Goal: Task Accomplishment & Management: Manage account settings

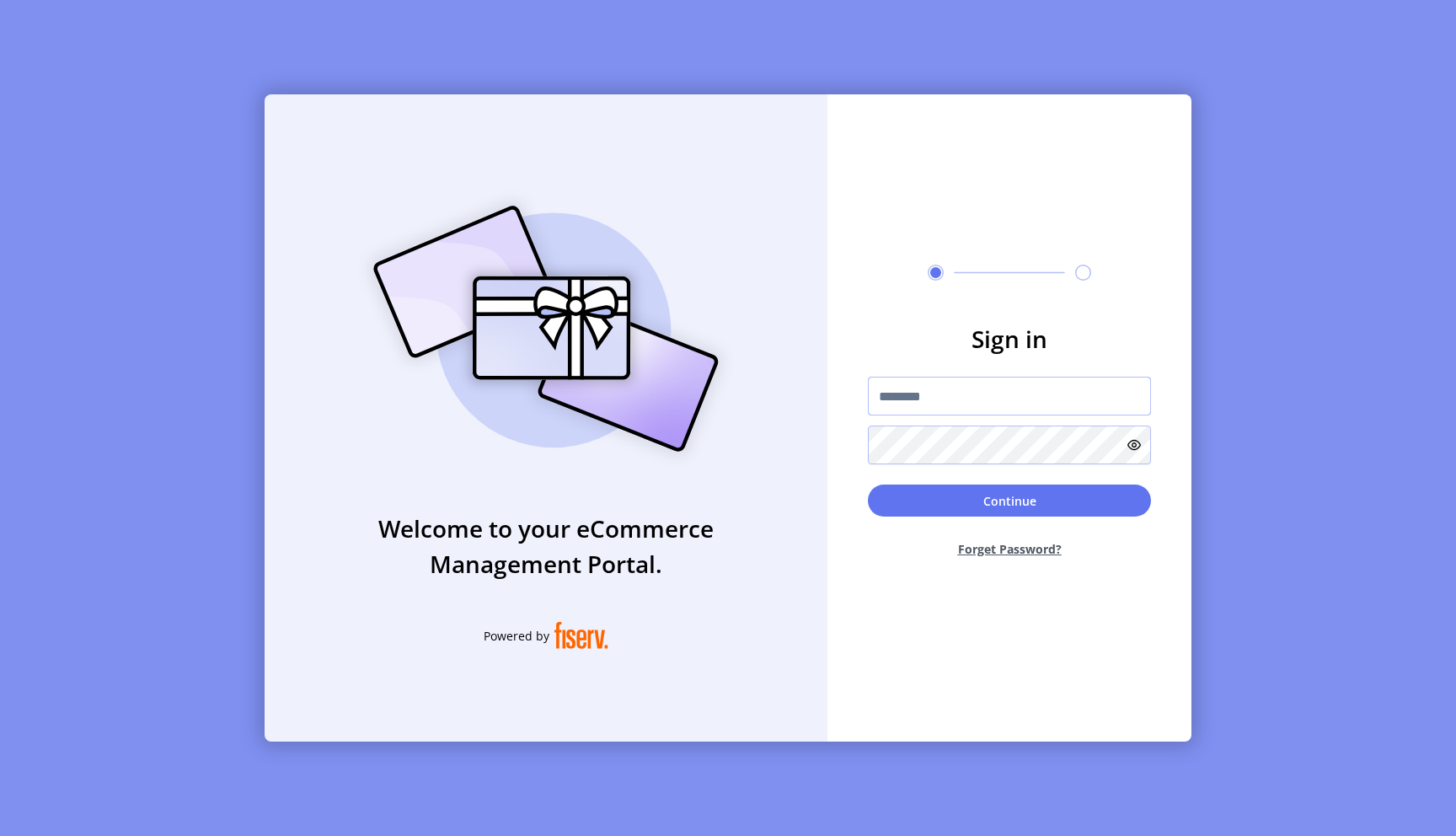
click at [937, 400] on input "text" at bounding box center [1009, 396] width 283 height 39
click at [776, 398] on div "Welcome to your eCommerce Management Portal. Powered by" at bounding box center [545, 417] width 562 height 647
click at [910, 409] on input "text" at bounding box center [1009, 396] width 283 height 39
click at [922, 335] on h3 "Sign in" at bounding box center [1009, 338] width 283 height 35
click at [929, 385] on input "text" at bounding box center [1009, 396] width 283 height 39
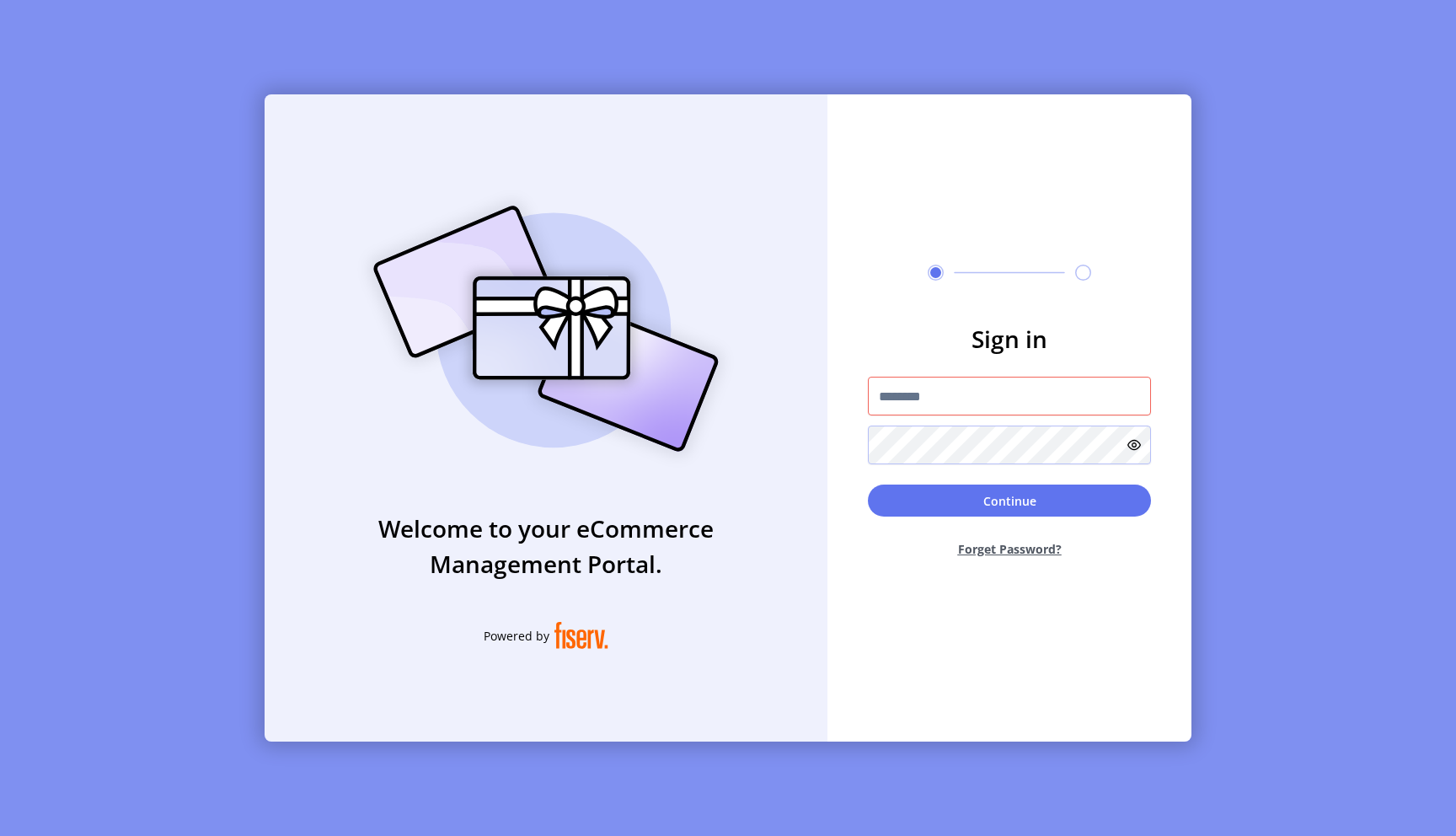
click at [936, 318] on div "Sign in Continue Forget Password?" at bounding box center [1009, 417] width 364 height 647
click at [991, 341] on h3 "Sign in" at bounding box center [1009, 338] width 283 height 35
click at [1011, 341] on h3 "Sign in" at bounding box center [1009, 338] width 283 height 35
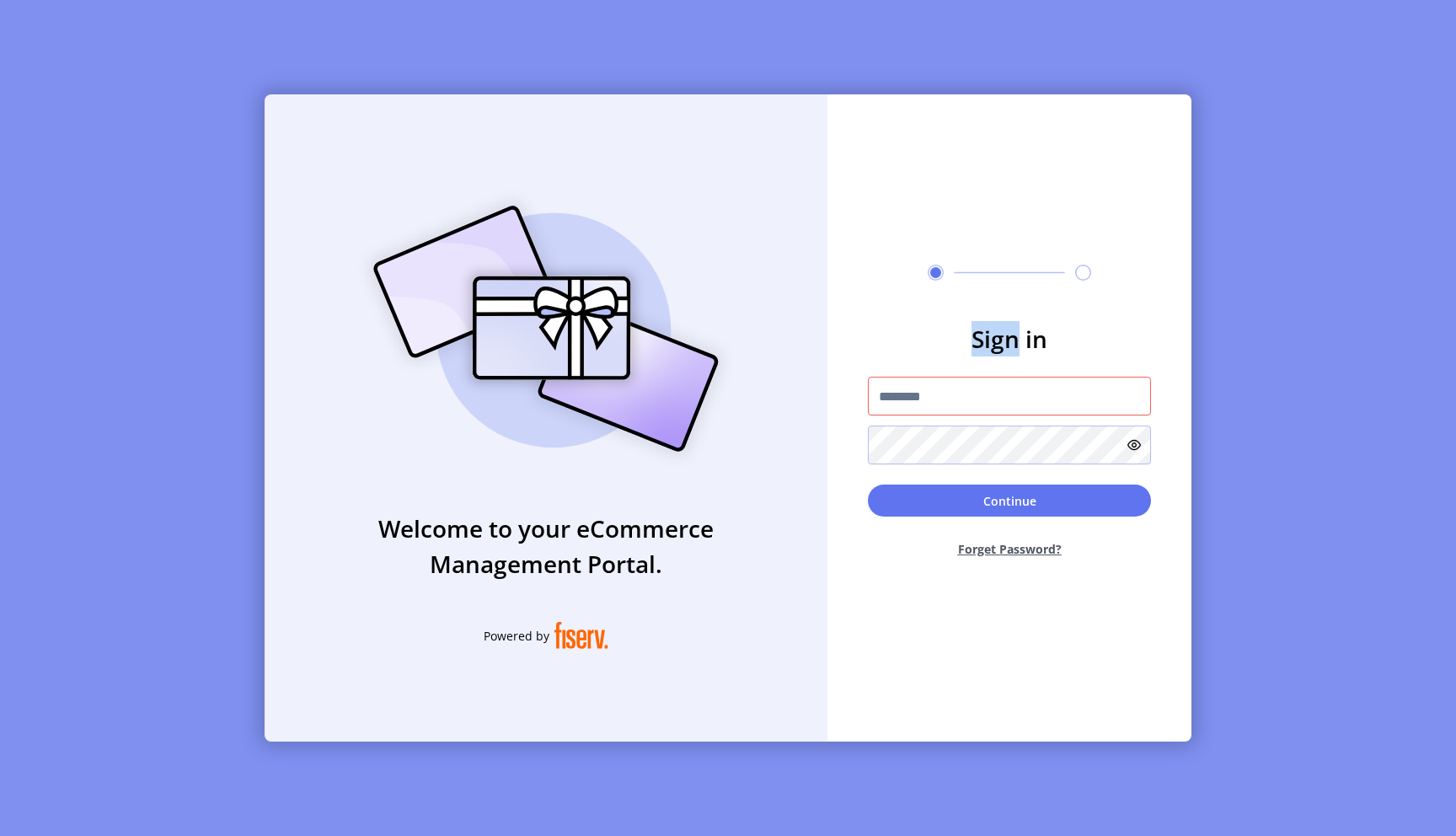
click at [1011, 341] on h3 "Sign in" at bounding box center [1009, 338] width 283 height 35
click at [925, 408] on input "text" at bounding box center [1009, 396] width 283 height 39
click at [1026, 347] on h3 "Sign in" at bounding box center [1009, 338] width 283 height 35
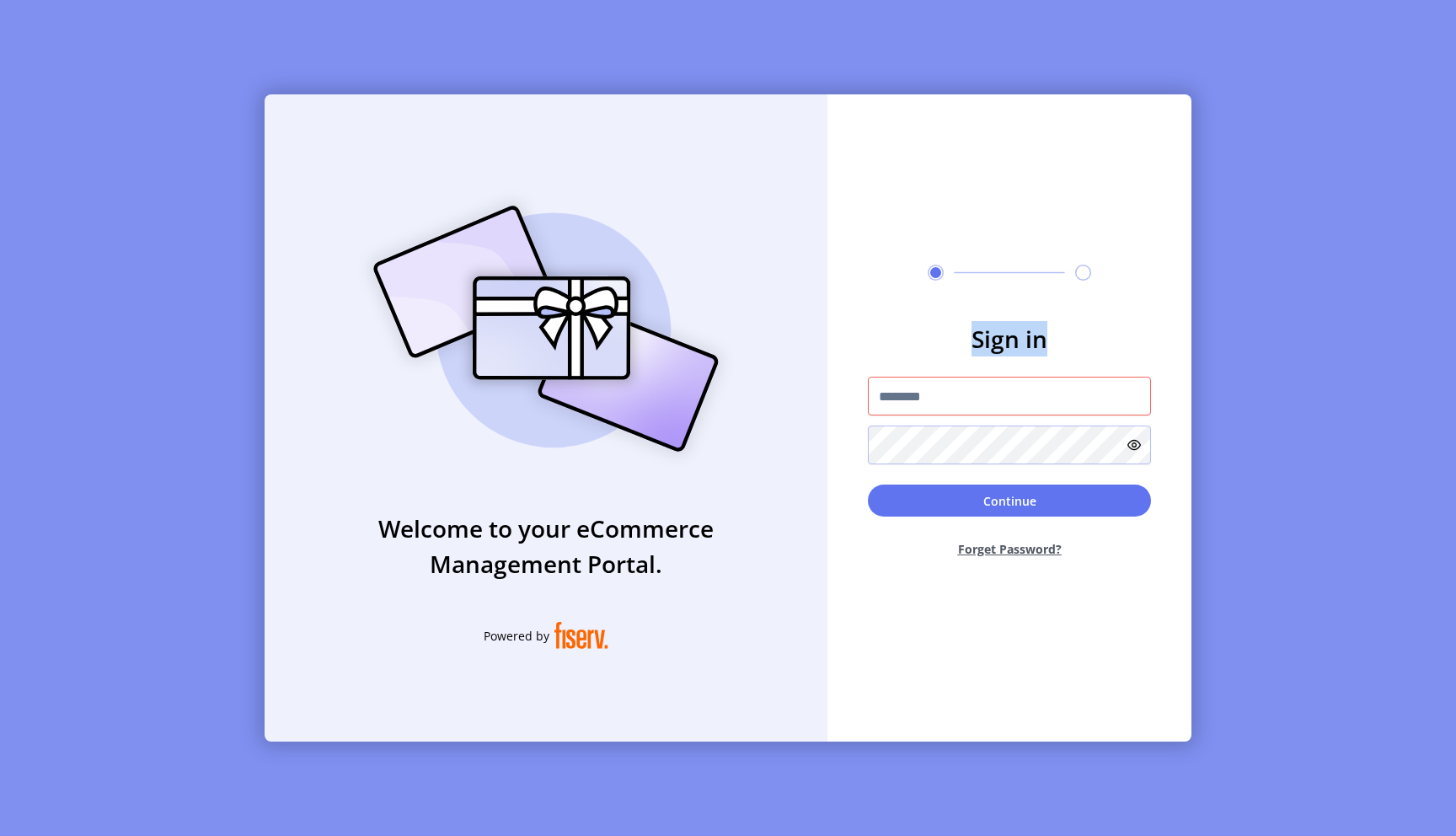
click at [1026, 347] on h3 "Sign in" at bounding box center [1009, 338] width 283 height 35
click at [1077, 340] on h3 "Sign in" at bounding box center [1009, 338] width 283 height 35
click at [1000, 343] on h3 "Sign in" at bounding box center [1009, 338] width 283 height 35
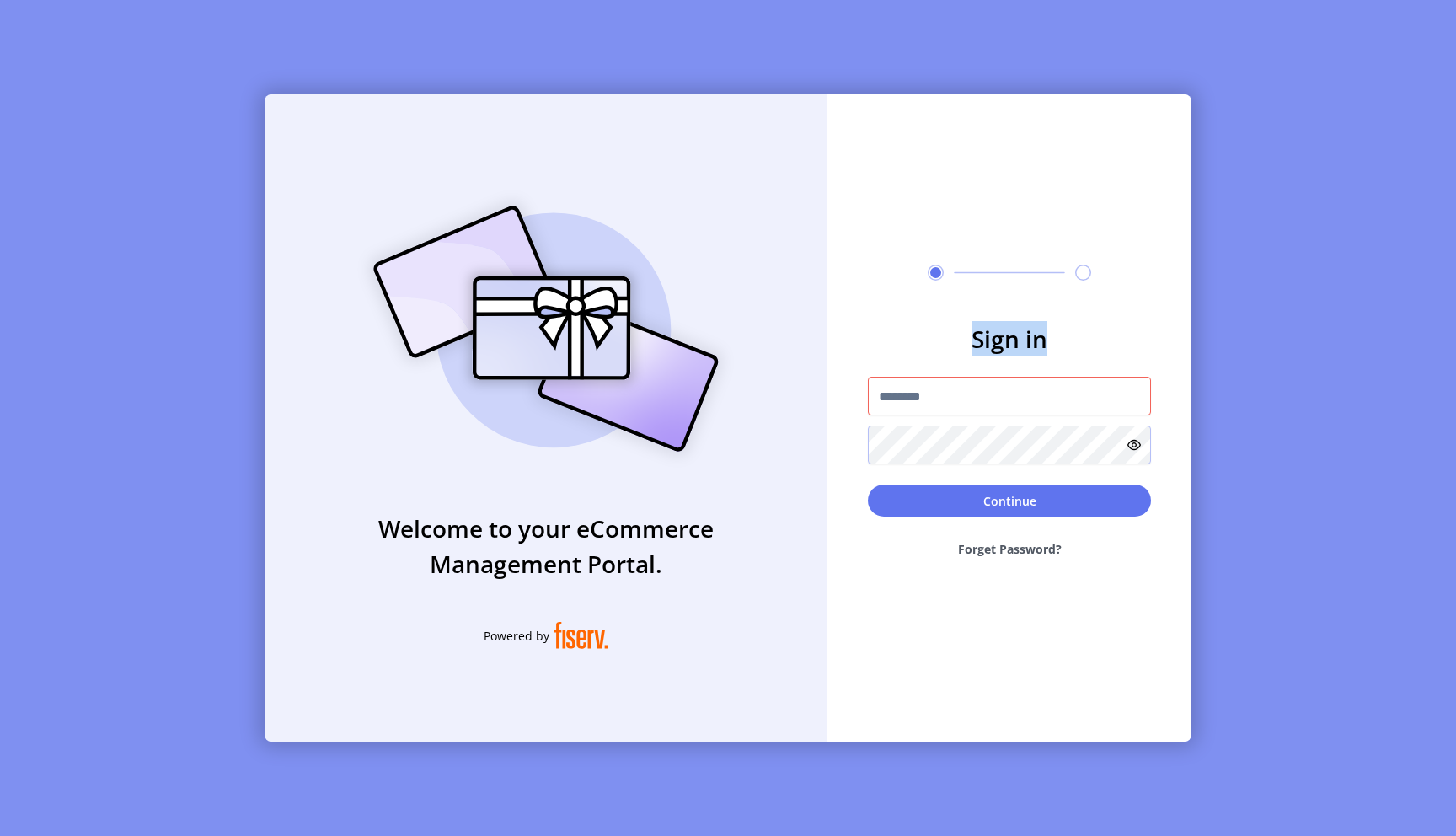
click at [1029, 343] on h3 "Sign in" at bounding box center [1009, 338] width 283 height 35
click at [990, 354] on h3 "Sign in" at bounding box center [1009, 338] width 283 height 35
click at [995, 349] on h3 "Sign in" at bounding box center [1009, 338] width 283 height 35
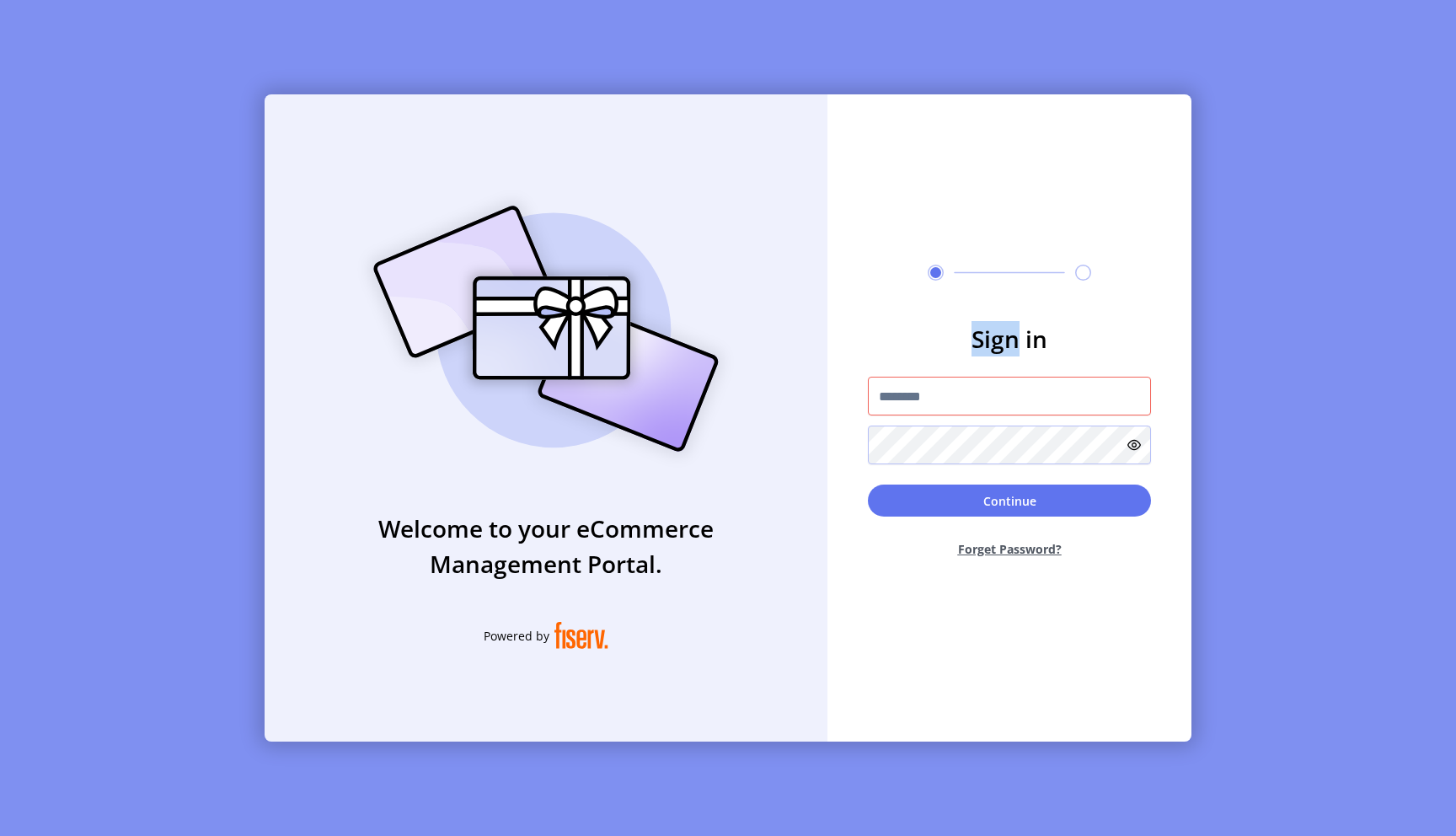
click at [995, 349] on h3 "Sign in" at bounding box center [1009, 338] width 283 height 35
click at [1005, 348] on h3 "Sign in" at bounding box center [1009, 338] width 283 height 35
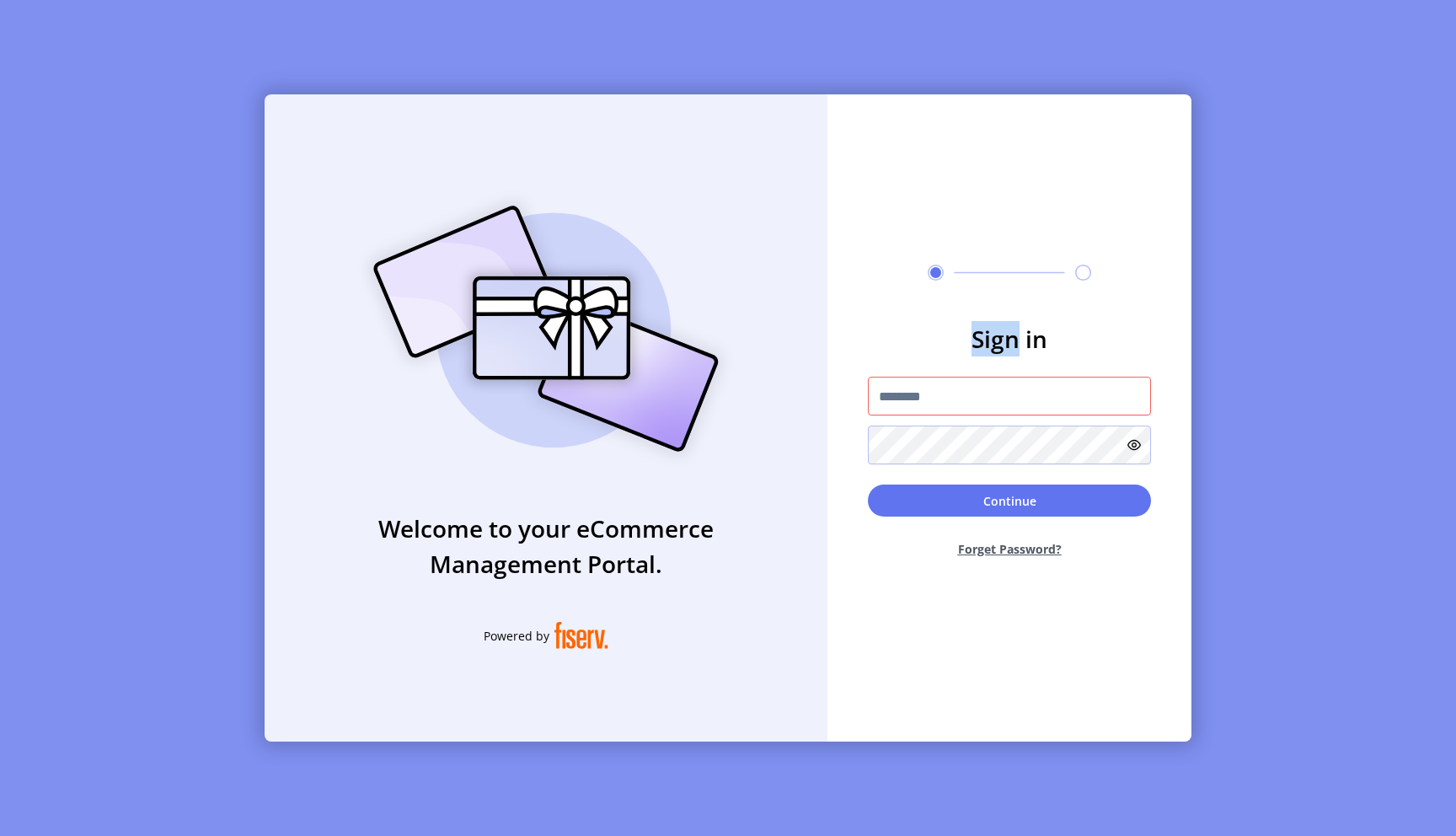
click at [1005, 348] on h3 "Sign in" at bounding box center [1009, 338] width 283 height 35
click at [1017, 345] on h3 "Sign in" at bounding box center [1009, 338] width 283 height 35
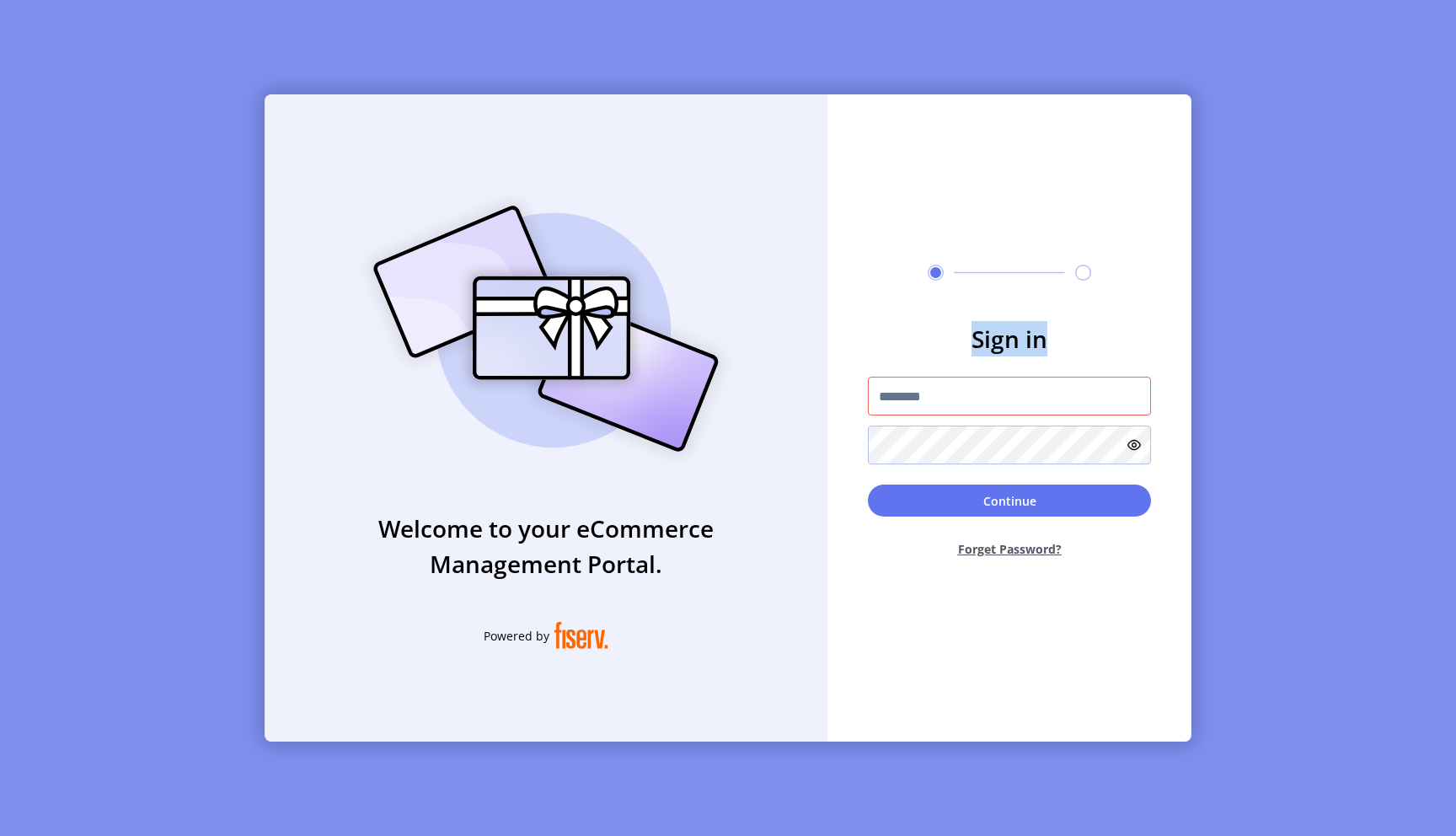
click at [983, 346] on h3 "Sign in" at bounding box center [1009, 338] width 283 height 35
click at [919, 408] on input "text" at bounding box center [1009, 396] width 283 height 39
click at [968, 351] on h3 "Sign in" at bounding box center [1009, 338] width 283 height 35
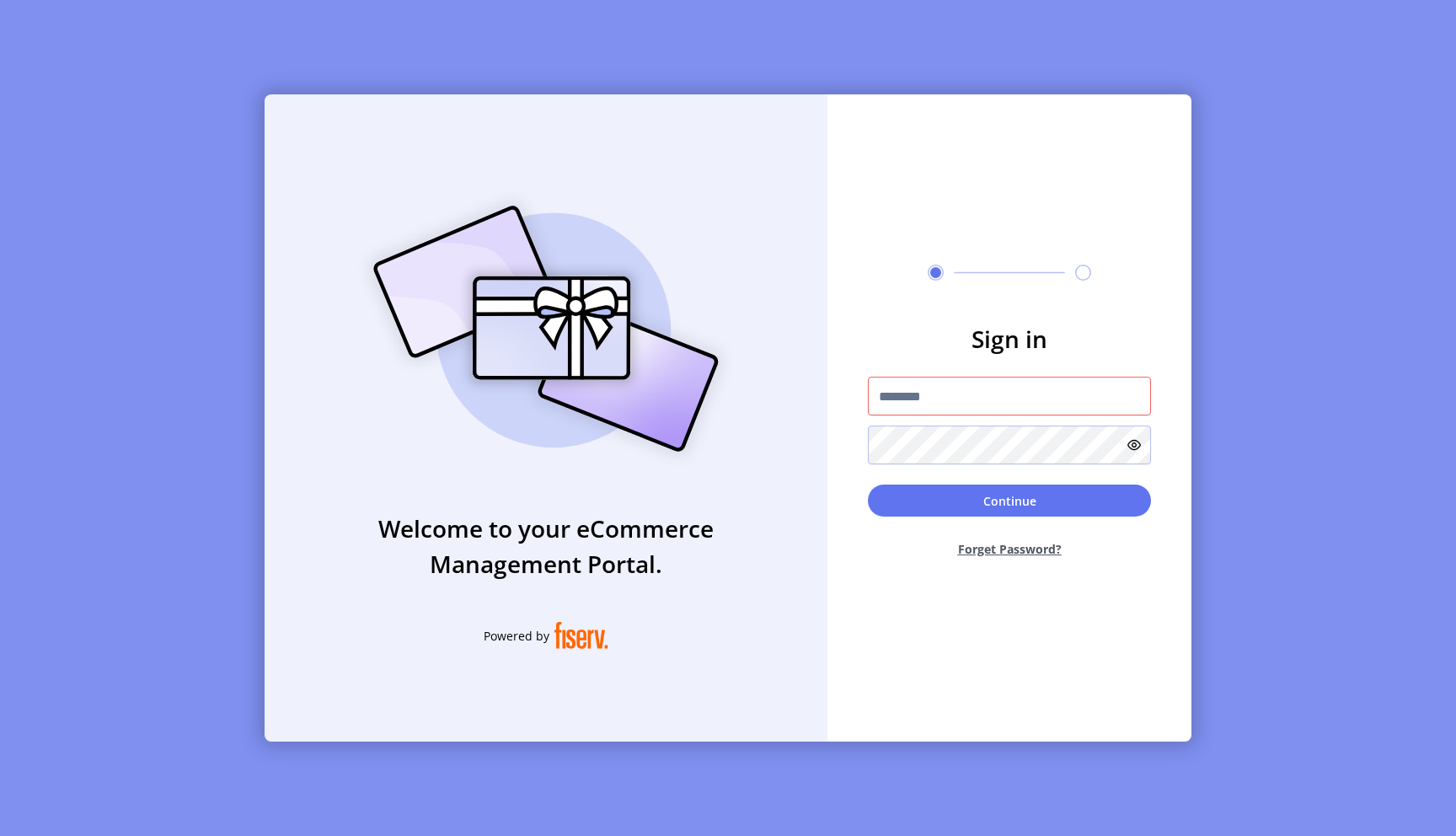
click at [990, 341] on h3 "Sign in" at bounding box center [1009, 338] width 283 height 35
click at [1021, 344] on h3 "Sign in" at bounding box center [1009, 338] width 283 height 35
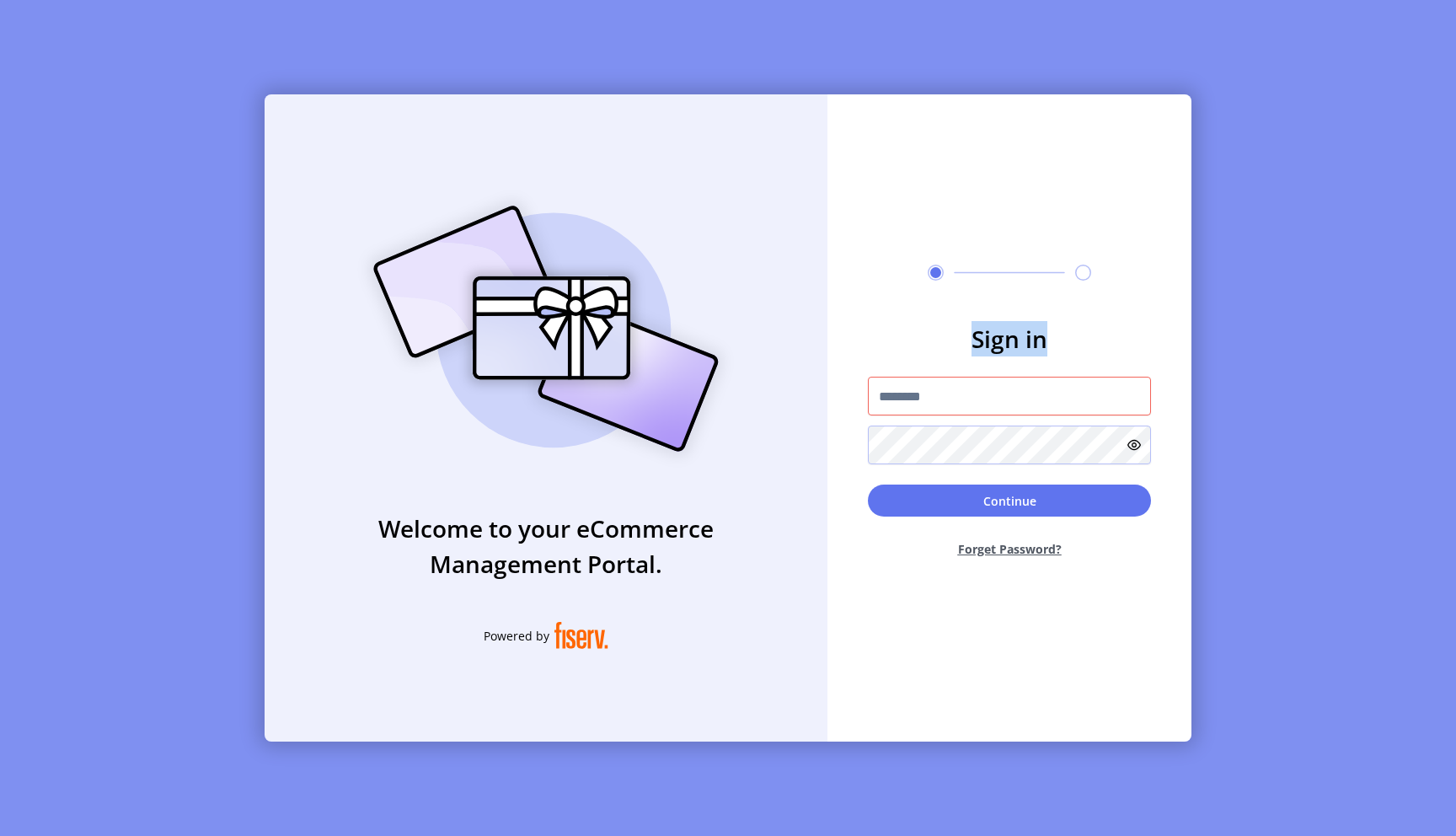
click at [1021, 344] on h3 "Sign in" at bounding box center [1009, 338] width 283 height 35
click at [611, 148] on div "Welcome to your eCommerce Management Portal. Powered by" at bounding box center [545, 417] width 562 height 647
click at [937, 409] on input "text" at bounding box center [1009, 396] width 283 height 39
type input "**********"
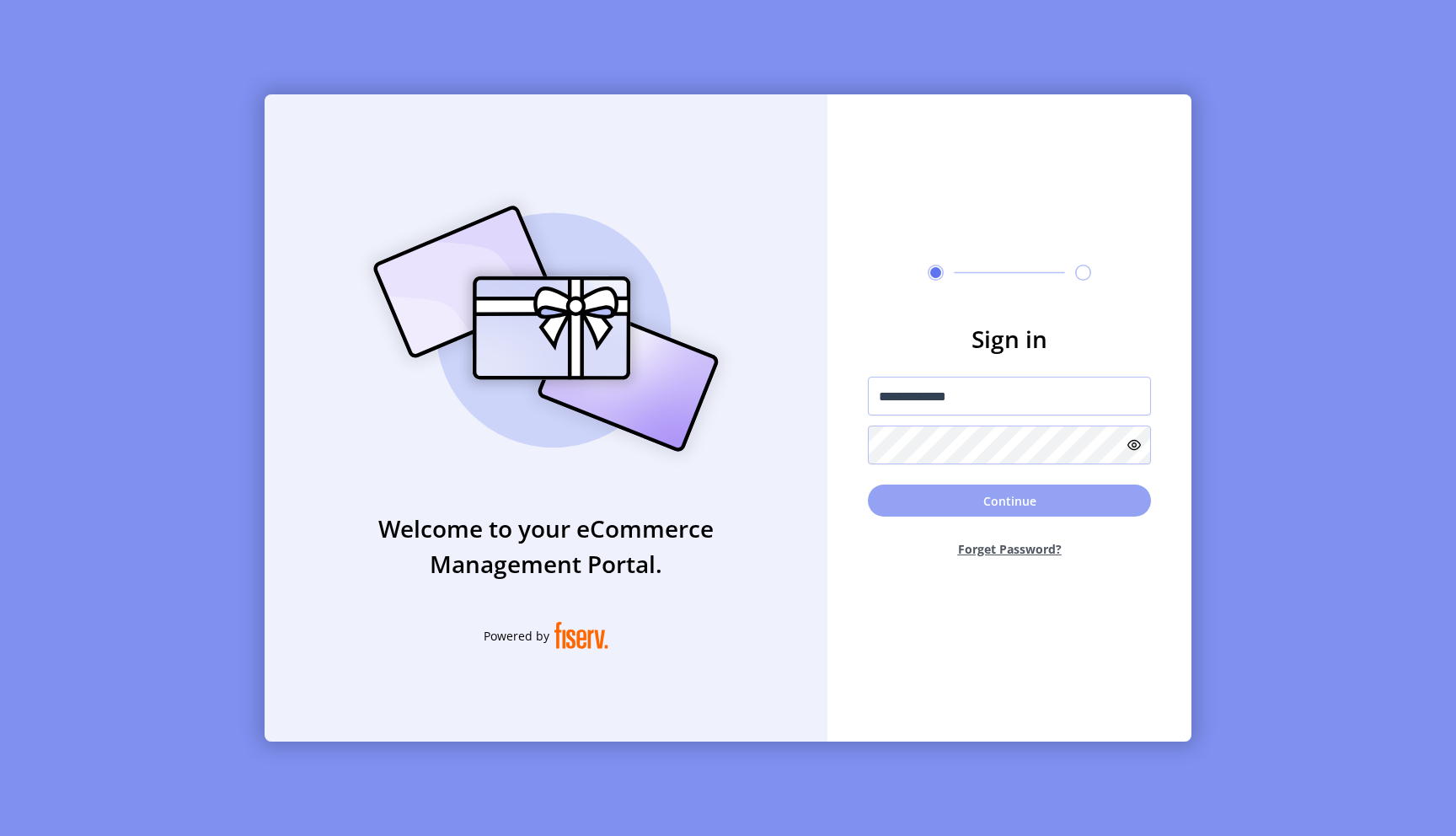
click at [1013, 510] on button "Continue" at bounding box center [1009, 501] width 283 height 32
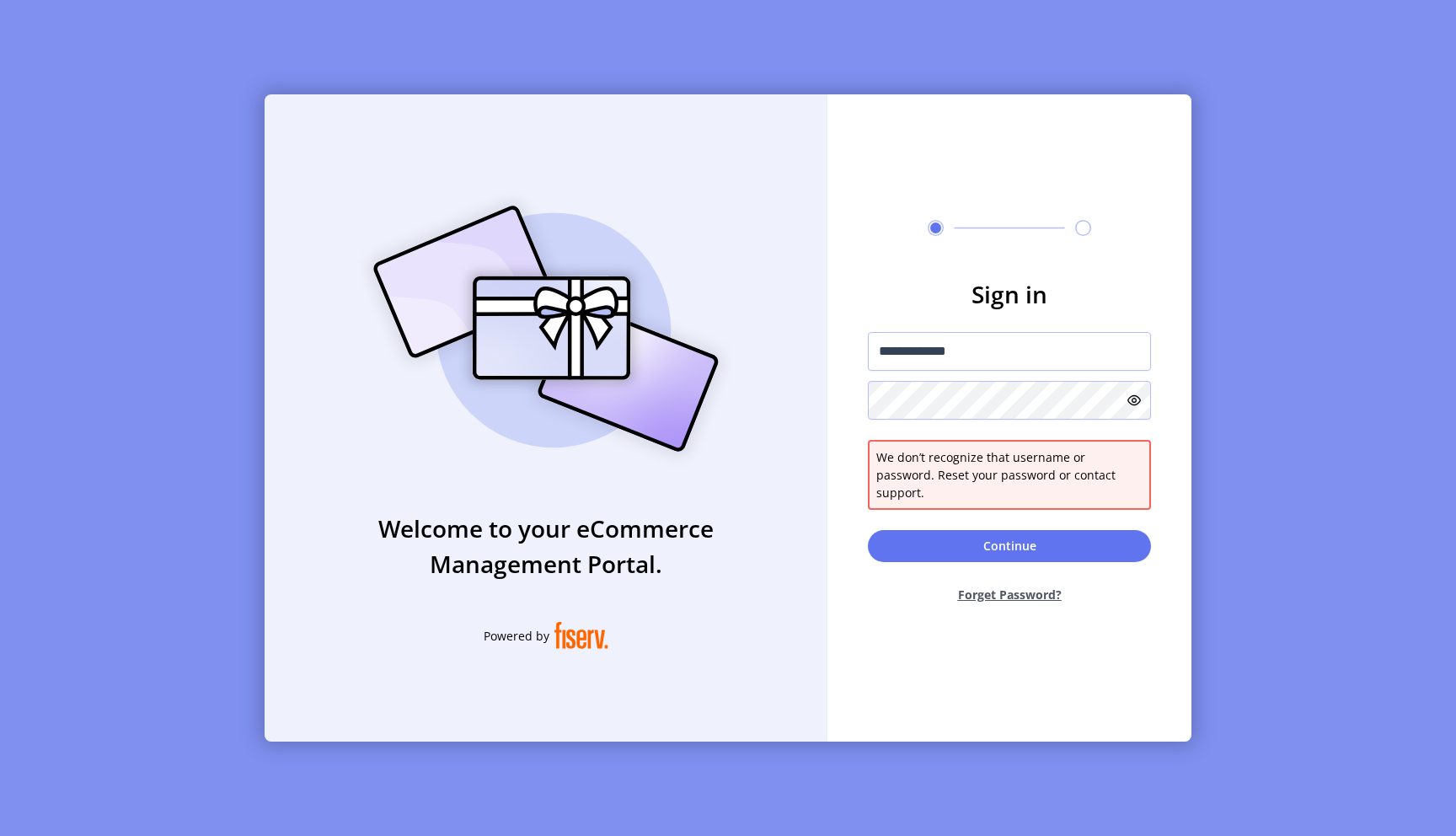
click at [1133, 405] on icon at bounding box center [1134, 400] width 13 height 13
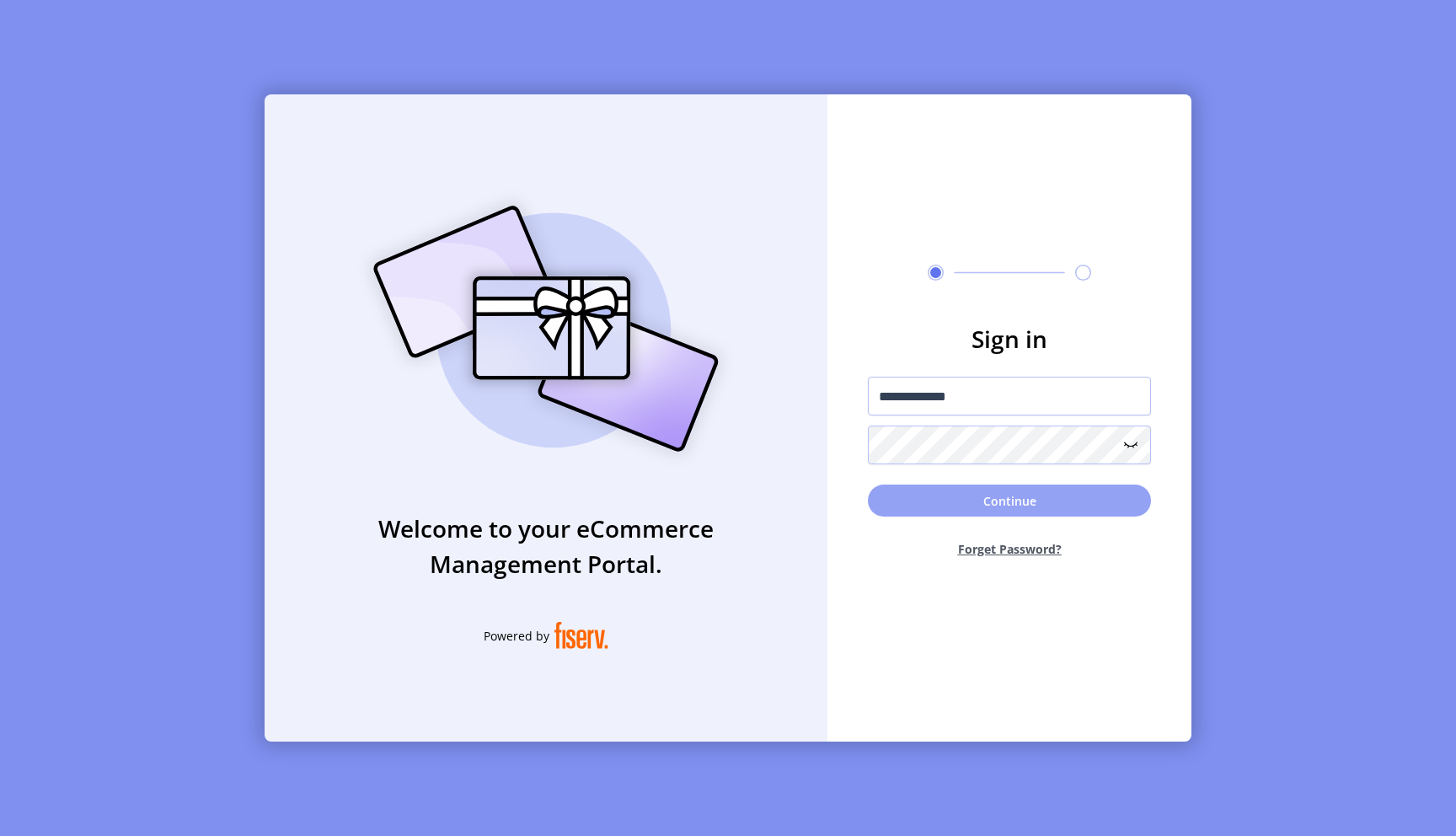
click at [963, 496] on button "Continue" at bounding box center [1009, 501] width 283 height 32
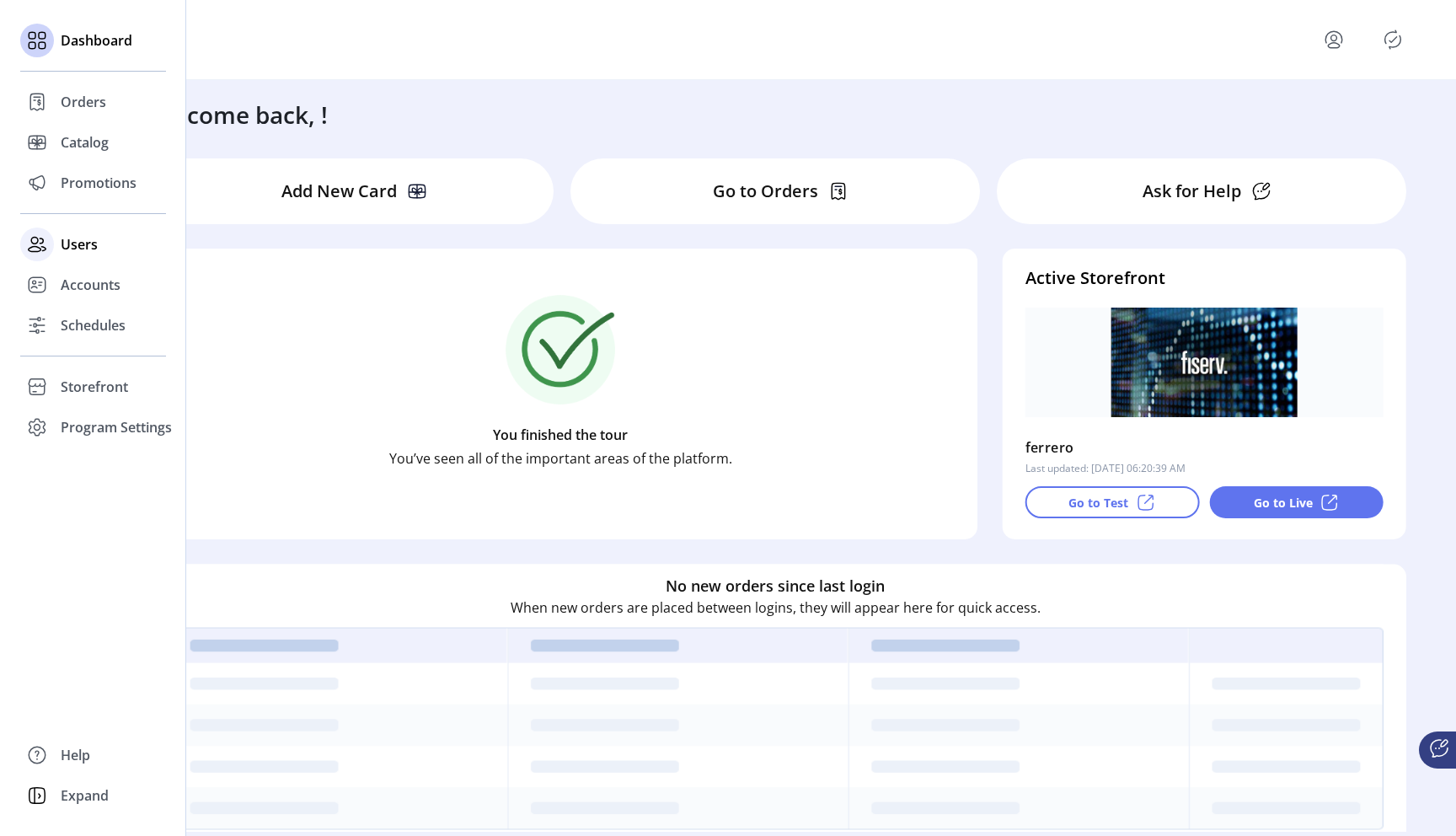
click at [93, 245] on span "Users" at bounding box center [79, 244] width 37 height 21
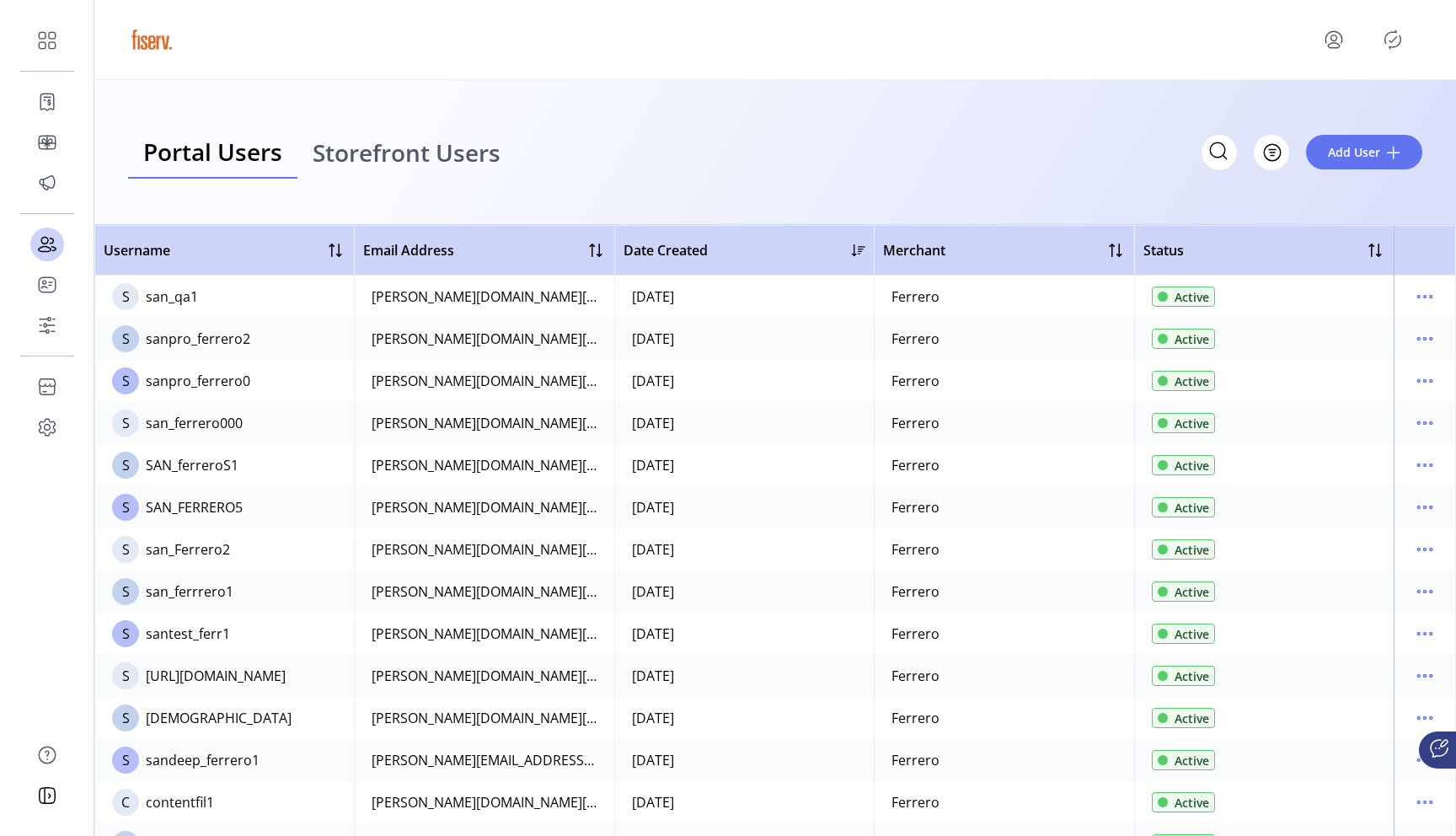
click at [414, 158] on span "Storefront Users" at bounding box center [405, 152] width 187 height 23
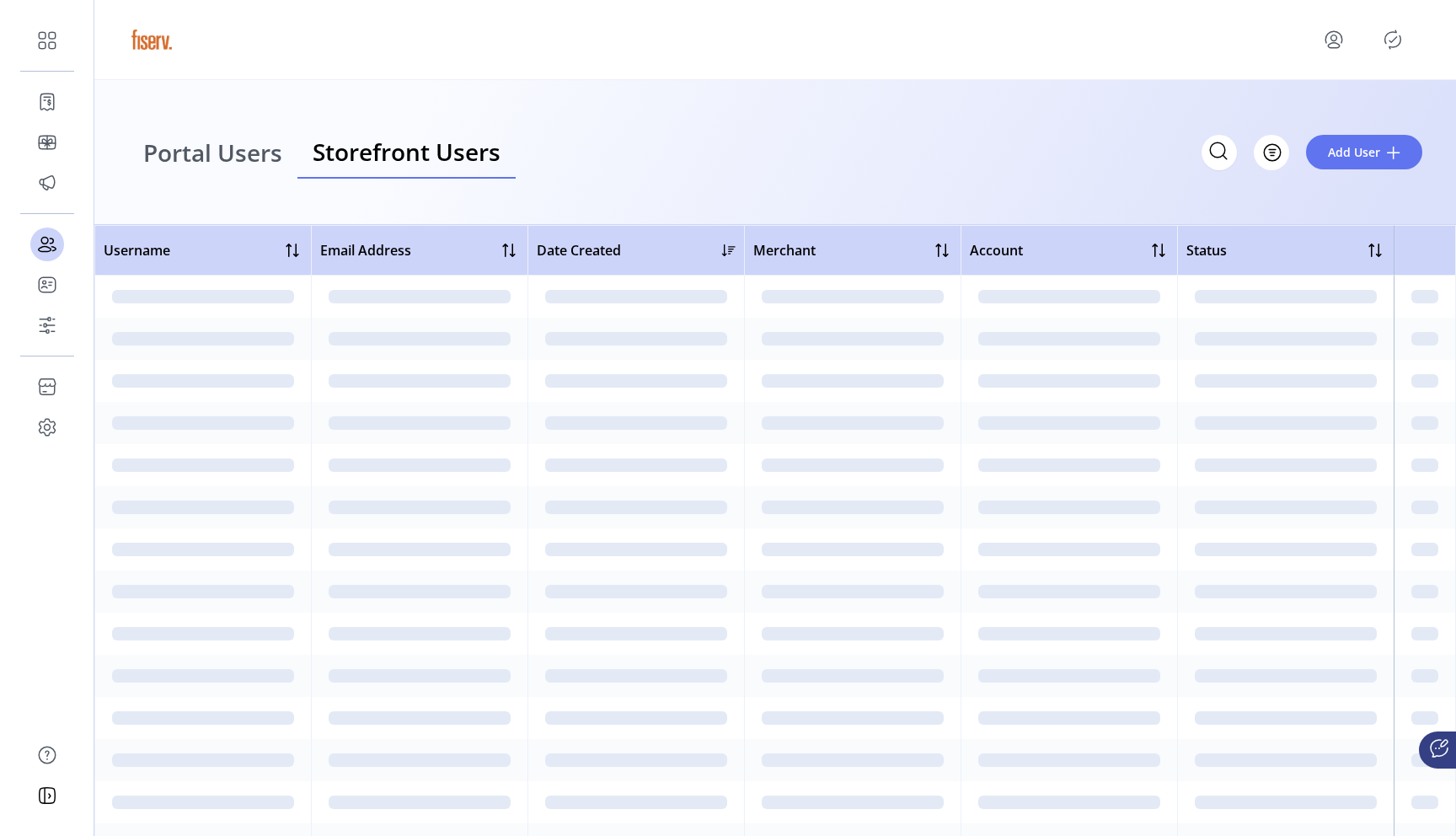
click at [251, 151] on span "Portal Users" at bounding box center [213, 152] width 139 height 23
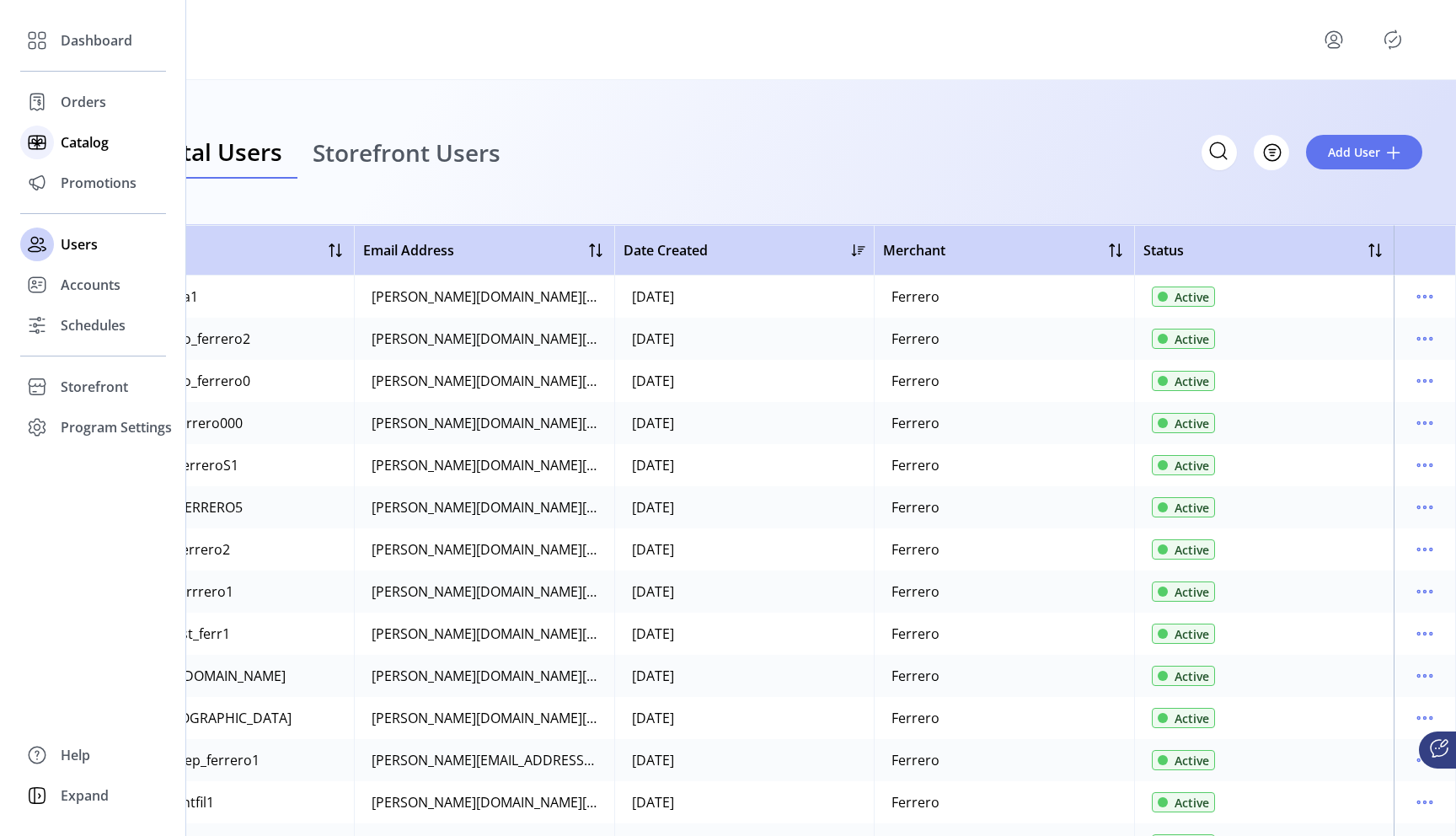
click at [91, 149] on span "Catalog" at bounding box center [85, 142] width 48 height 21
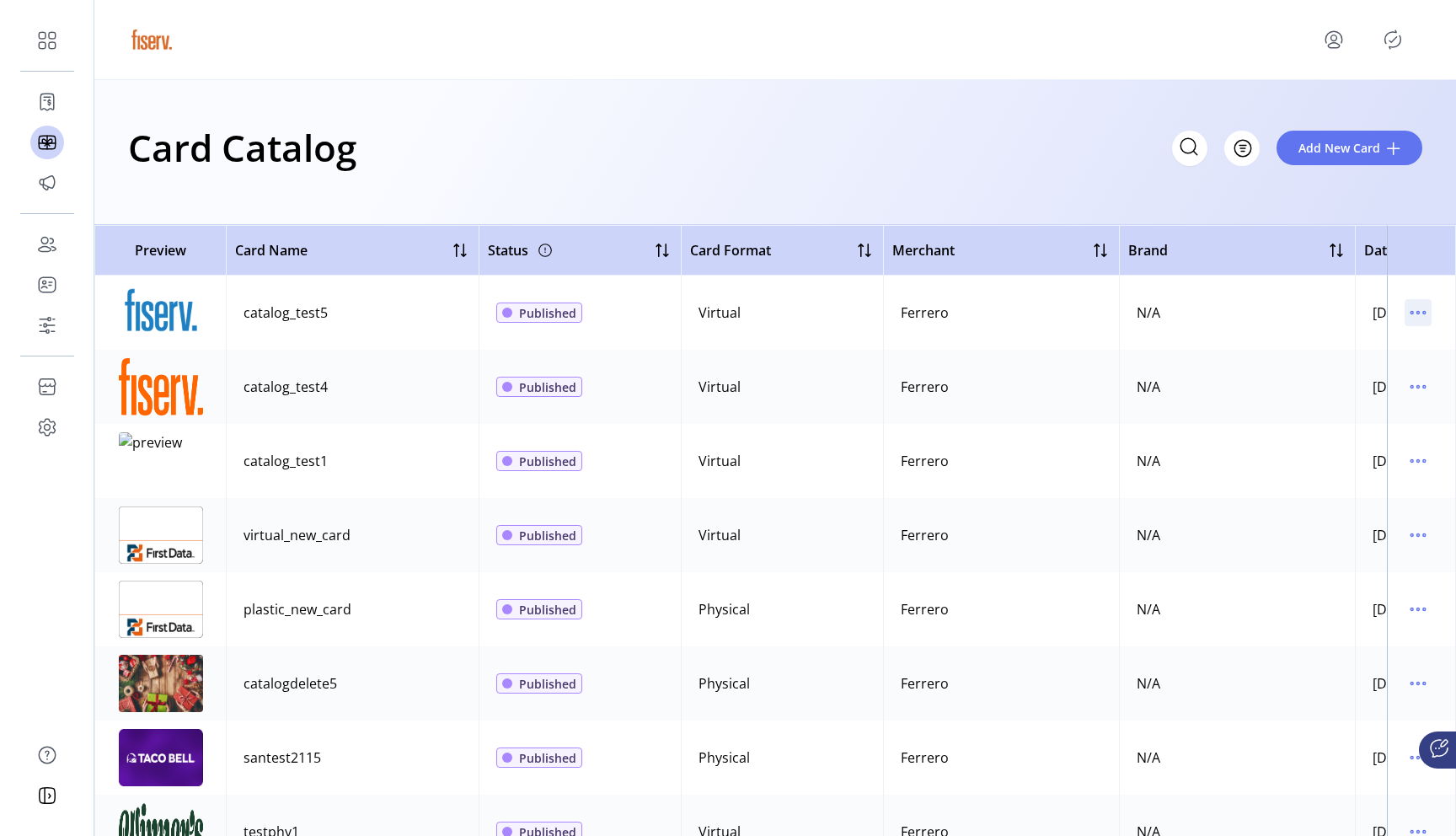
click at [1409, 309] on icon "menu" at bounding box center [1418, 312] width 27 height 27
click at [1330, 350] on span "View Details" at bounding box center [1339, 345] width 140 height 13
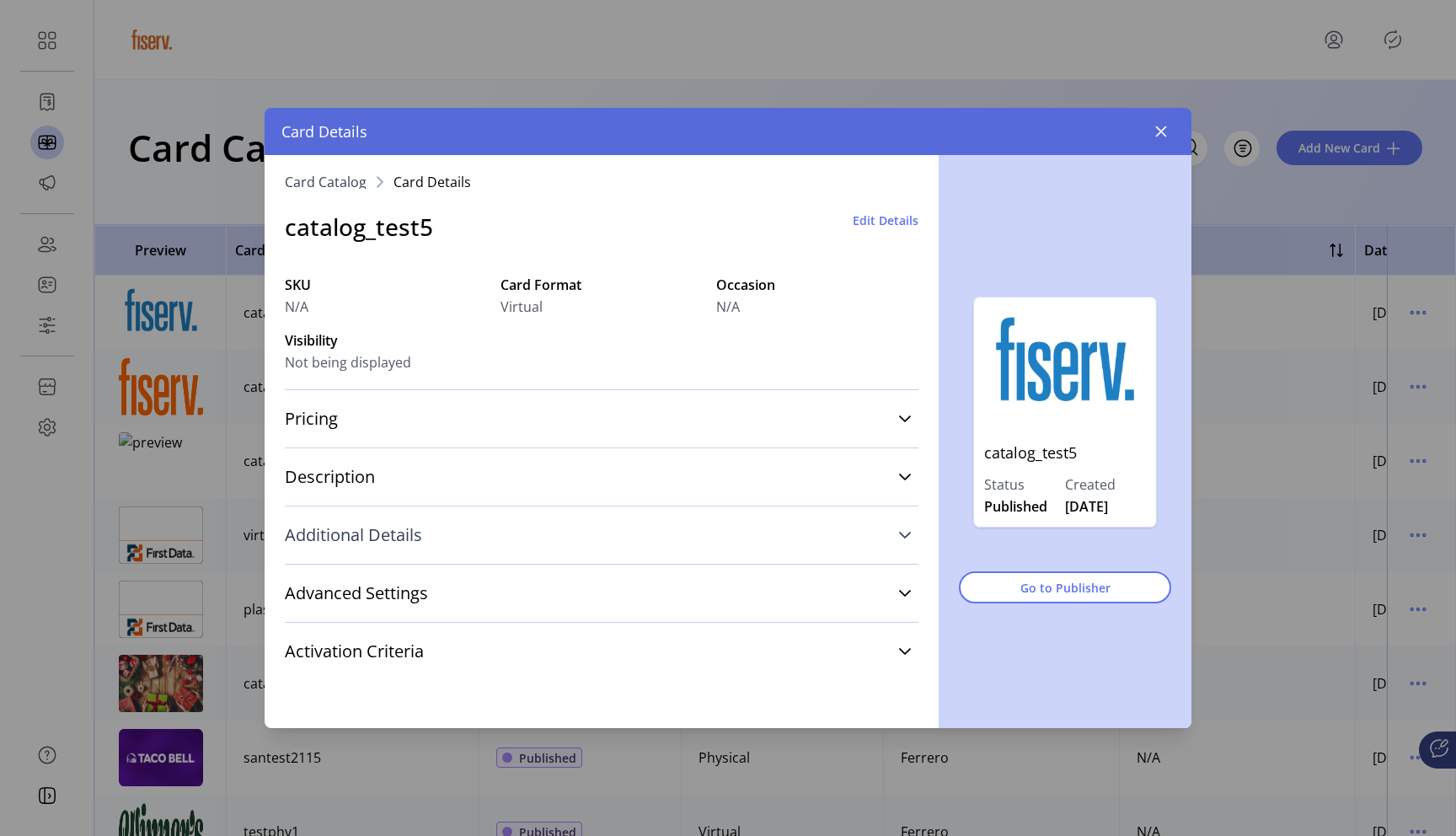
click at [897, 530] on link "Additional Details" at bounding box center [601, 535] width 633 height 37
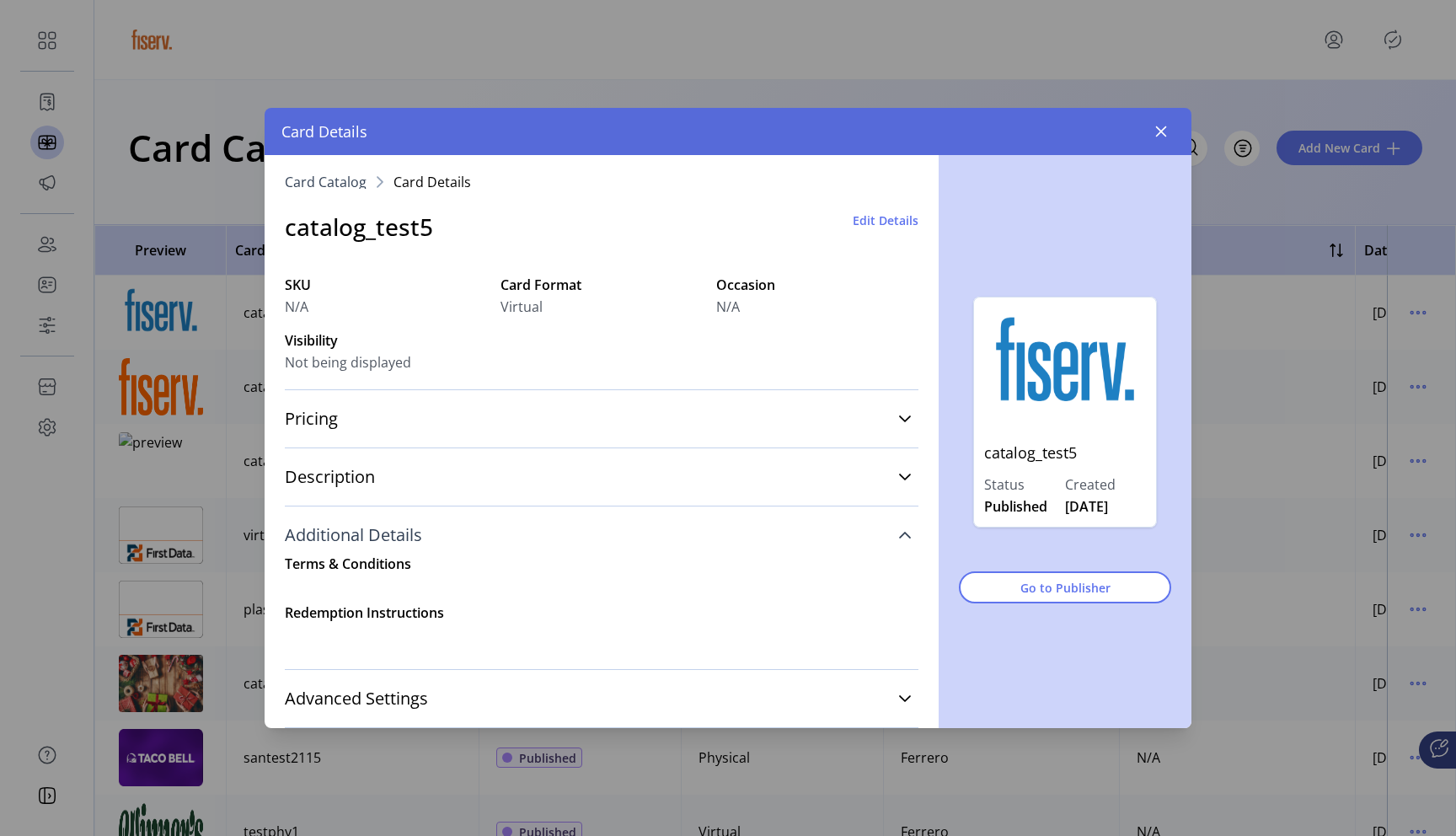
scroll to position [94, 0]
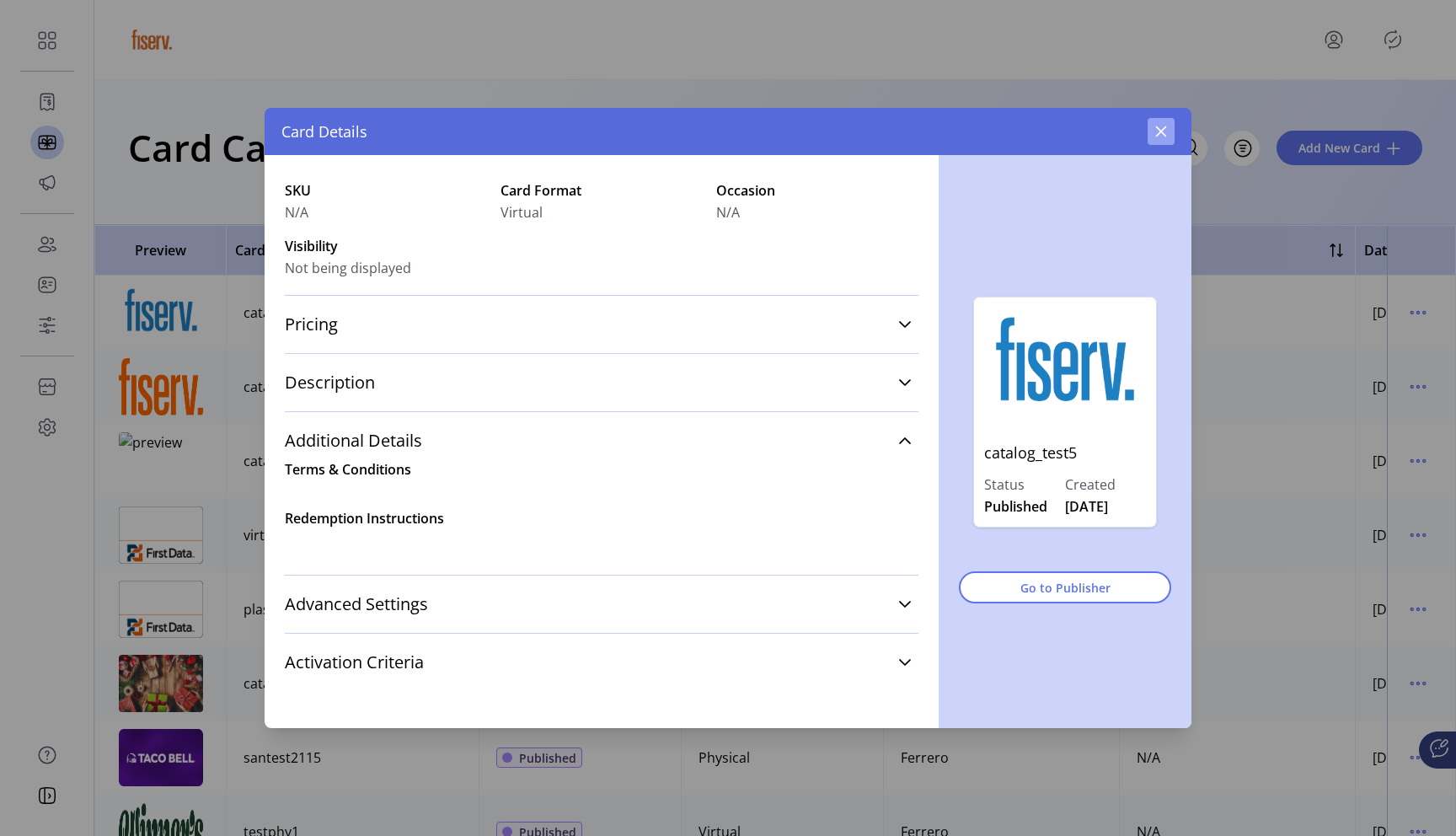
click at [1155, 135] on icon "button" at bounding box center [1161, 131] width 13 height 13
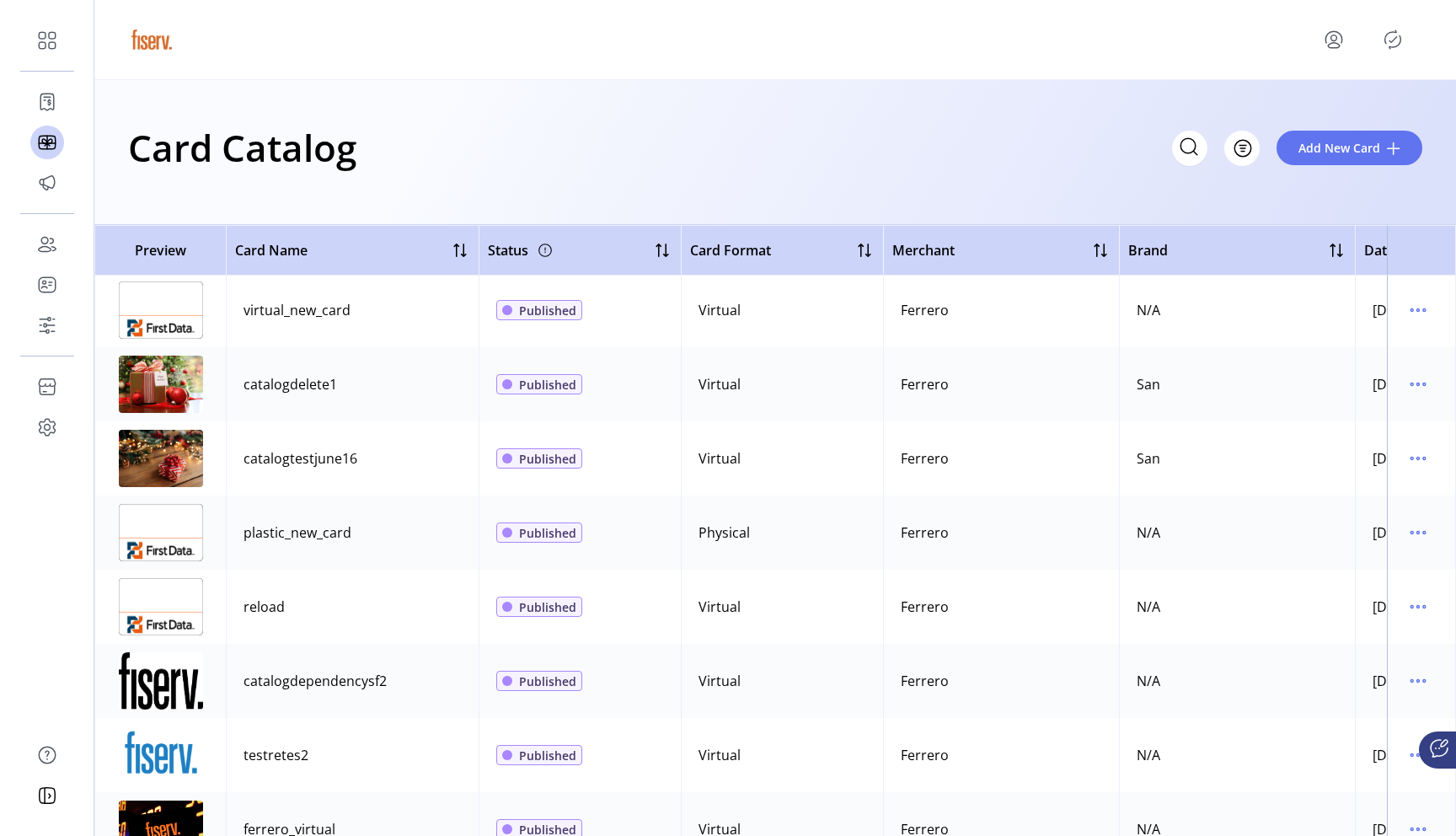
scroll to position [771, 0]
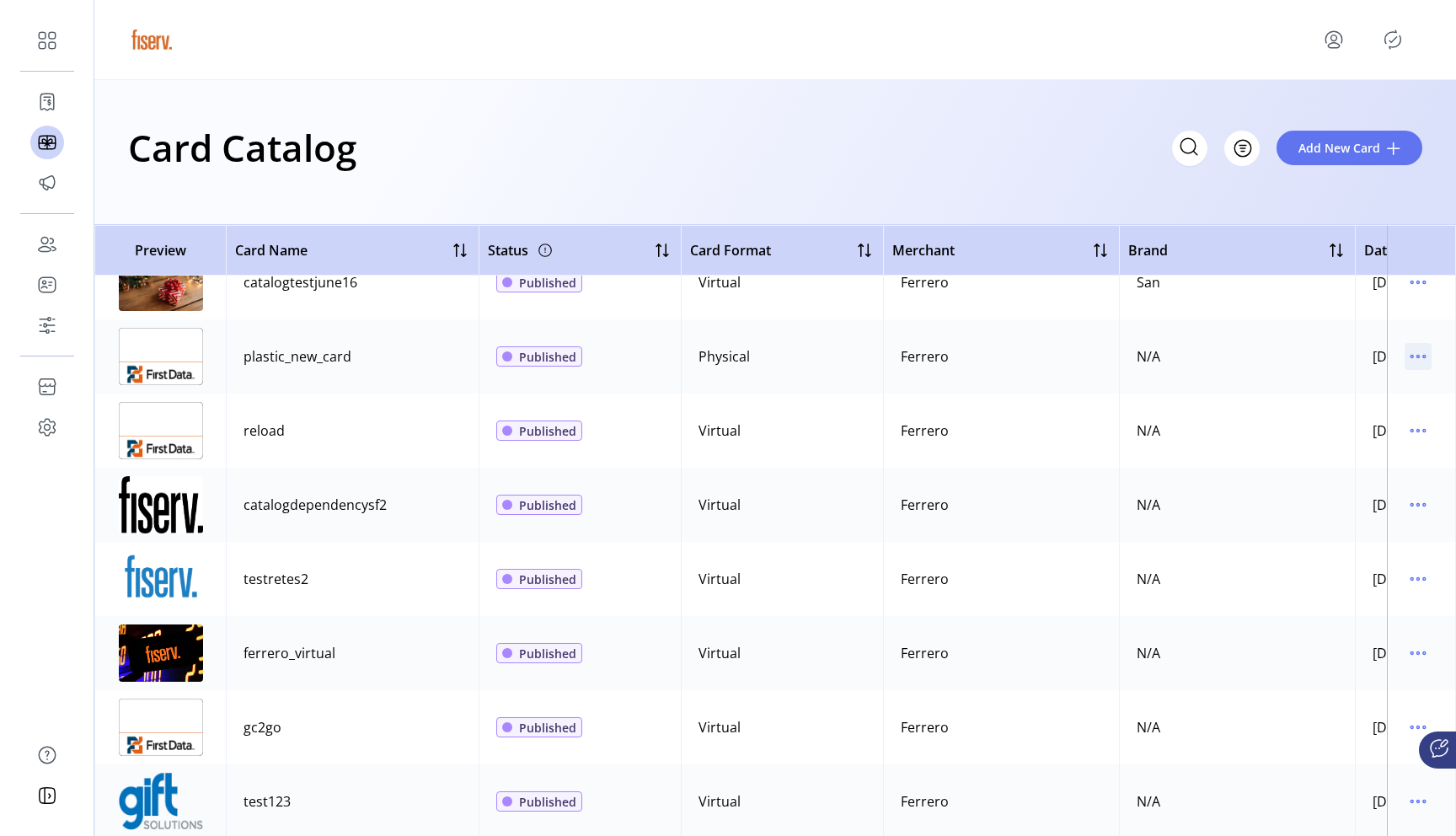
click at [1420, 353] on icon "menu" at bounding box center [1418, 356] width 27 height 27
click at [1347, 415] on span "Edit Details" at bounding box center [1339, 416] width 140 height 13
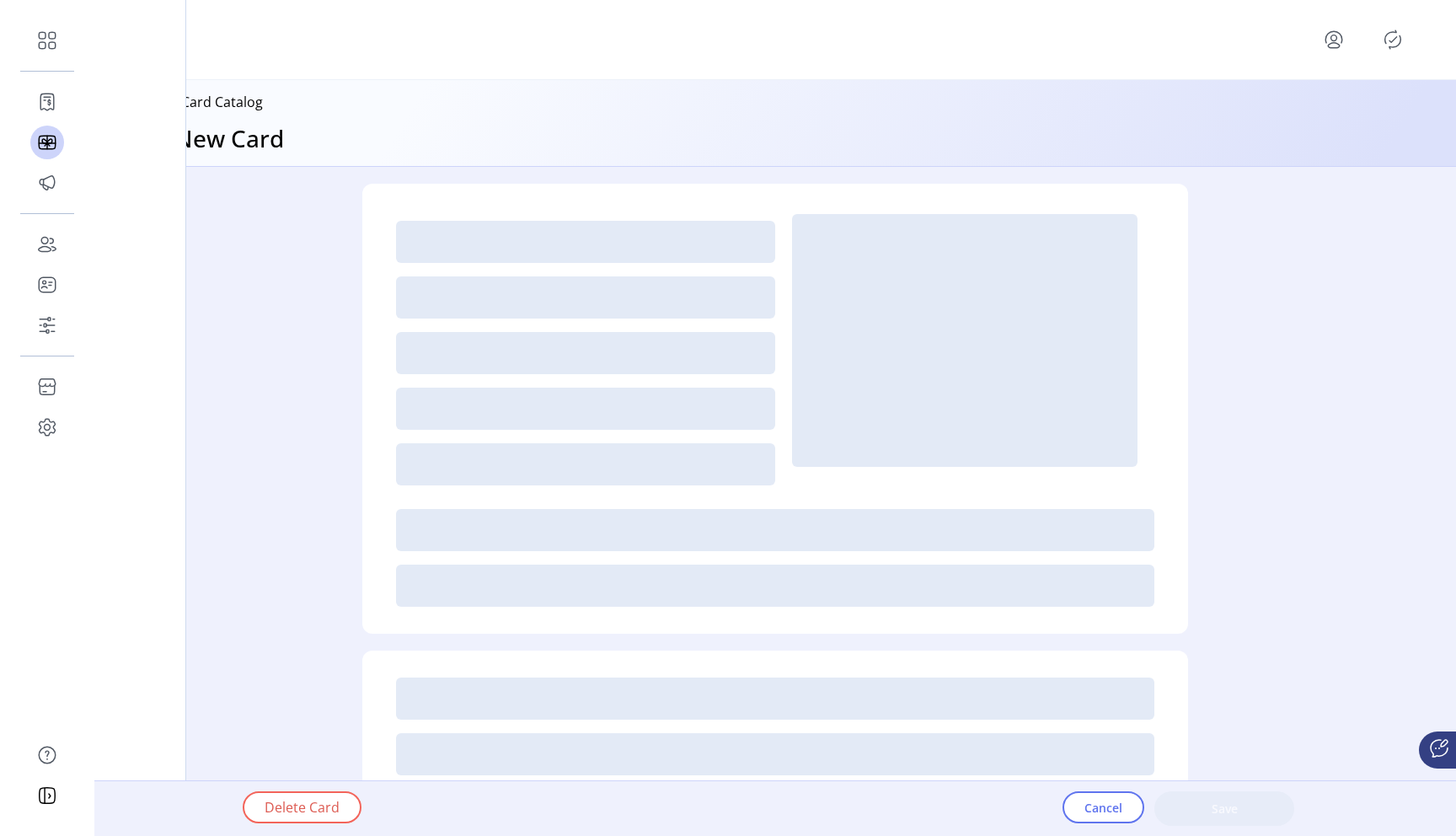
type textarea "**********"
type input "*"
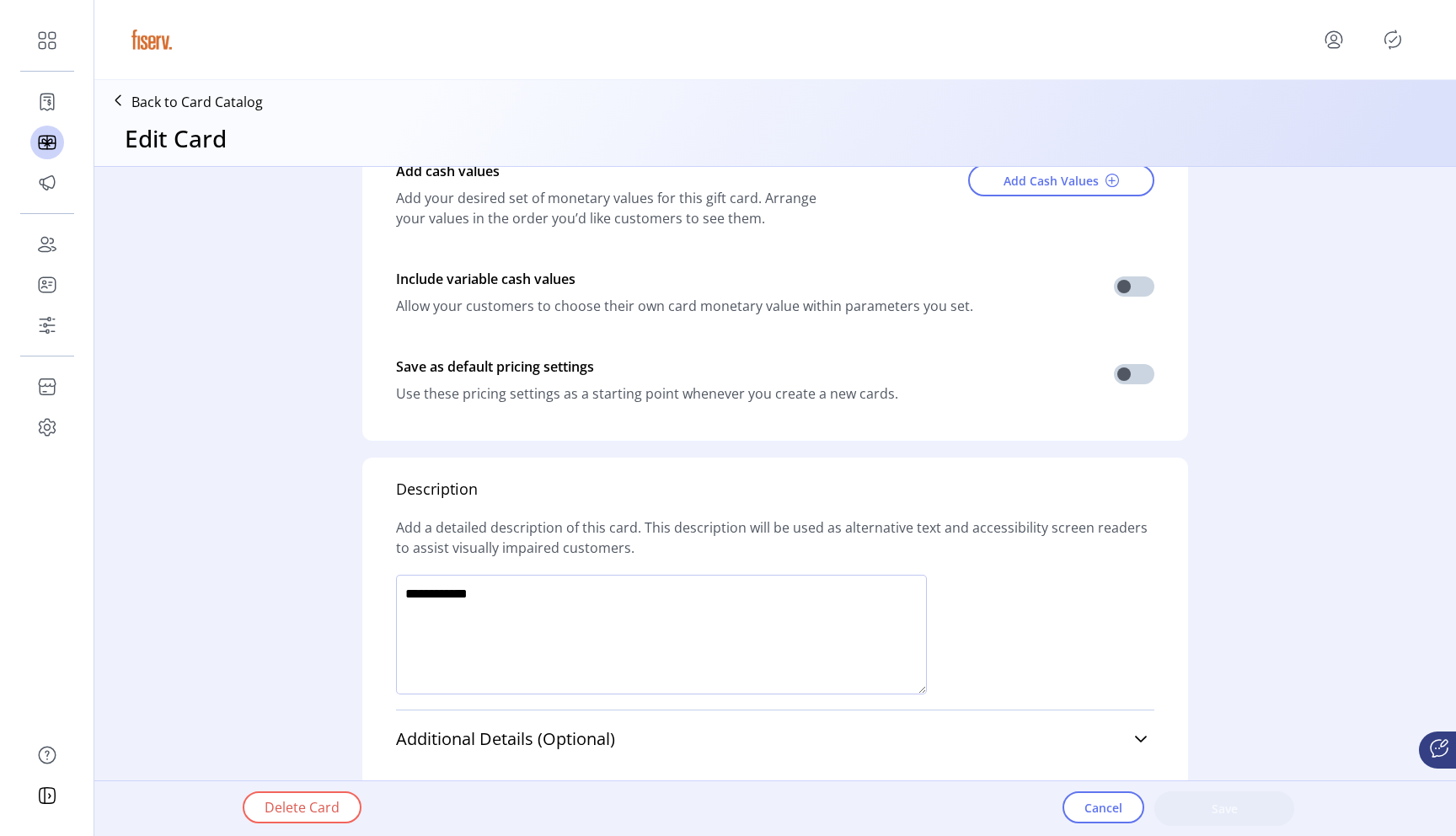
scroll to position [824, 0]
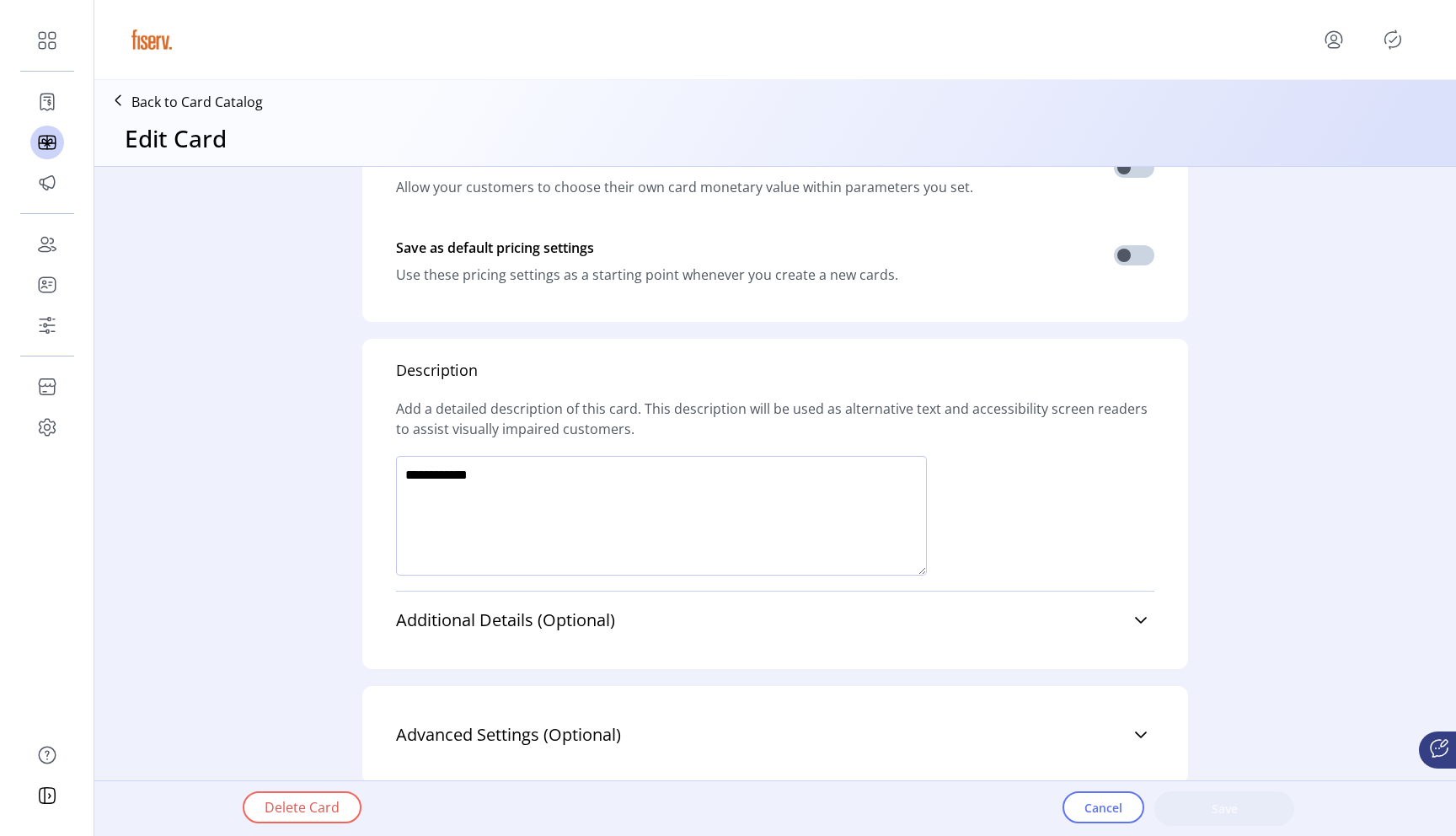
click at [838, 639] on div "Additional Details (Optional) Terms & Conditions ******* ******* ******* ******…" at bounding box center [774, 619] width 758 height 58
click at [1134, 620] on icon at bounding box center [1140, 620] width 13 height 13
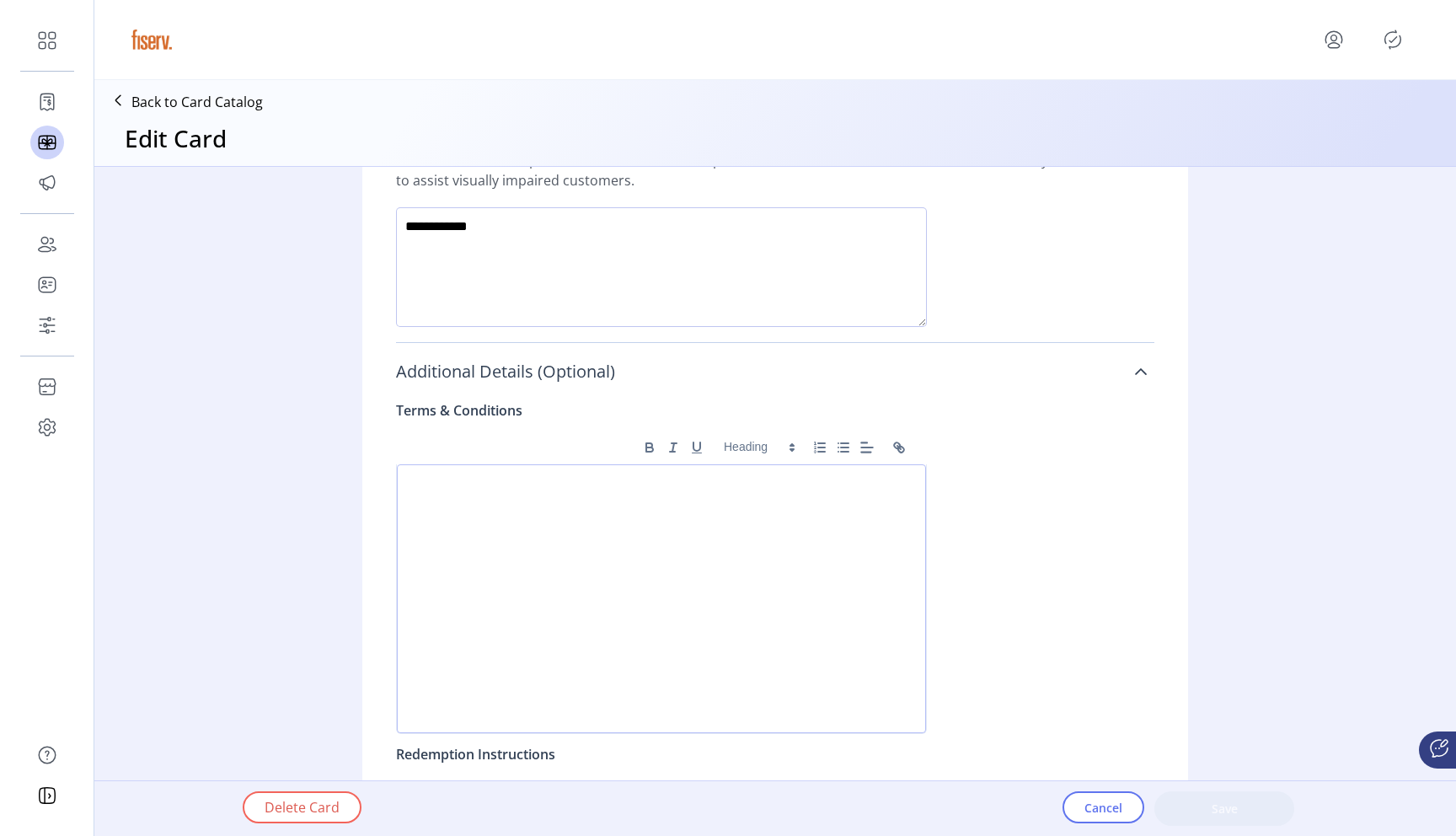
scroll to position [1055, 0]
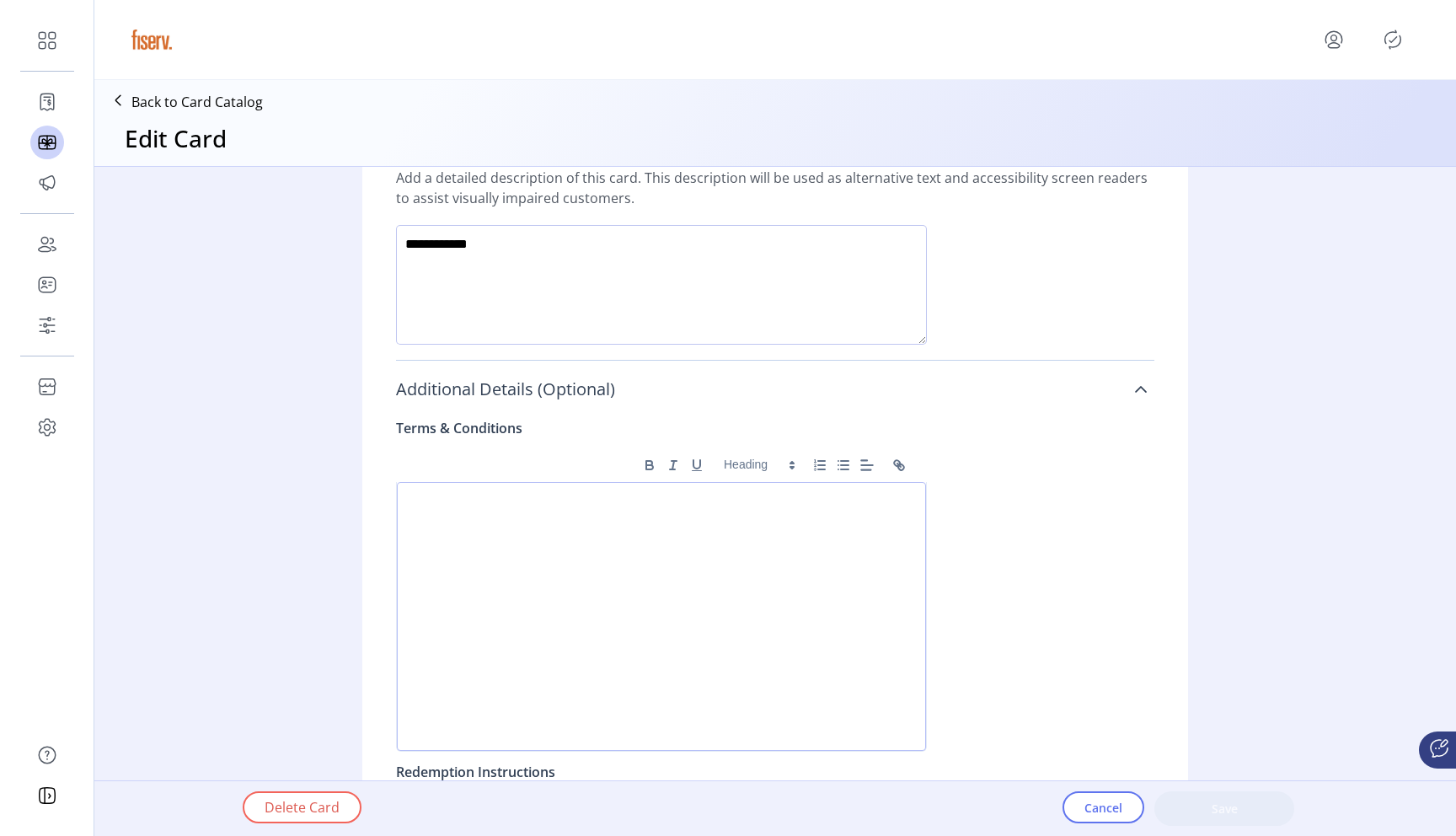
click at [674, 548] on div at bounding box center [661, 616] width 529 height 269
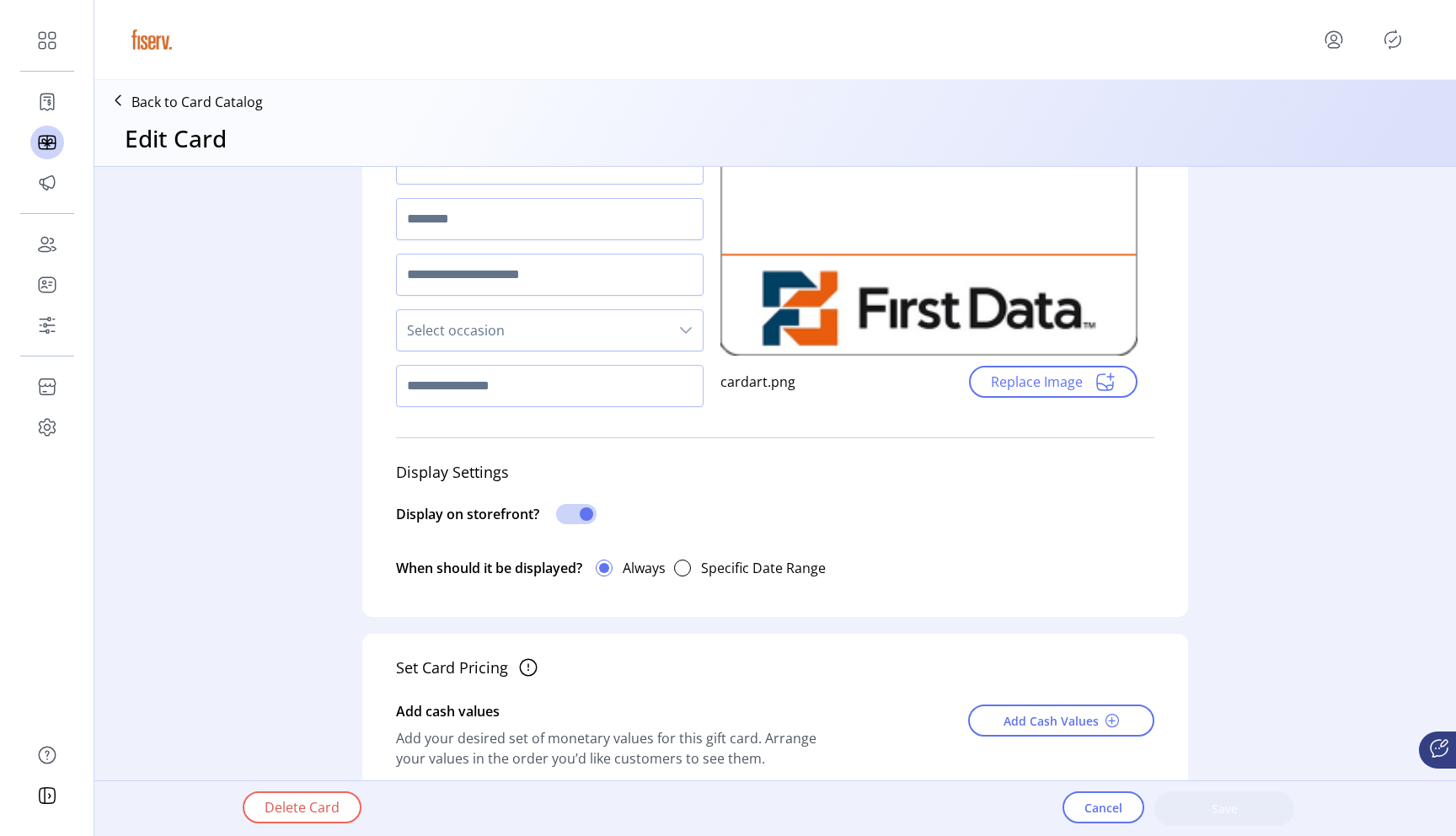
scroll to position [0, 0]
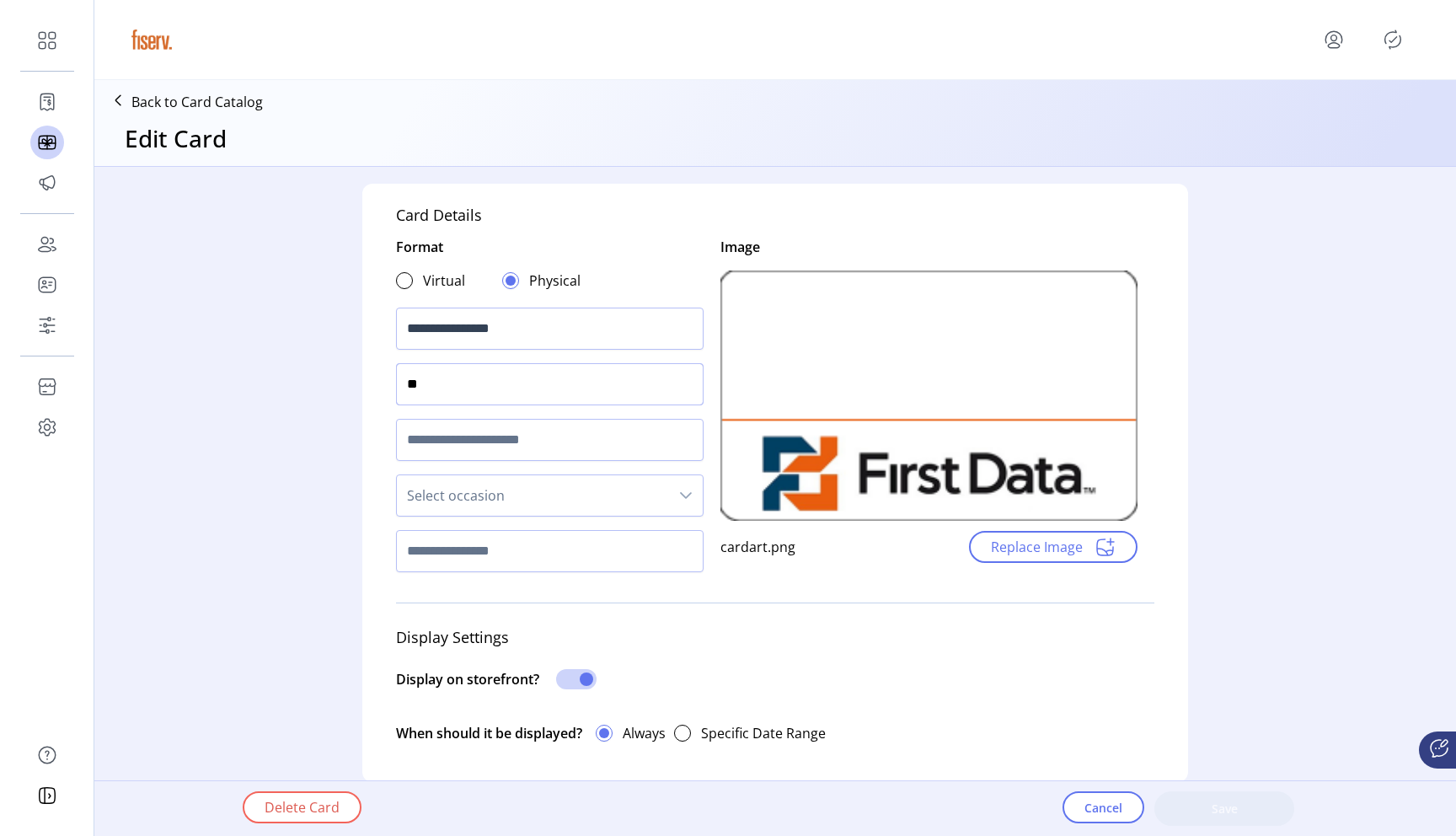
click at [519, 388] on input "**" at bounding box center [549, 384] width 308 height 42
type input "****"
click at [510, 420] on input "text" at bounding box center [549, 440] width 308 height 42
type input "****"
click at [533, 553] on input "text" at bounding box center [549, 551] width 308 height 42
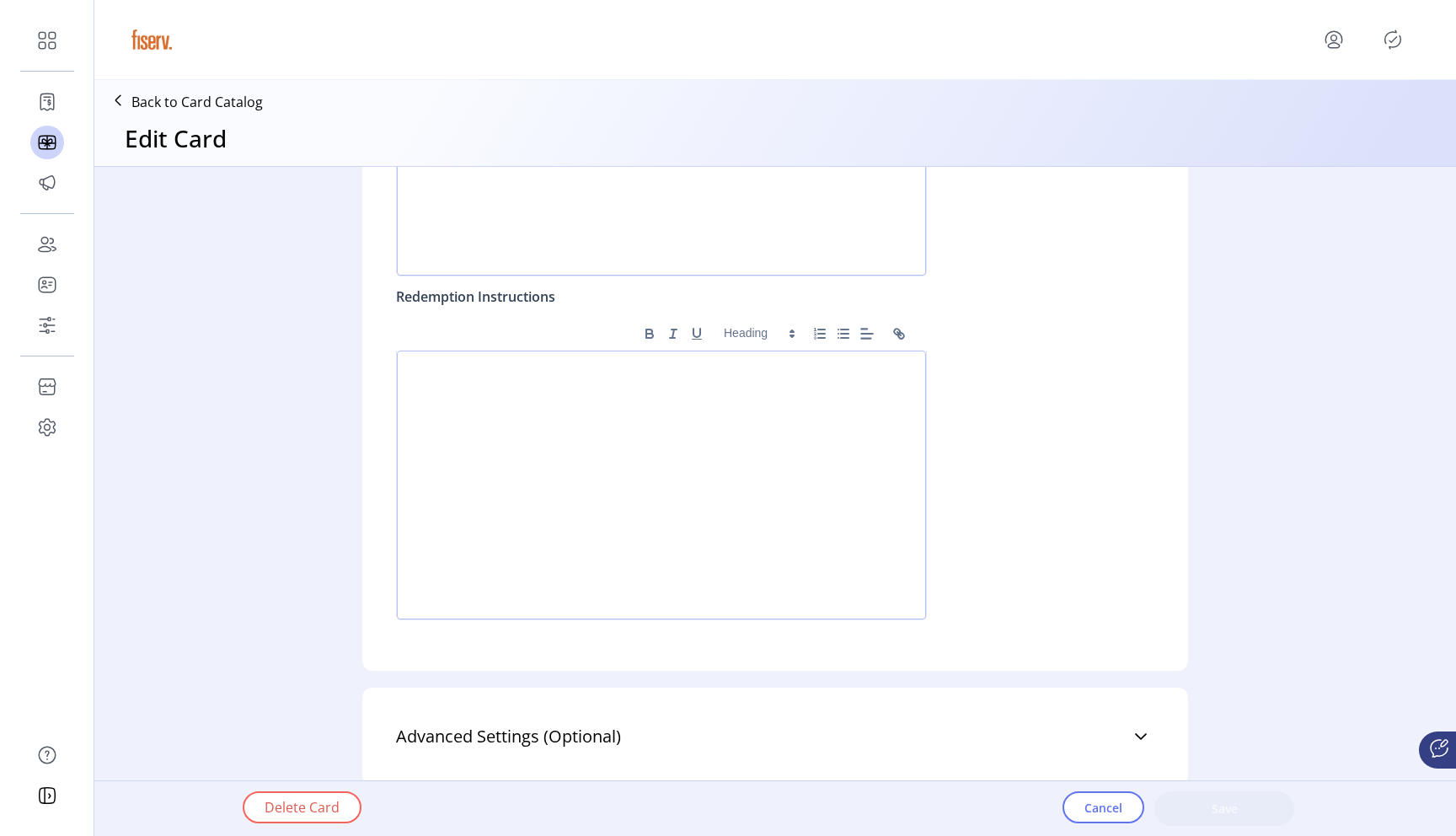
scroll to position [1532, 0]
click at [763, 473] on div at bounding box center [661, 483] width 529 height 269
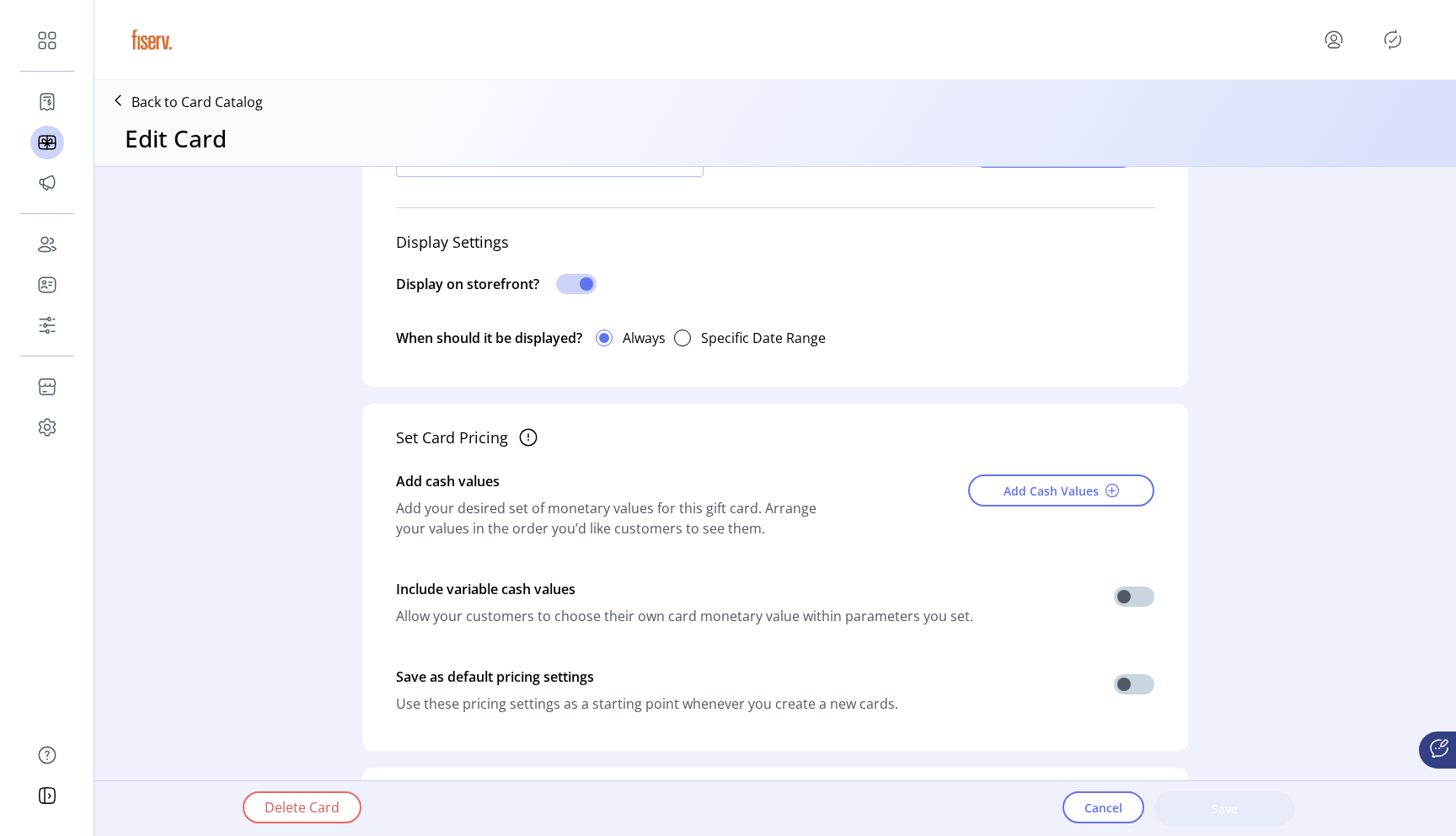
scroll to position [365, 0]
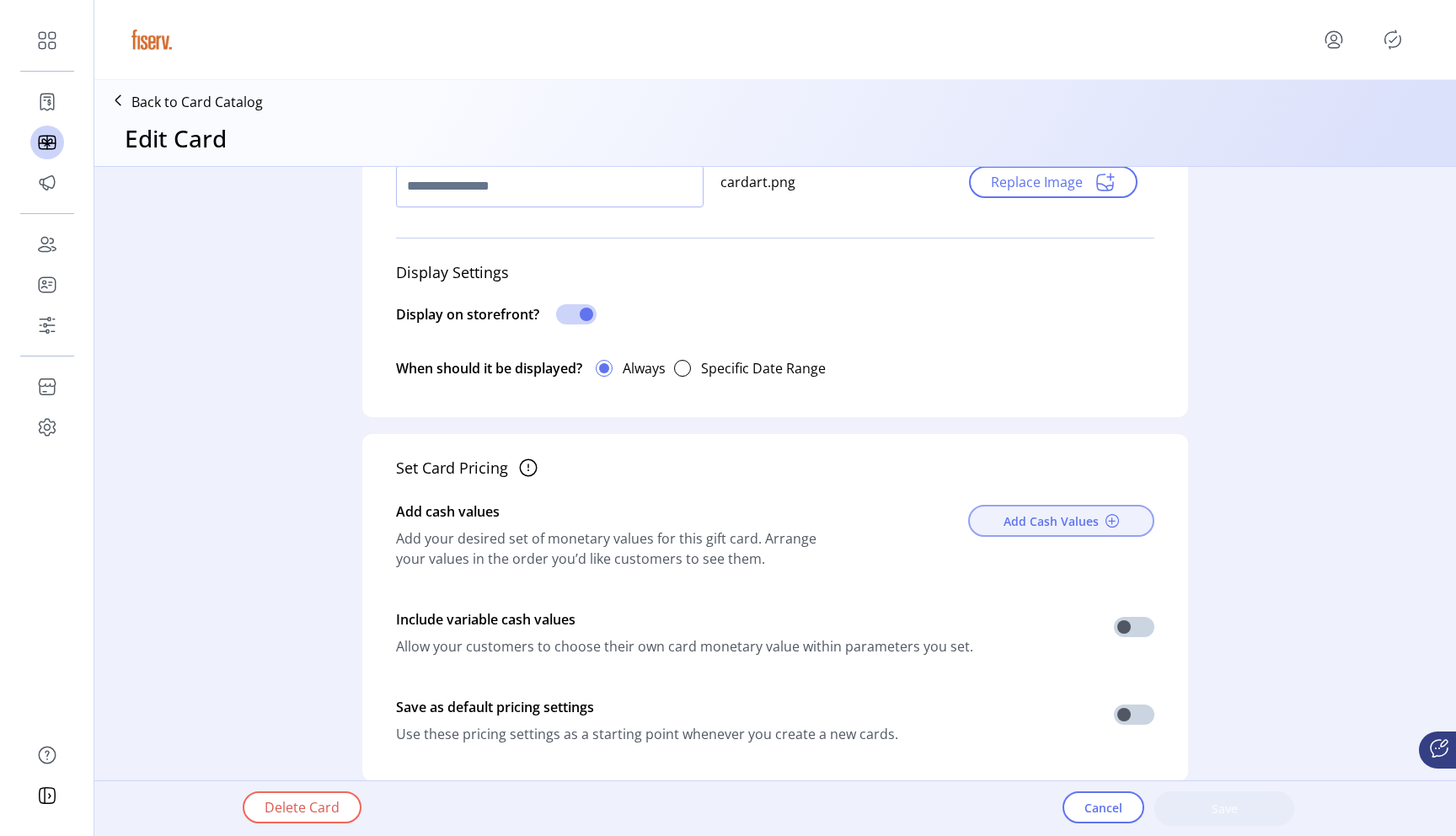
click at [1068, 520] on span "Add Cash Values" at bounding box center [1051, 521] width 95 height 18
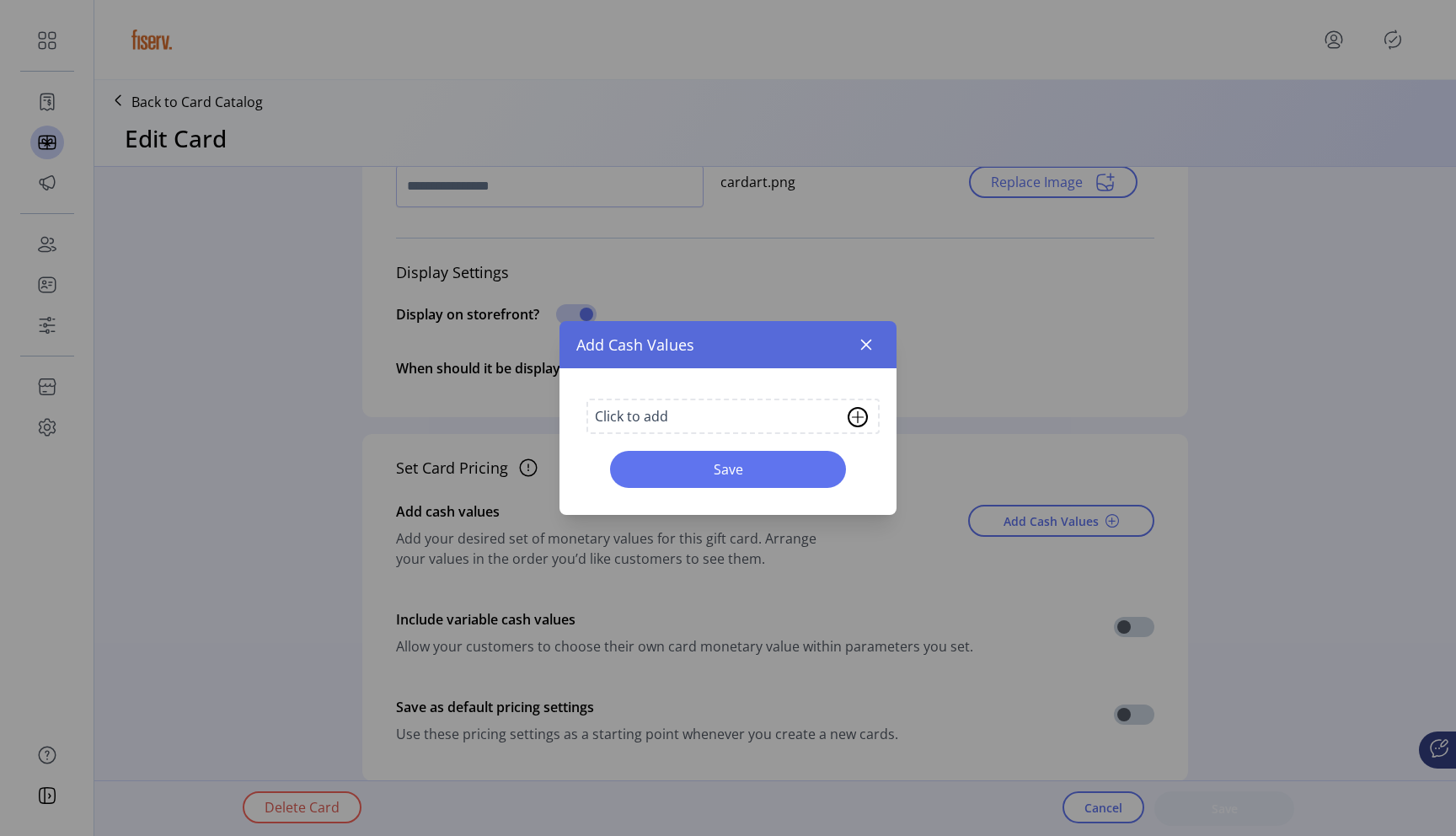
click at [702, 423] on div "Click to add" at bounding box center [733, 415] width 293 height 35
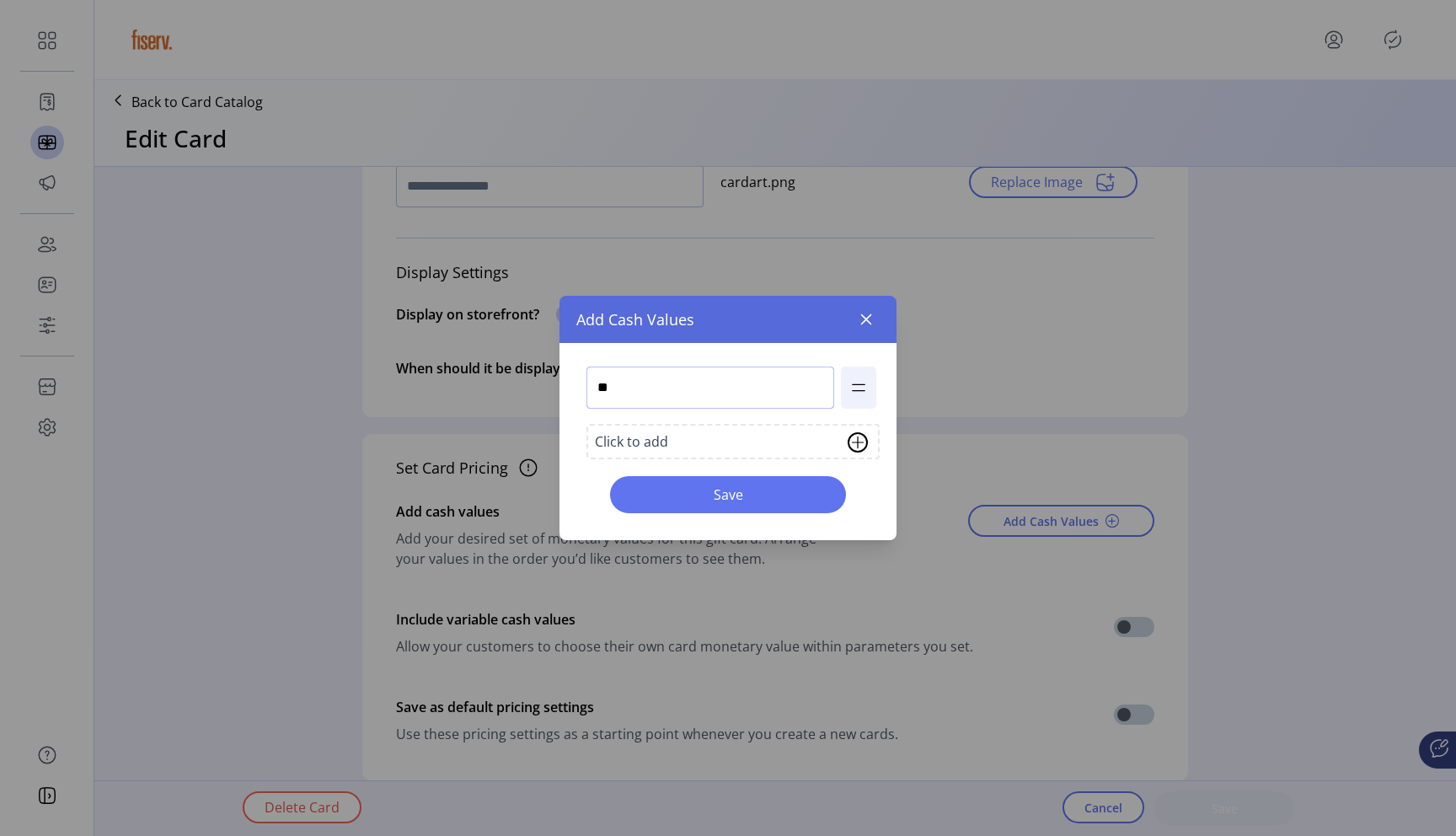
click at [641, 391] on input "**" at bounding box center [711, 388] width 248 height 42
type input "**"
click at [711, 488] on span "Save" at bounding box center [728, 494] width 192 height 21
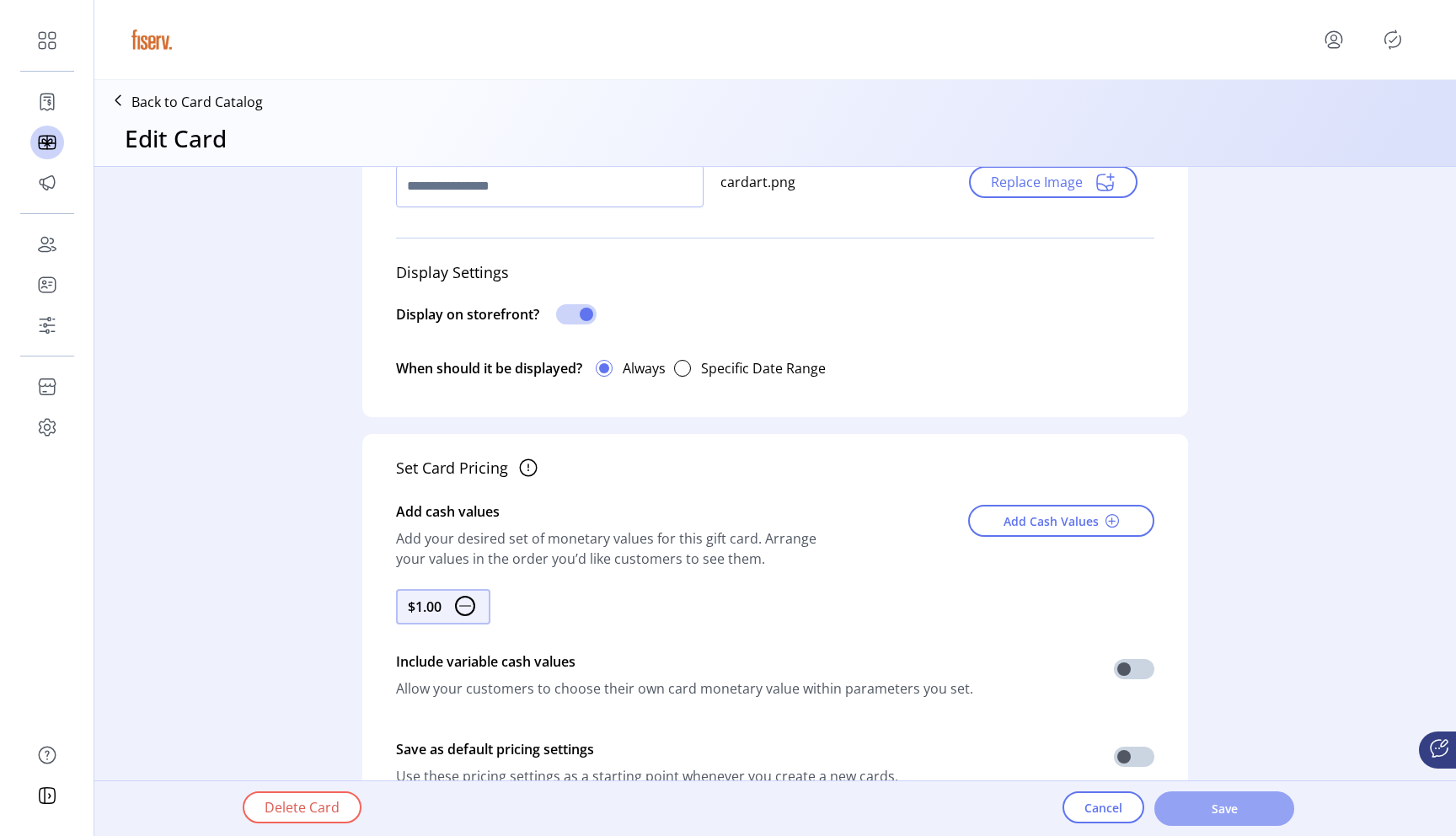
click at [1225, 795] on button "Save" at bounding box center [1225, 808] width 140 height 35
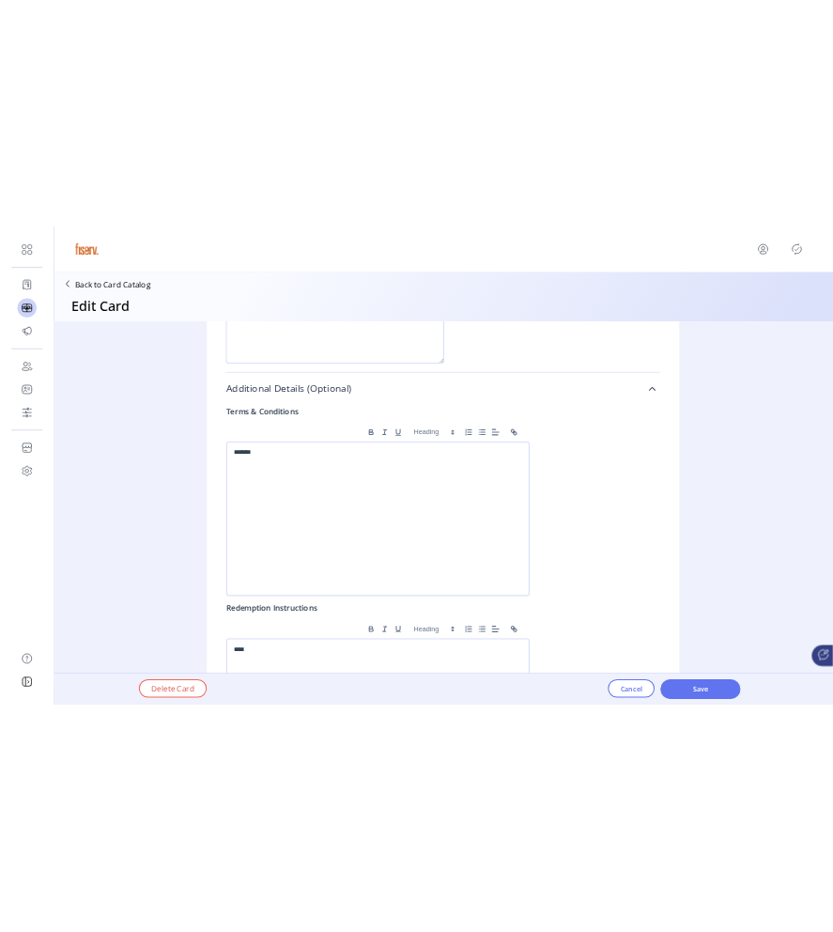
scroll to position [1363, 0]
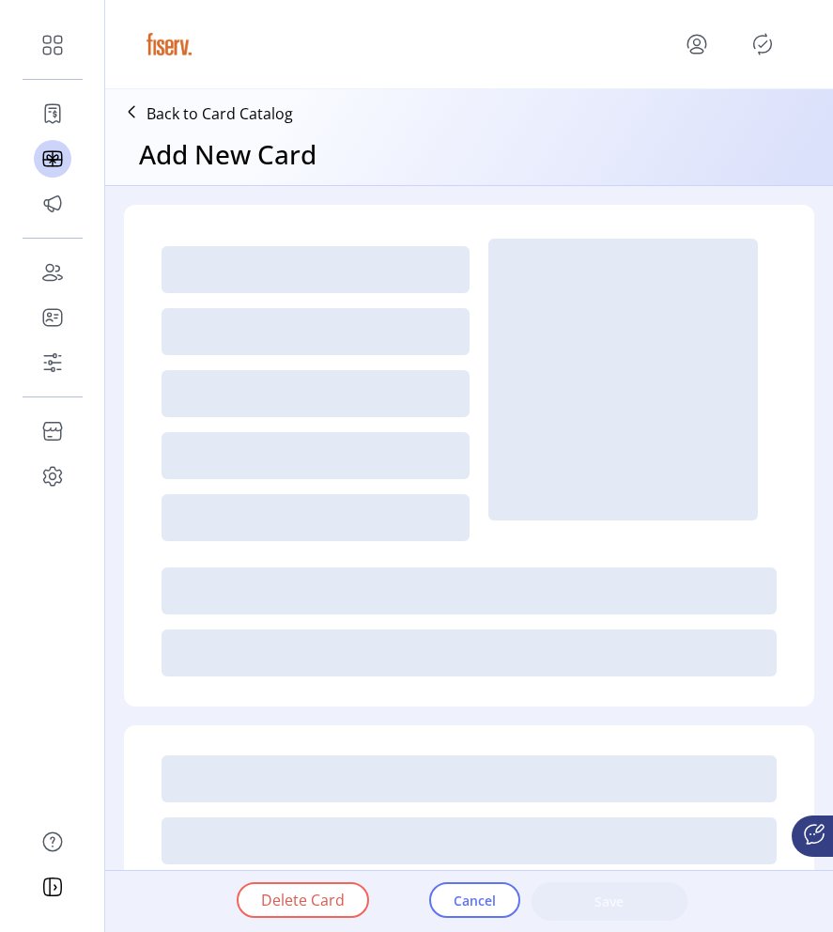
type textarea "**********"
type input "*"
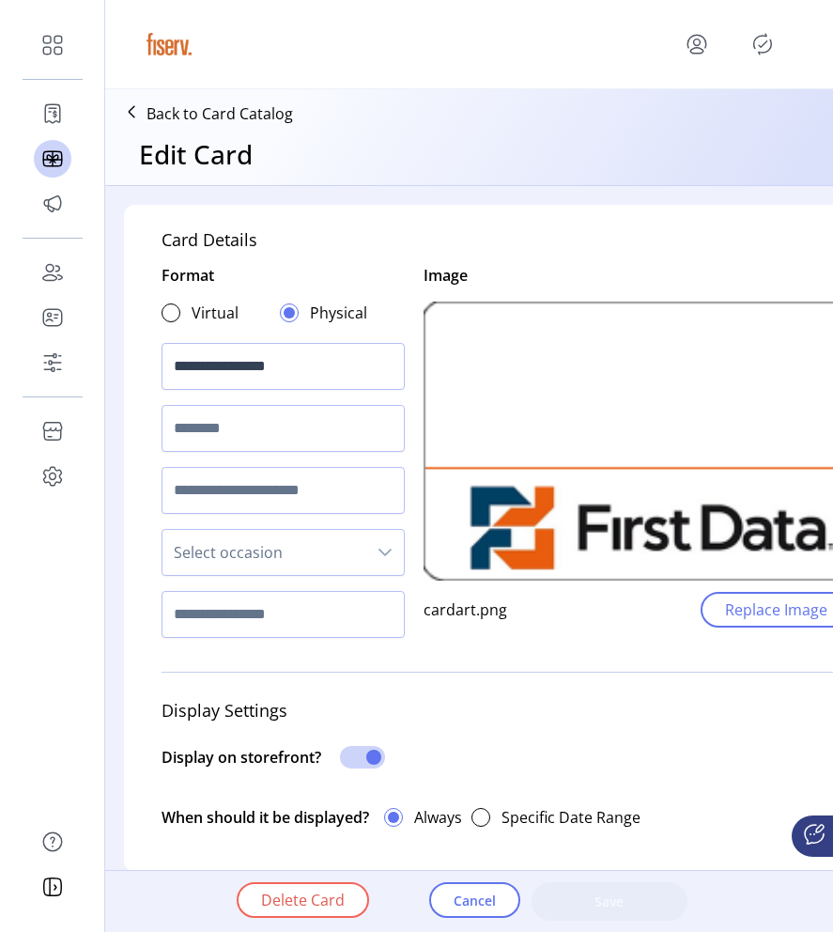
click at [703, 47] on icon "menu" at bounding box center [697, 44] width 30 height 30
click at [678, 117] on span "Sign Out" at bounding box center [629, 118] width 141 height 15
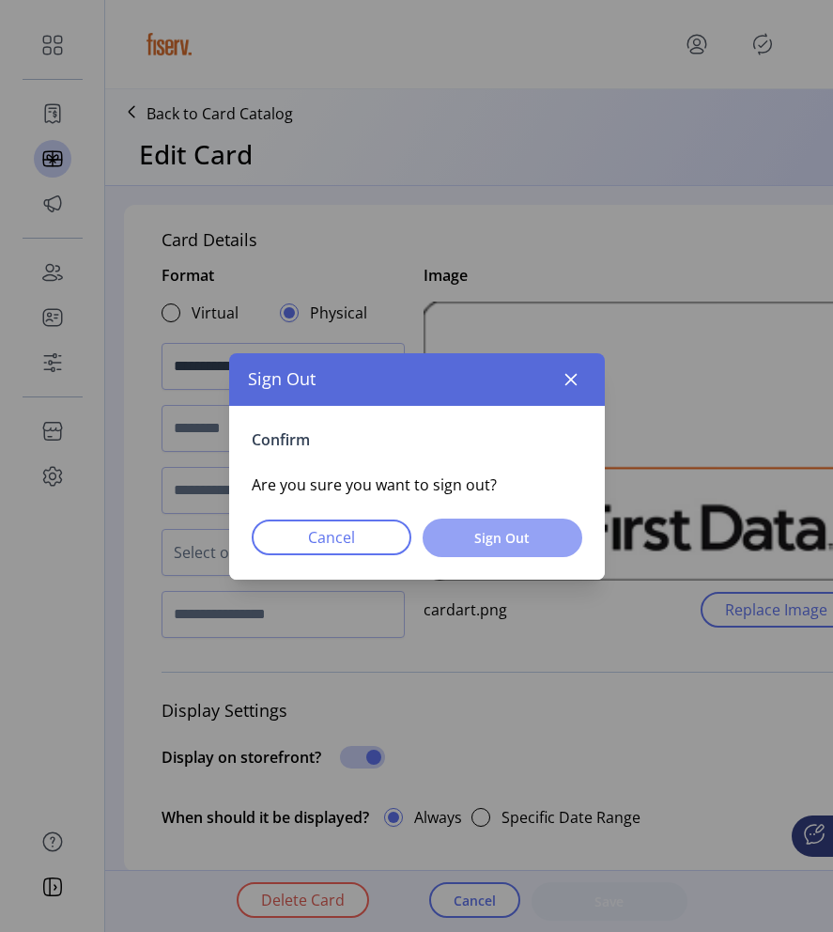
click at [578, 530] on button "Sign Out" at bounding box center [503, 538] width 160 height 39
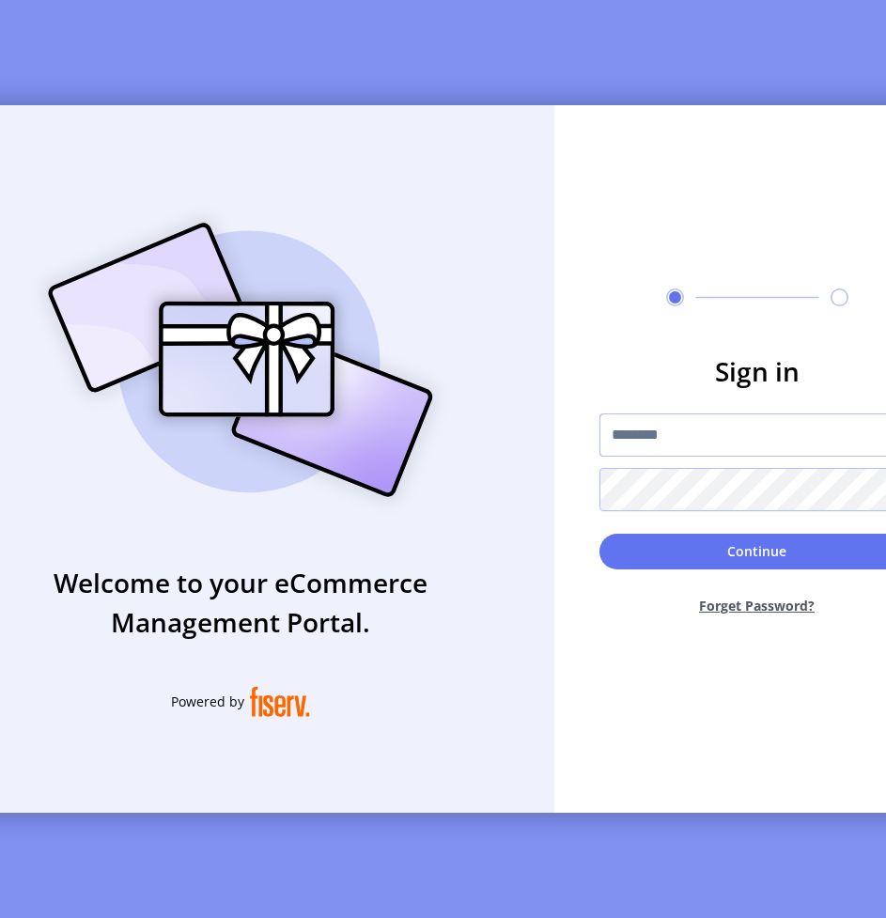
click at [737, 443] on input "text" at bounding box center [757, 434] width 316 height 43
type input "**********"
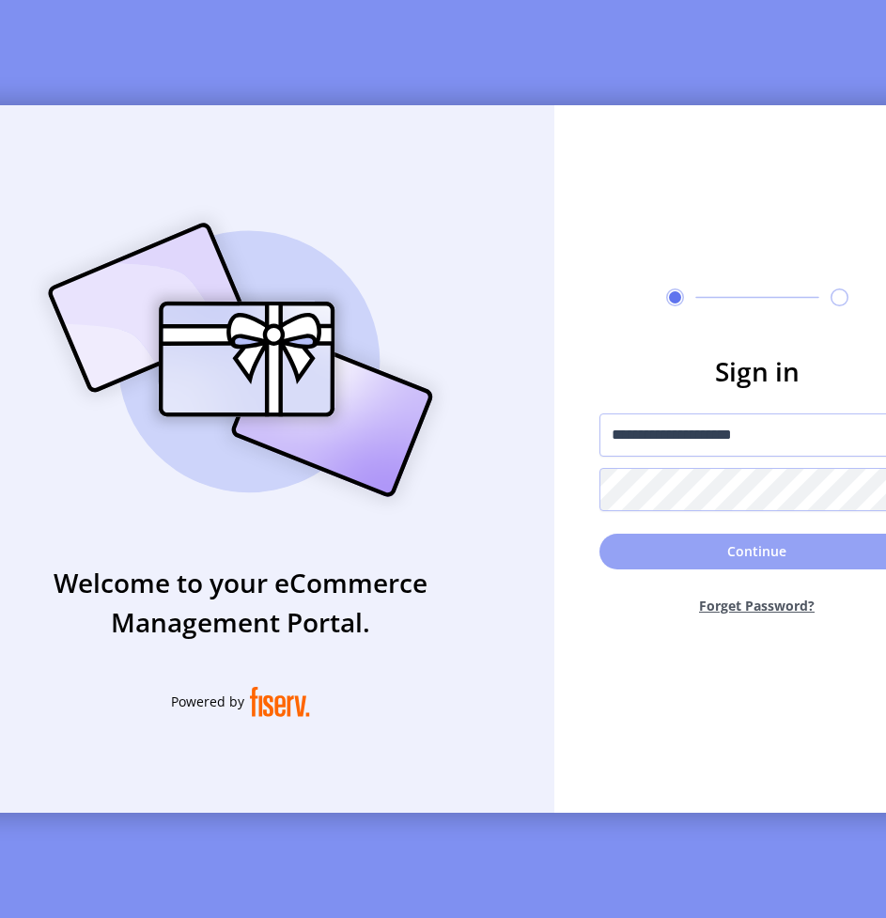
click at [695, 569] on button "Continue" at bounding box center [757, 552] width 316 height 36
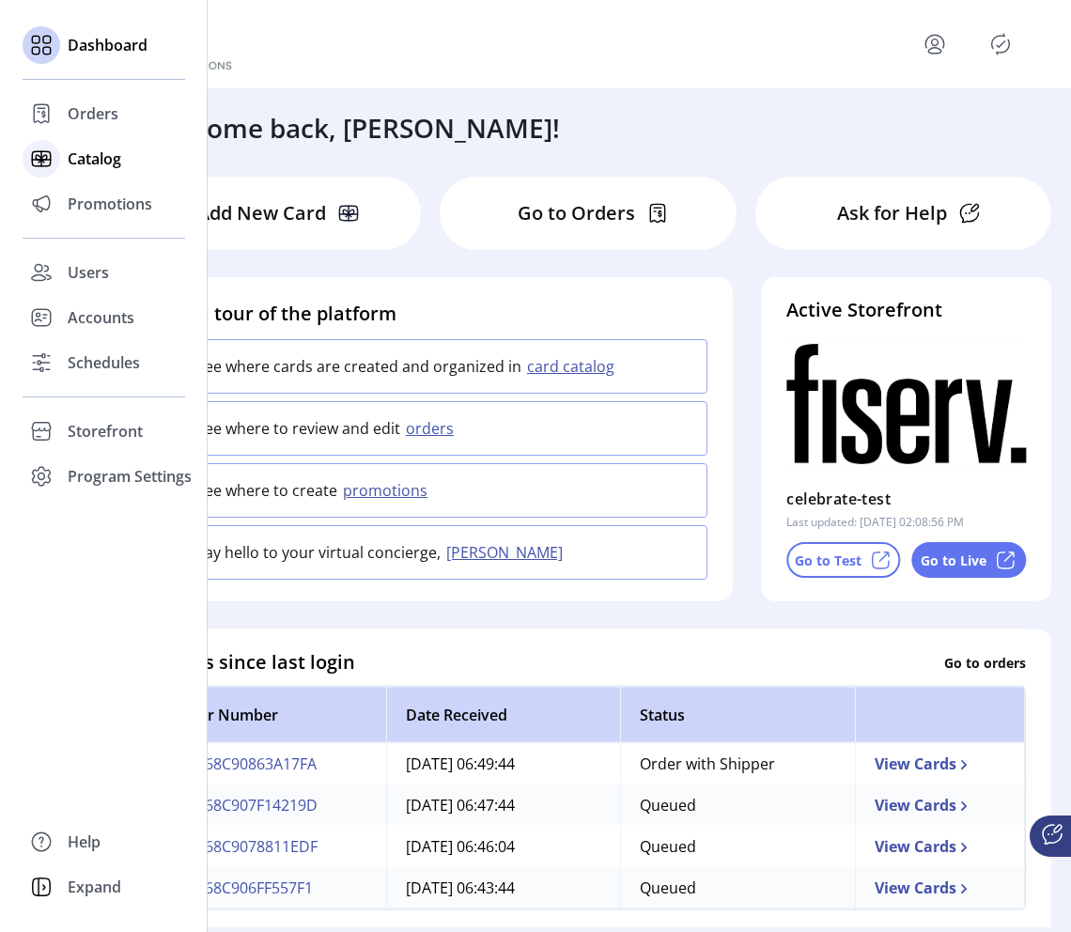
click at [75, 162] on span "Catalog" at bounding box center [95, 158] width 54 height 23
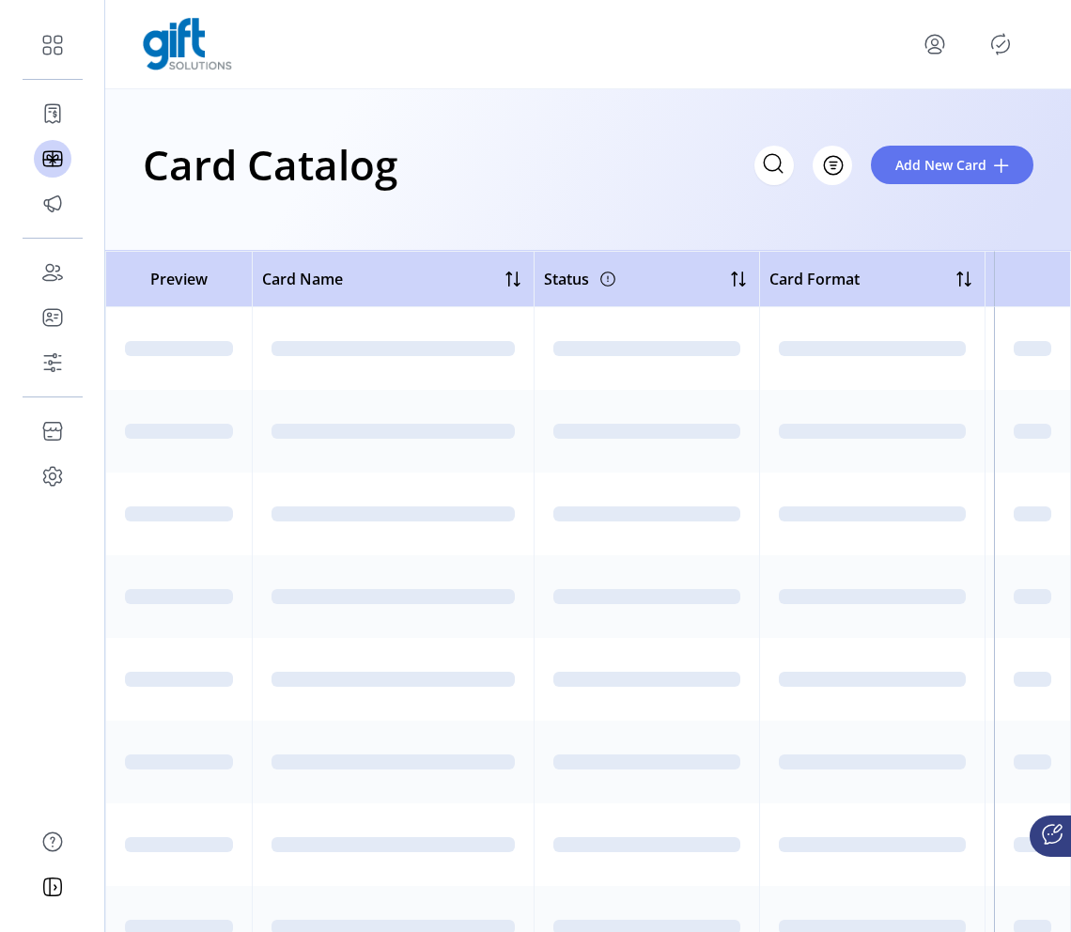
click at [707, 172] on div "Card Catalog Filter Add New Card" at bounding box center [588, 165] width 890 height 66
click at [777, 171] on input "Search" at bounding box center [606, 165] width 376 height 39
paste input "**********"
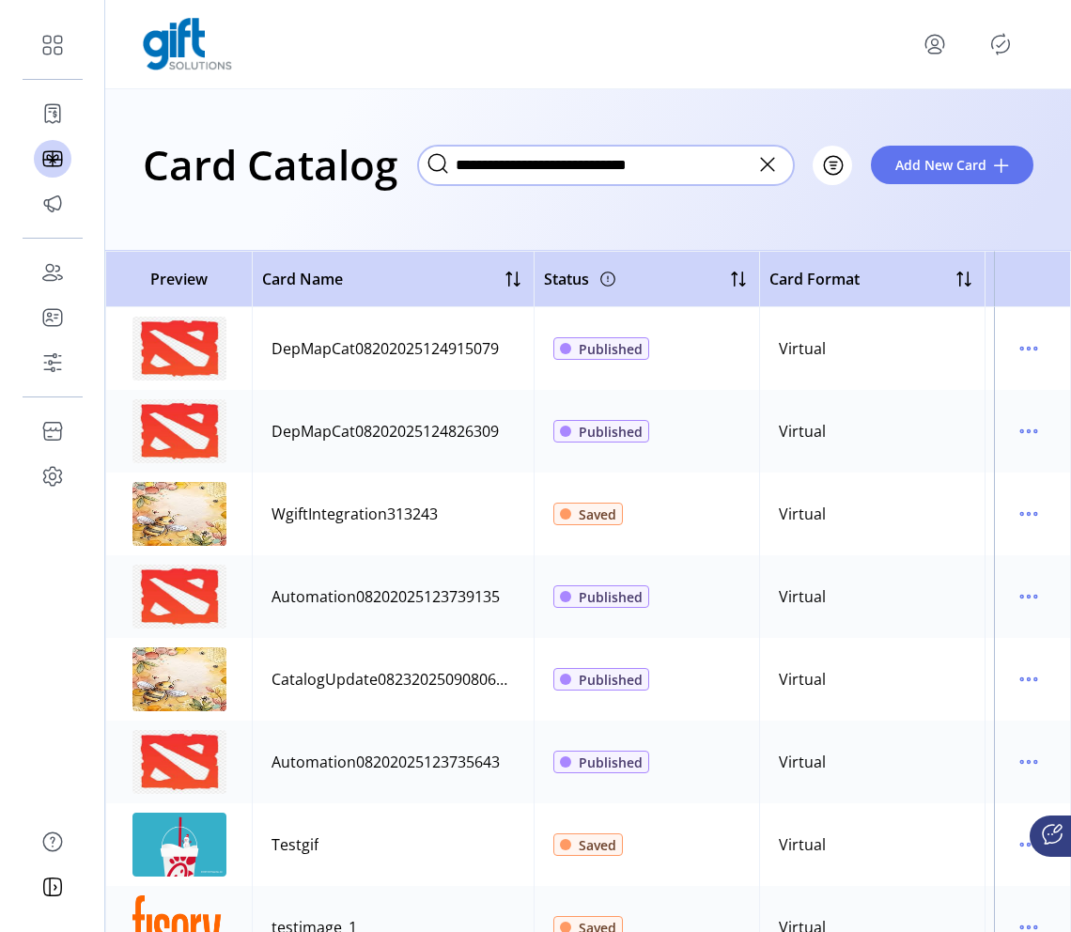
type input "**********"
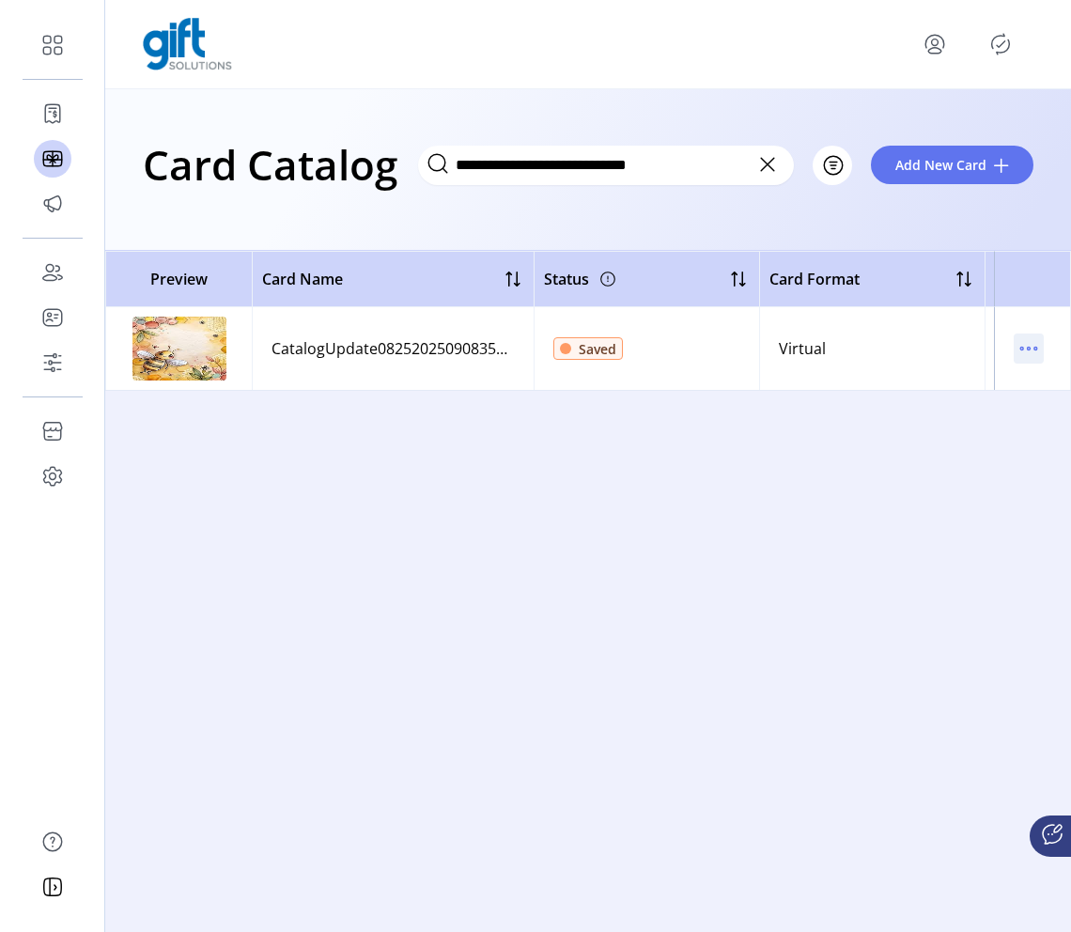
click at [832, 357] on icon "menu" at bounding box center [1029, 348] width 30 height 30
click at [832, 419] on span "Edit Details" at bounding box center [950, 415] width 156 height 15
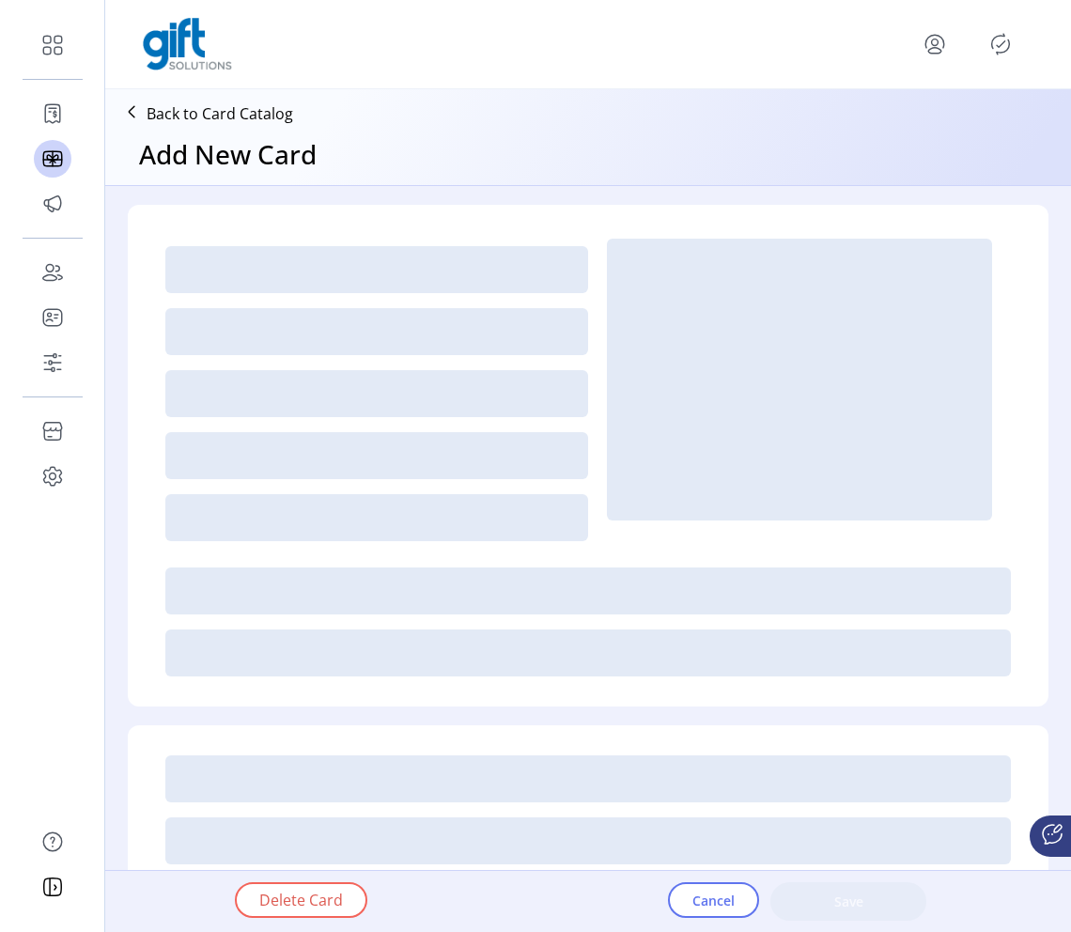
type textarea "**********"
type input "*"
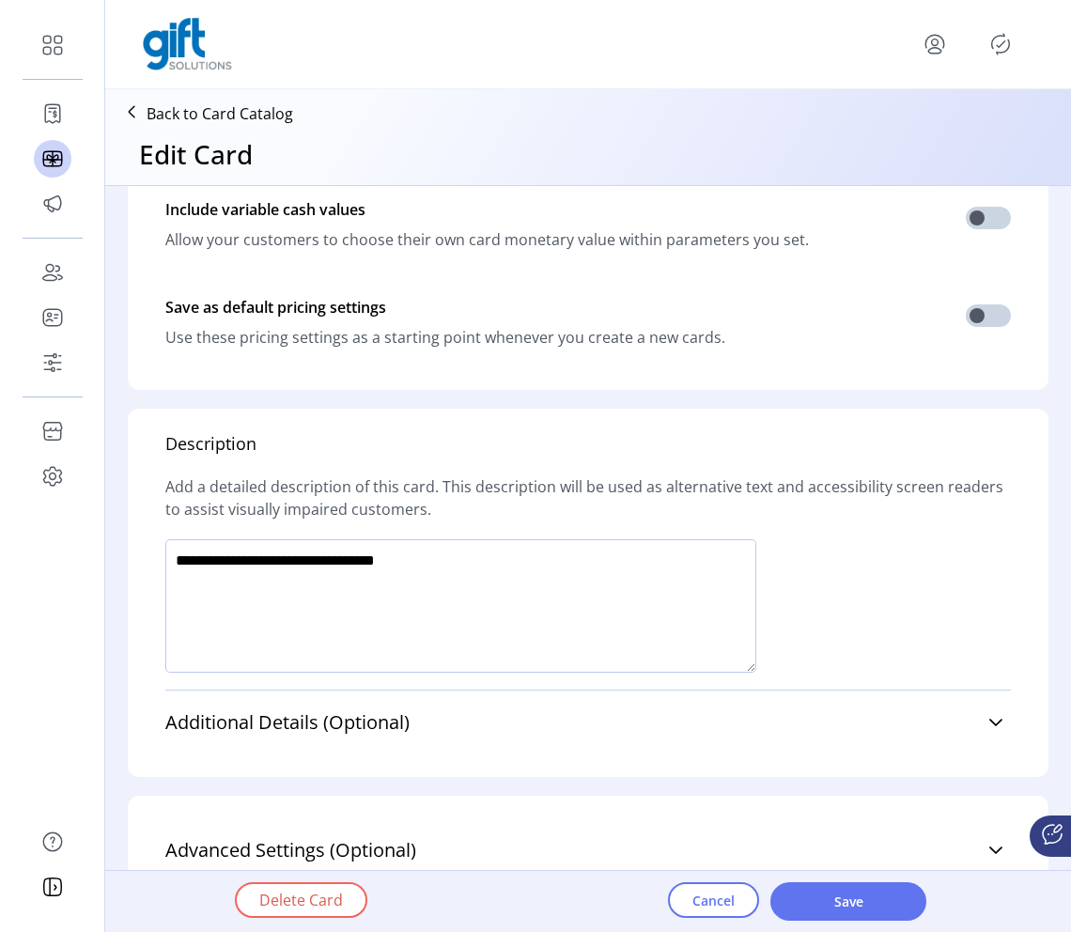
scroll to position [1083, 0]
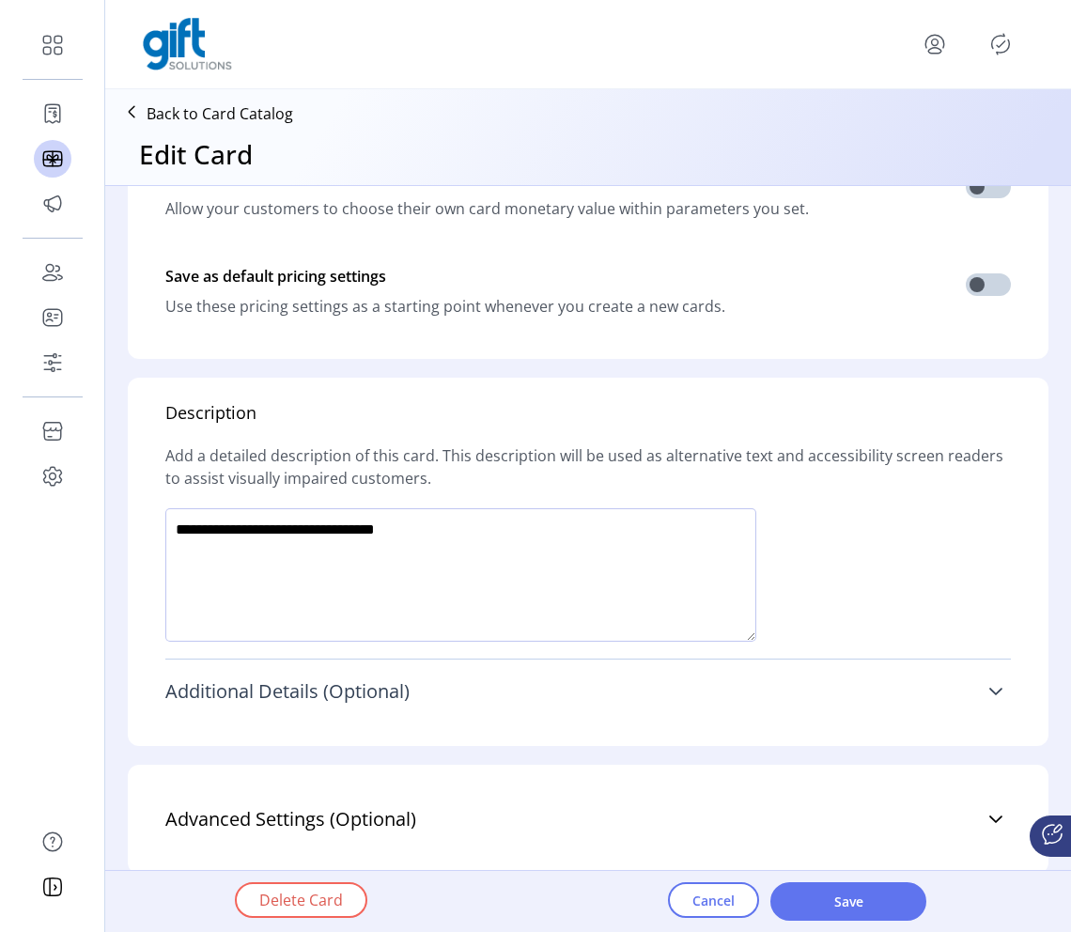
click at [832, 698] on link "Additional Details (Optional)" at bounding box center [587, 691] width 845 height 41
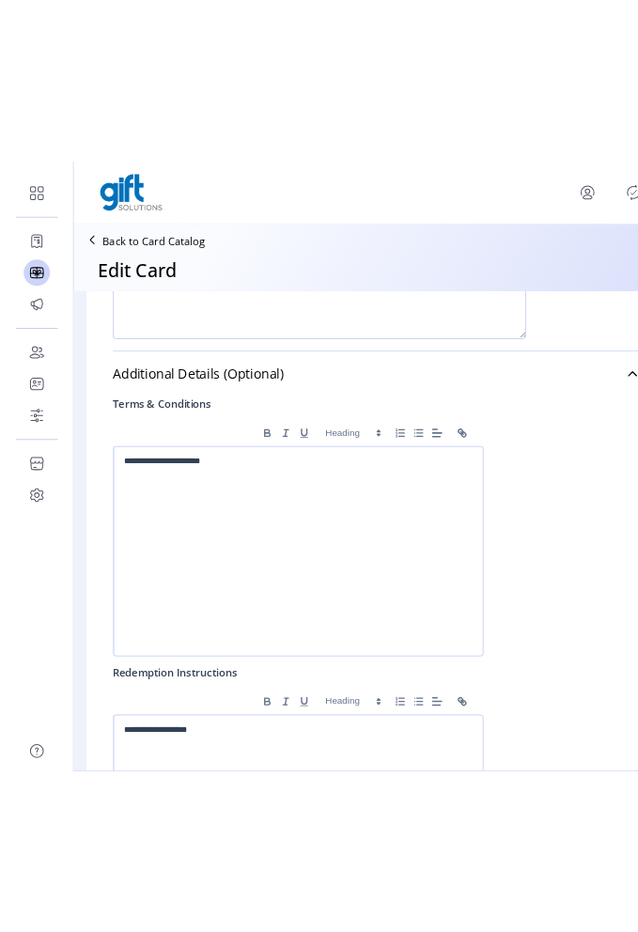
scroll to position [1516, 0]
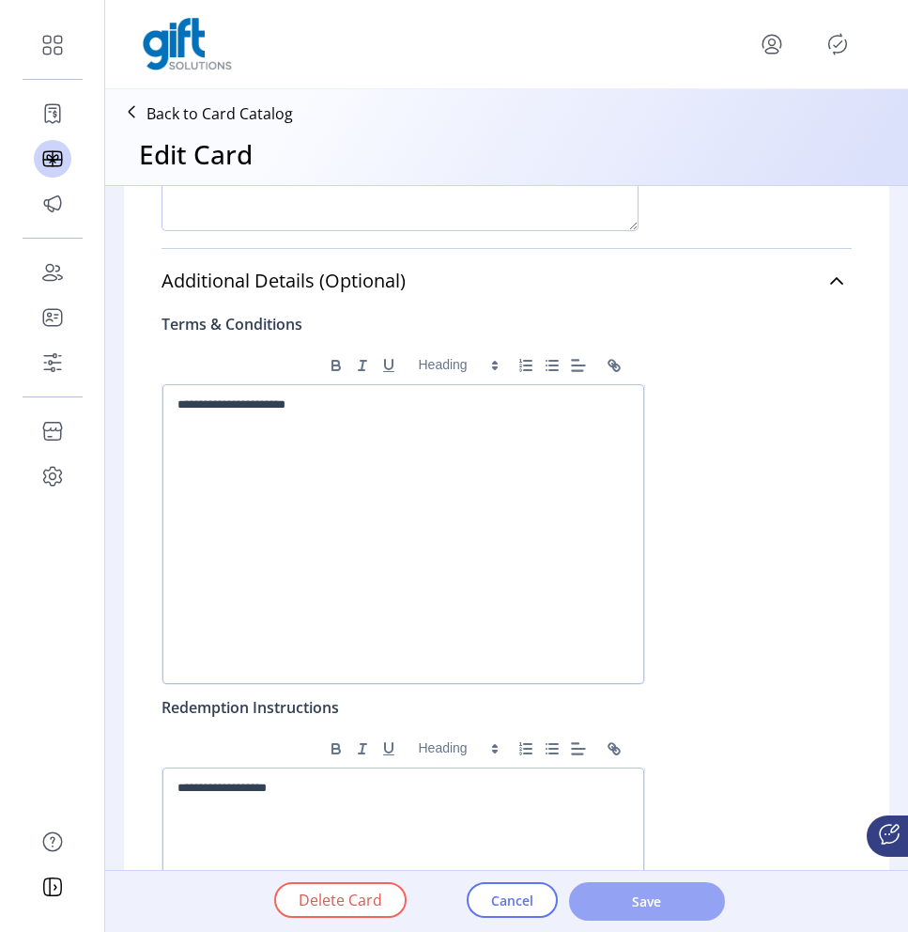
click at [652, 911] on button "Save" at bounding box center [647, 901] width 156 height 39
click at [292, 406] on p "**********" at bounding box center [400, 404] width 445 height 17
click at [613, 364] on icon "Link" at bounding box center [614, 365] width 17 height 17
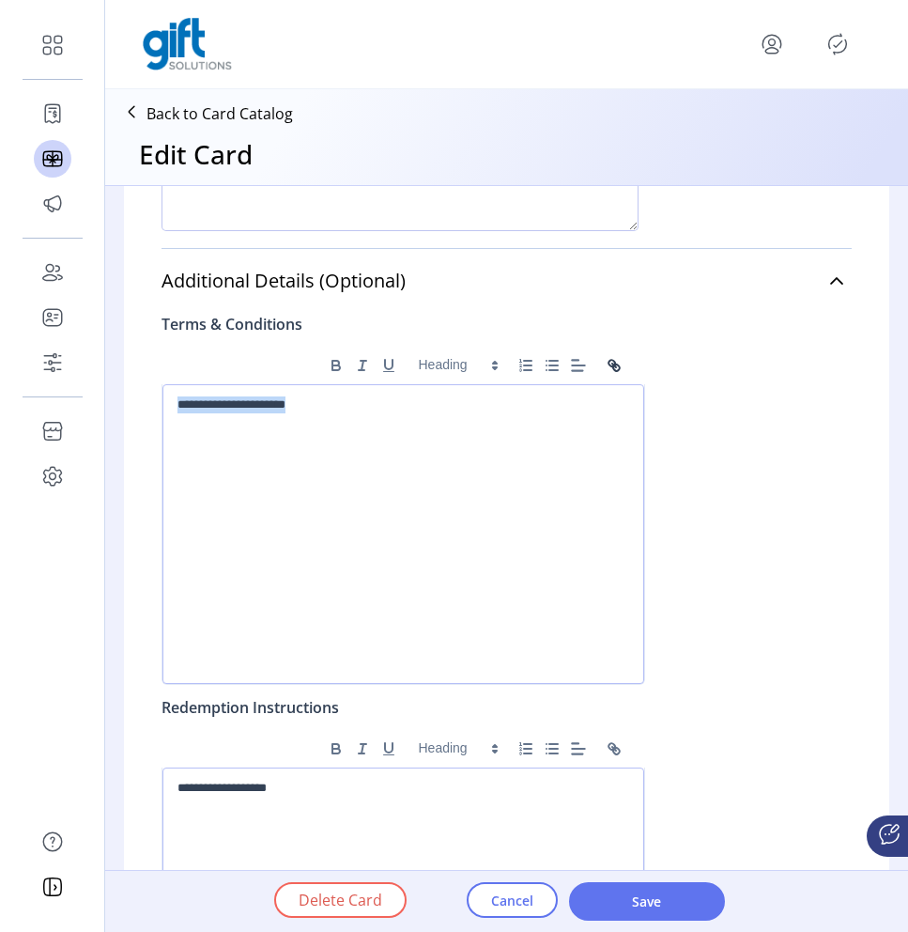
type input "**********"
click at [424, 448] on div "**********" at bounding box center [404, 534] width 482 height 300
click at [610, 368] on icon "Link" at bounding box center [614, 365] width 17 height 17
click at [606, 376] on button "Link" at bounding box center [614, 365] width 26 height 23
click at [569, 366] on icon at bounding box center [578, 365] width 19 height 19
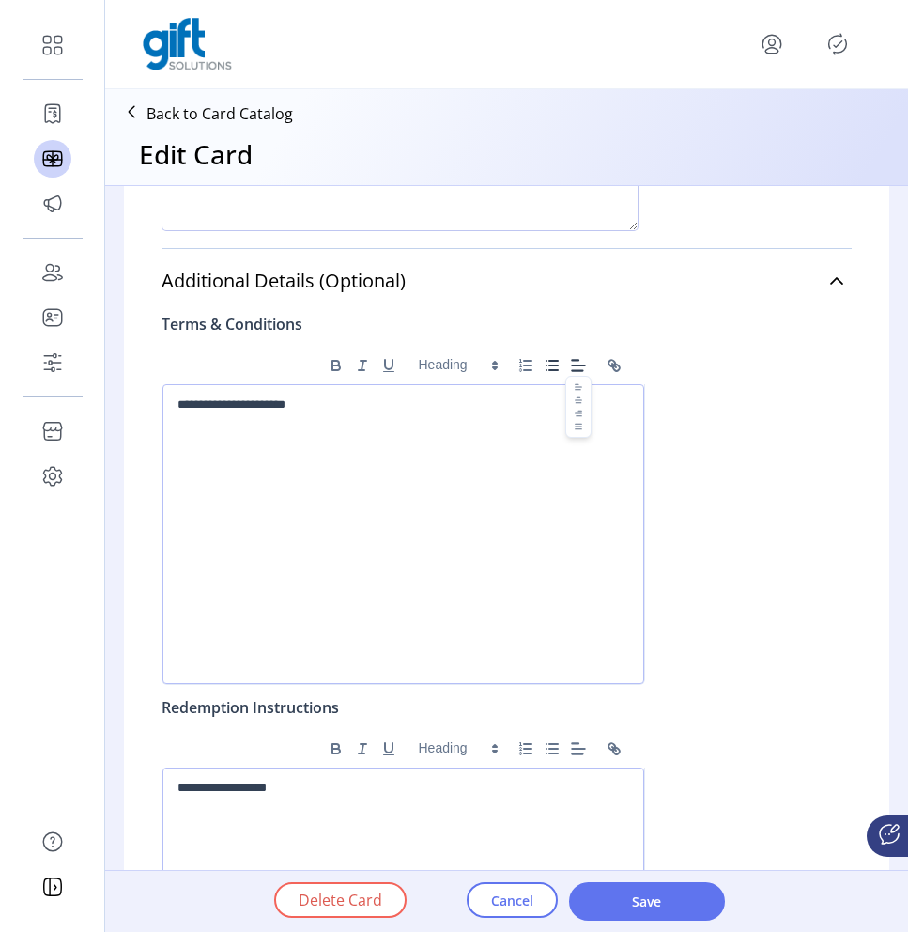
click at [544, 366] on icon "button" at bounding box center [552, 365] width 17 height 17
click at [518, 366] on icon "button" at bounding box center [526, 365] width 17 height 17
click at [540, 488] on div "**********" at bounding box center [404, 534] width 482 height 300
click at [612, 365] on icon "Link" at bounding box center [614, 365] width 17 height 17
click at [611, 361] on icon "Link" at bounding box center [614, 365] width 17 height 17
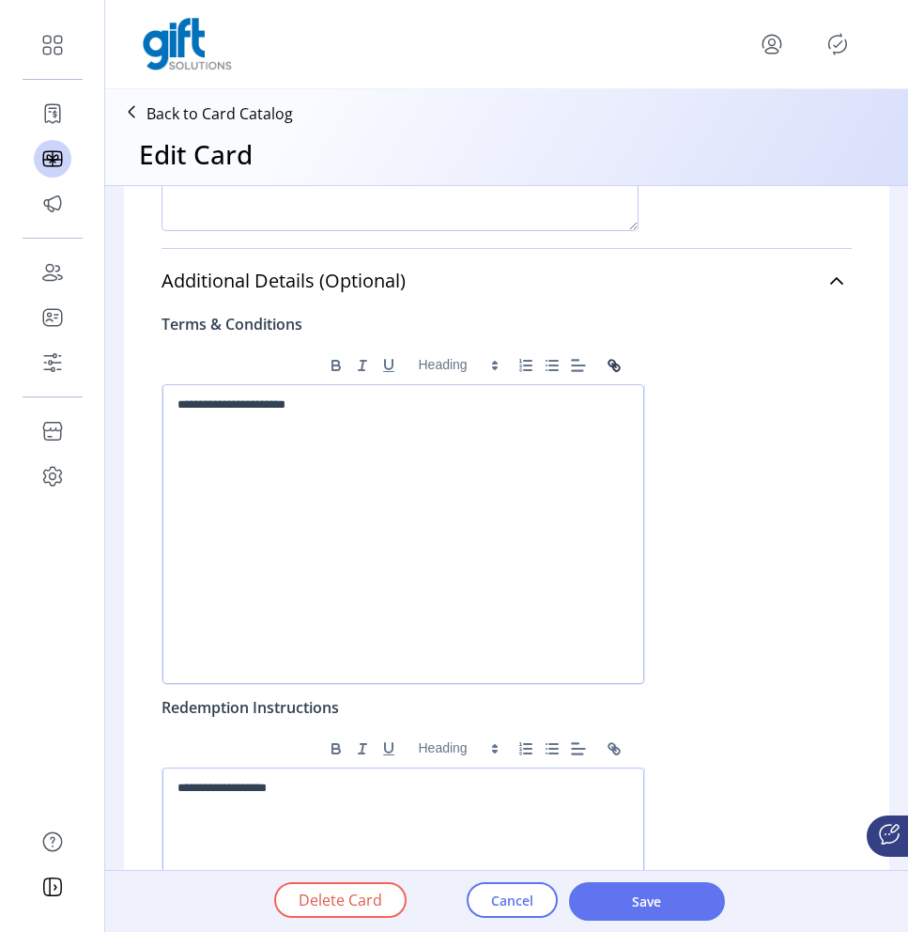
click at [613, 367] on icon "Link" at bounding box center [616, 367] width 7 height 7
click at [606, 368] on icon "Link" at bounding box center [614, 365] width 17 height 17
click at [448, 364] on span at bounding box center [457, 365] width 92 height 23
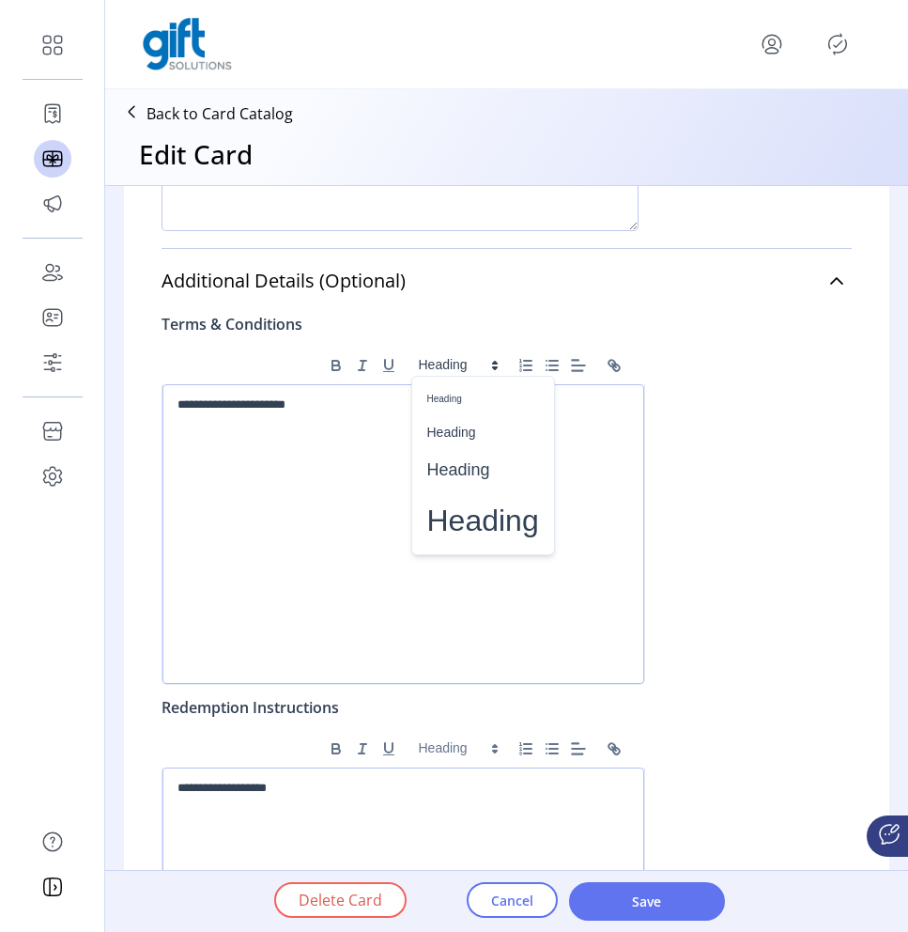
click at [669, 472] on div "**********" at bounding box center [507, 696] width 690 height 789
click at [301, 471] on div "**********" at bounding box center [404, 534] width 482 height 300
click at [620, 363] on div "******* ******* ******* ******* ******" at bounding box center [403, 365] width 467 height 23
click at [617, 363] on button "Link" at bounding box center [614, 365] width 26 height 23
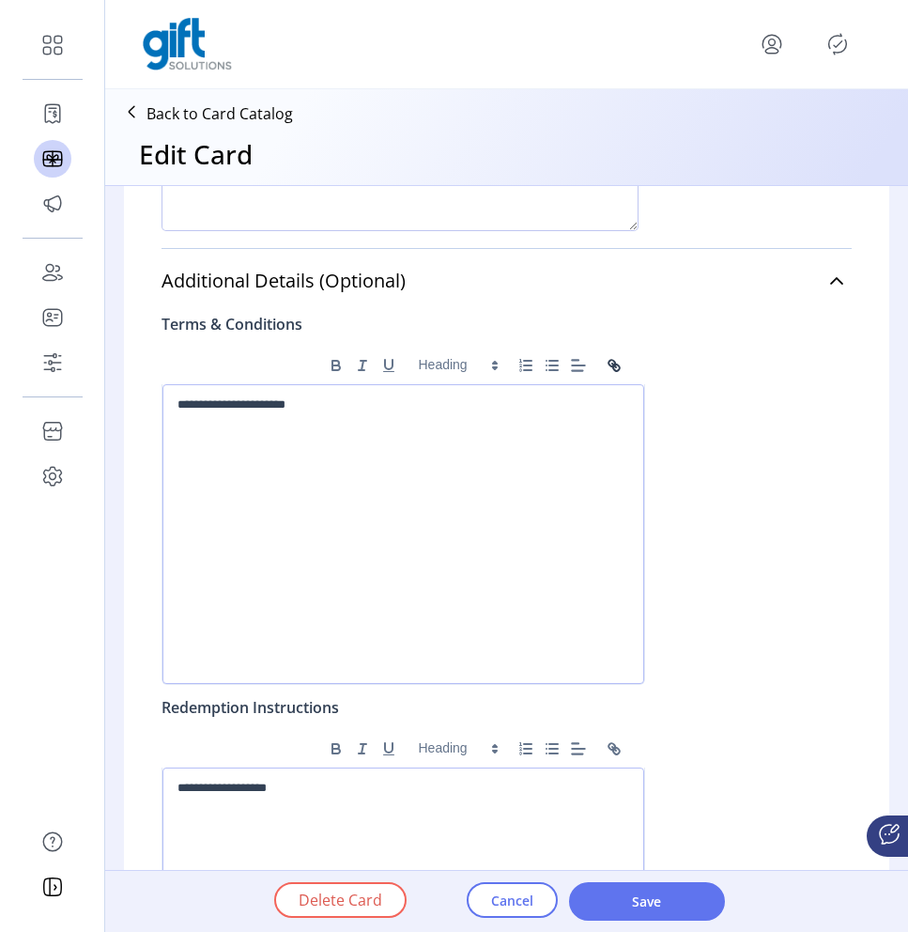
click at [606, 370] on icon "Link" at bounding box center [614, 365] width 17 height 17
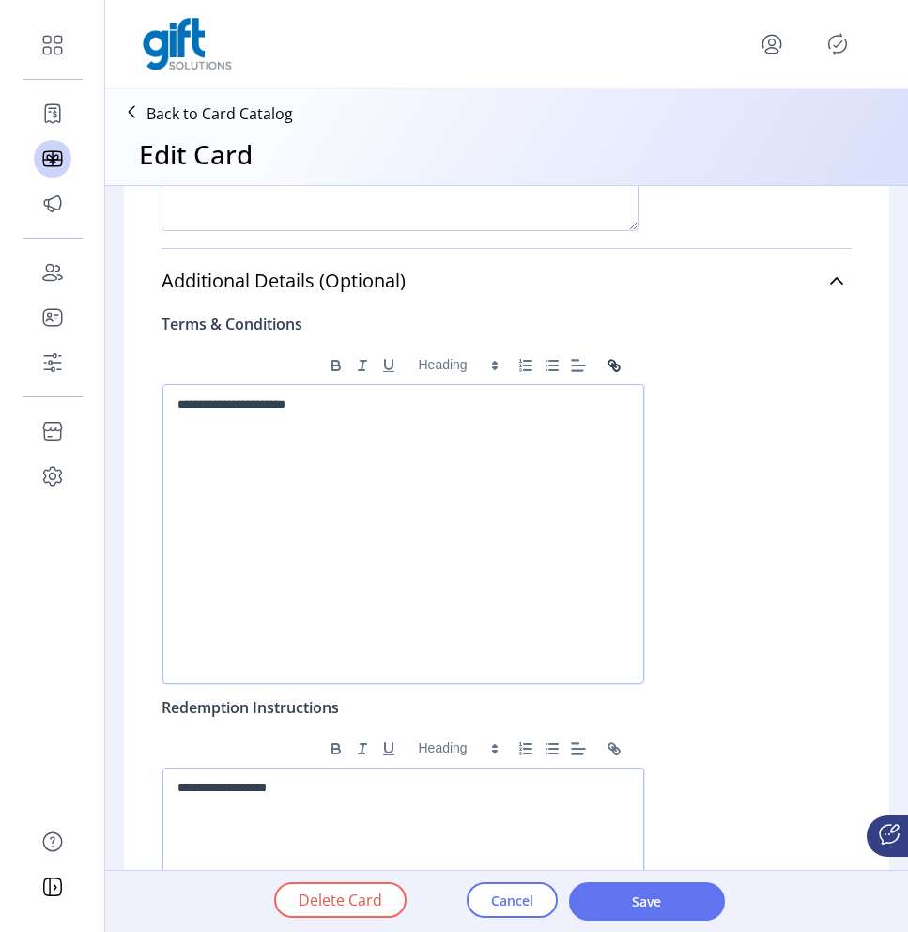
click at [606, 370] on icon "Link" at bounding box center [614, 365] width 17 height 17
click at [394, 480] on div "**********" at bounding box center [404, 534] width 482 height 300
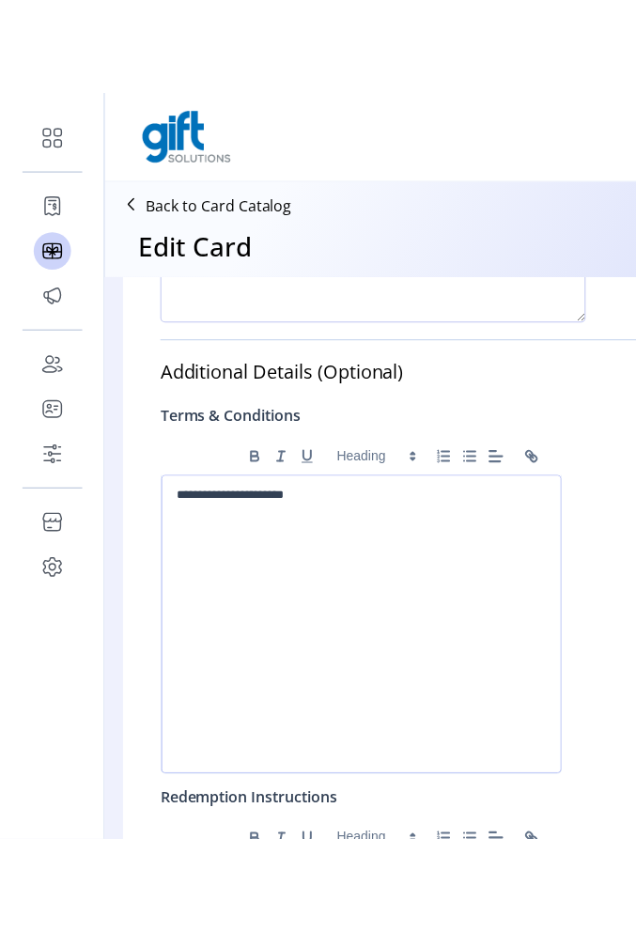
scroll to position [1561, 0]
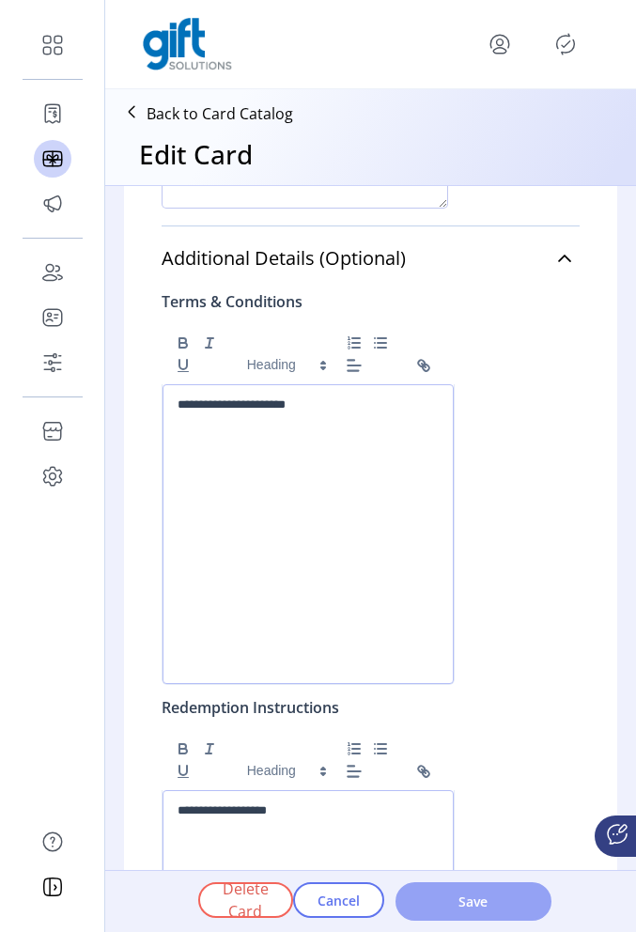
click at [484, 904] on span "Save" at bounding box center [473, 901] width 107 height 20
click at [479, 912] on button "Save" at bounding box center [473, 901] width 156 height 39
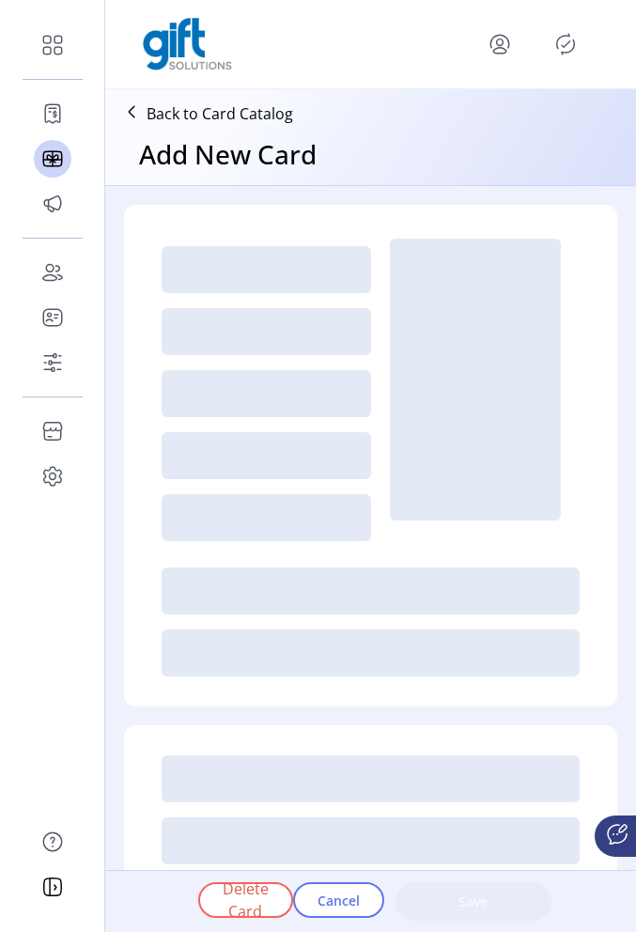
type textarea "**********"
type input "*"
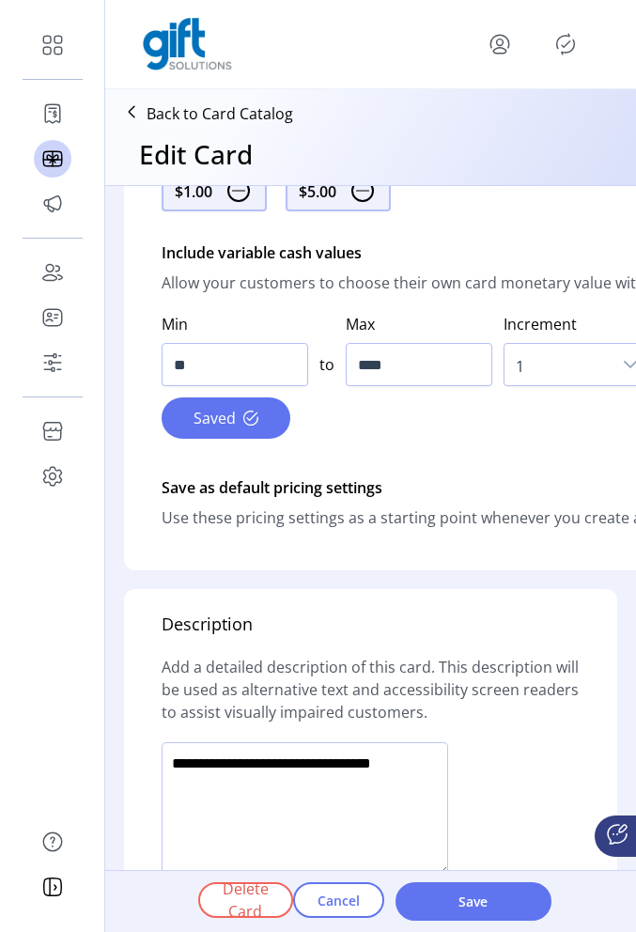
scroll to position [1279, 0]
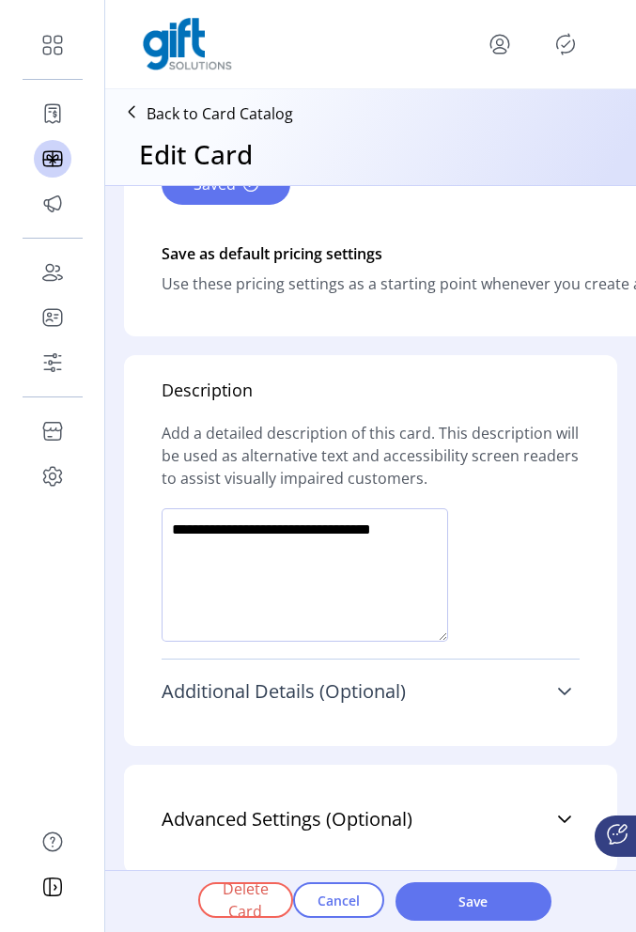
click at [559, 685] on link "Additional Details (Optional)" at bounding box center [371, 691] width 418 height 41
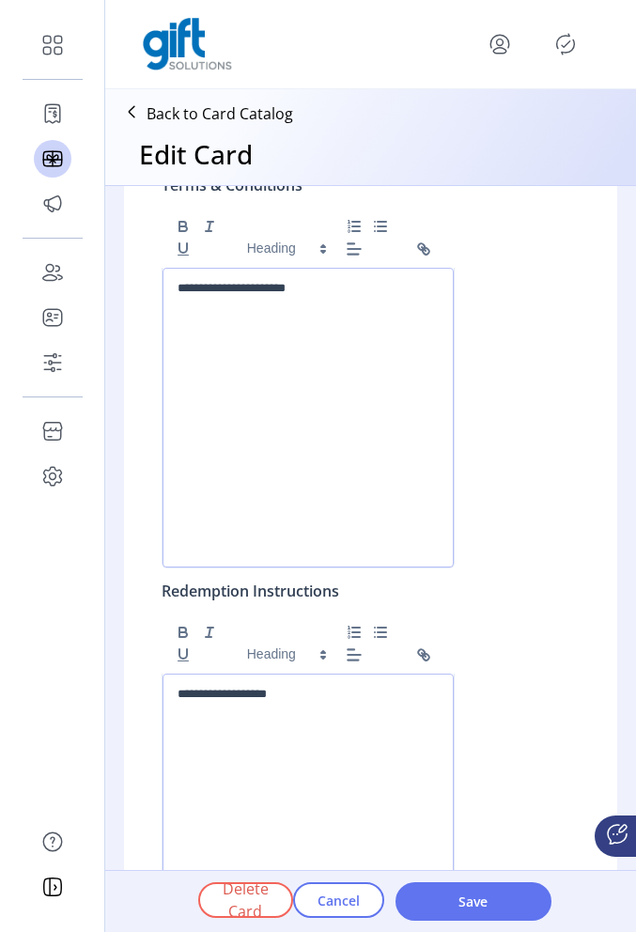
scroll to position [1639, 0]
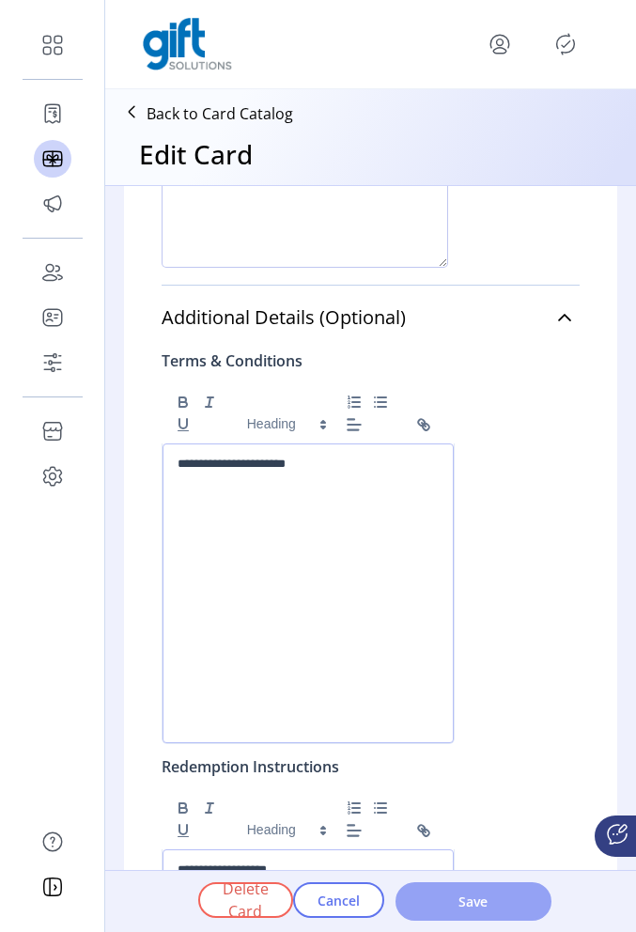
click at [494, 912] on button "Save" at bounding box center [473, 901] width 156 height 39
click at [174, 466] on div "**********" at bounding box center [308, 593] width 291 height 300
click at [486, 897] on span "Save" at bounding box center [473, 901] width 107 height 20
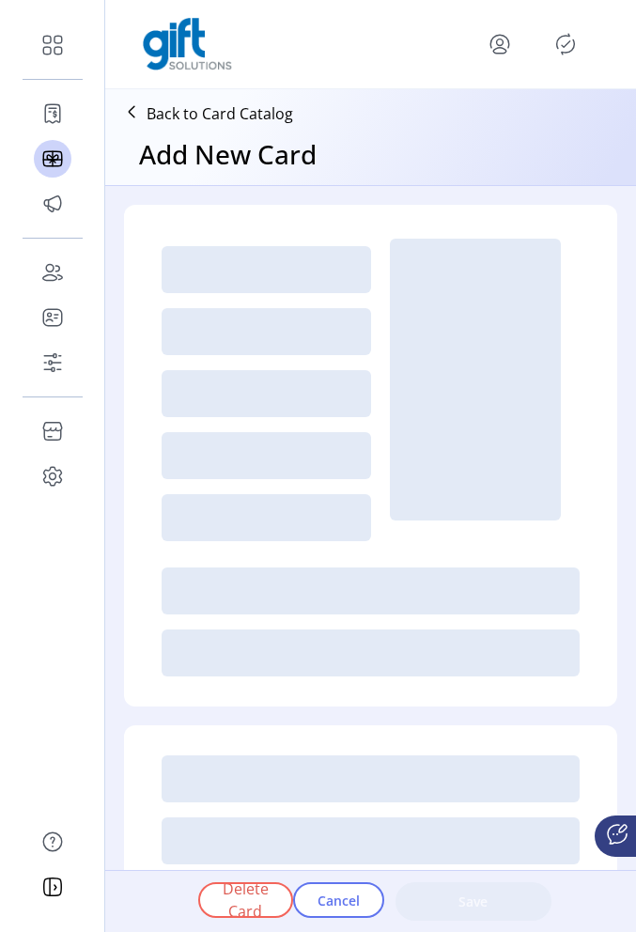
type textarea "**********"
type input "*"
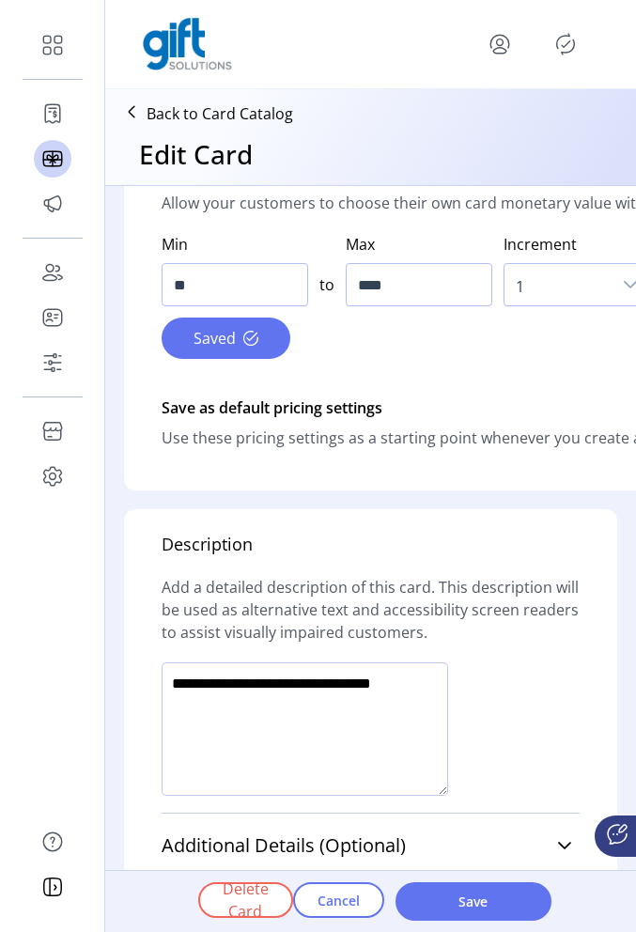
scroll to position [1279, 0]
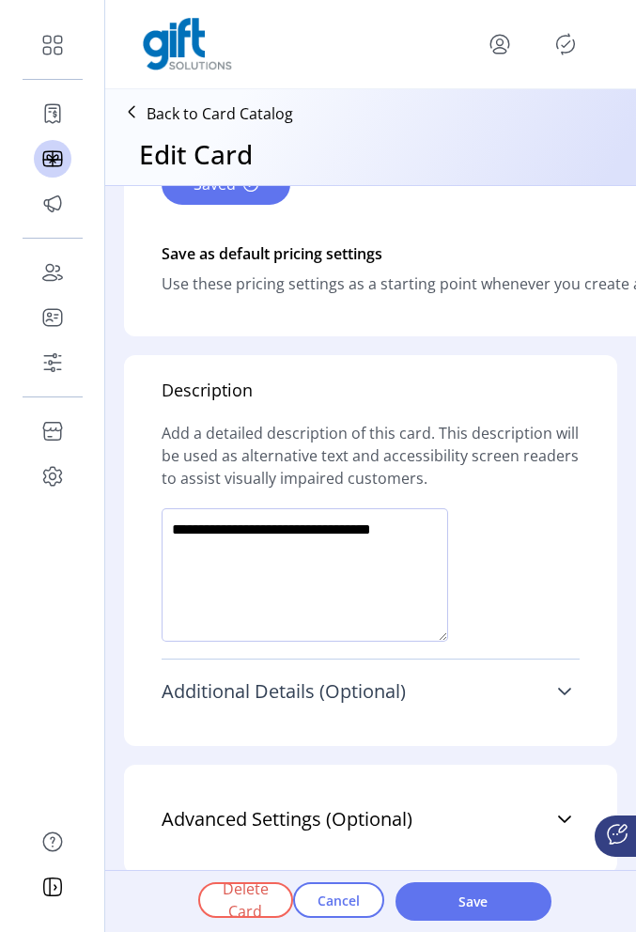
click at [568, 679] on link "Additional Details (Optional)" at bounding box center [371, 691] width 418 height 41
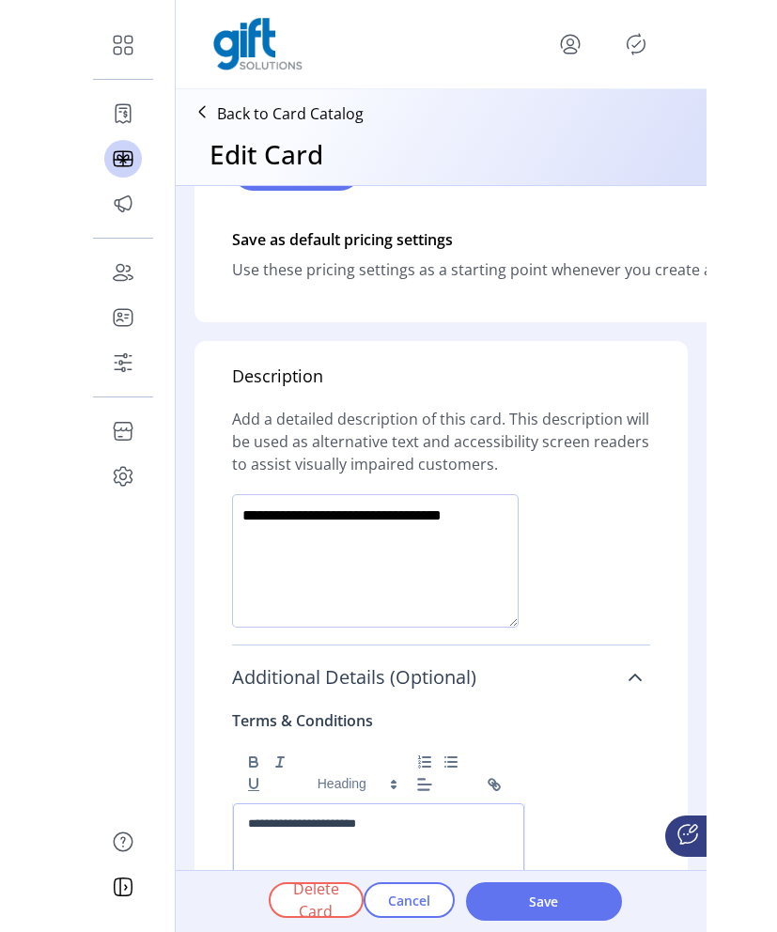
scroll to position [1804, 0]
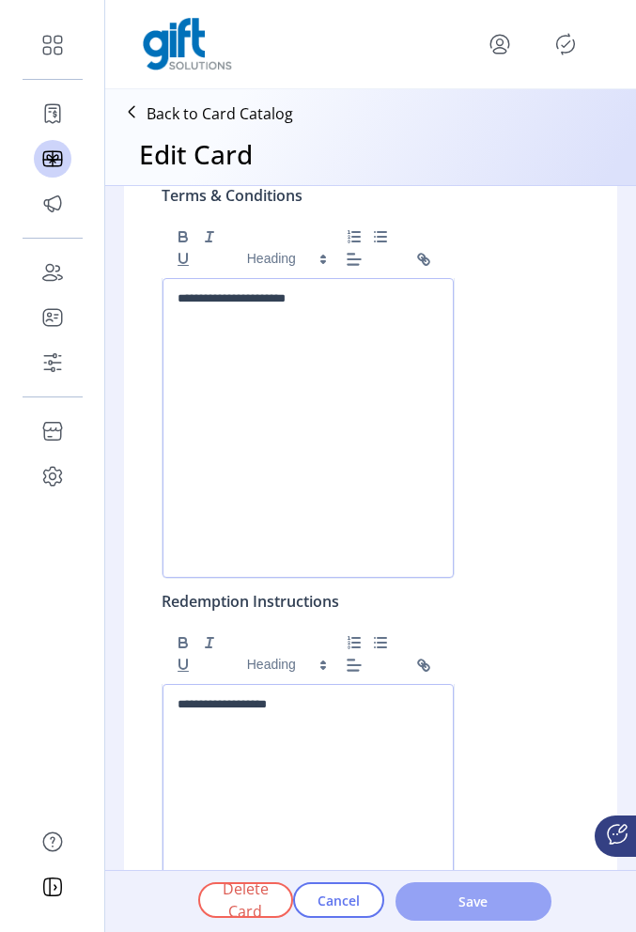
click at [491, 910] on span "Save" at bounding box center [473, 901] width 107 height 20
click at [333, 301] on p "**********" at bounding box center [305, 298] width 255 height 17
click at [177, 298] on div "**********" at bounding box center [308, 428] width 291 height 300
click at [462, 908] on span "Save" at bounding box center [473, 901] width 107 height 20
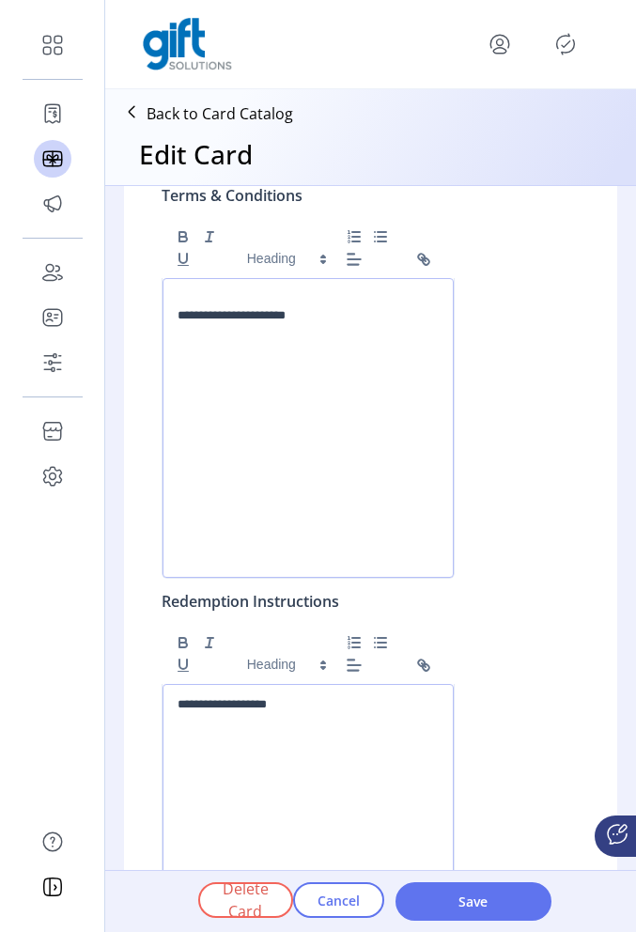
click at [170, 313] on div "**********" at bounding box center [308, 428] width 291 height 300
click at [178, 323] on p "**********" at bounding box center [305, 315] width 255 height 17
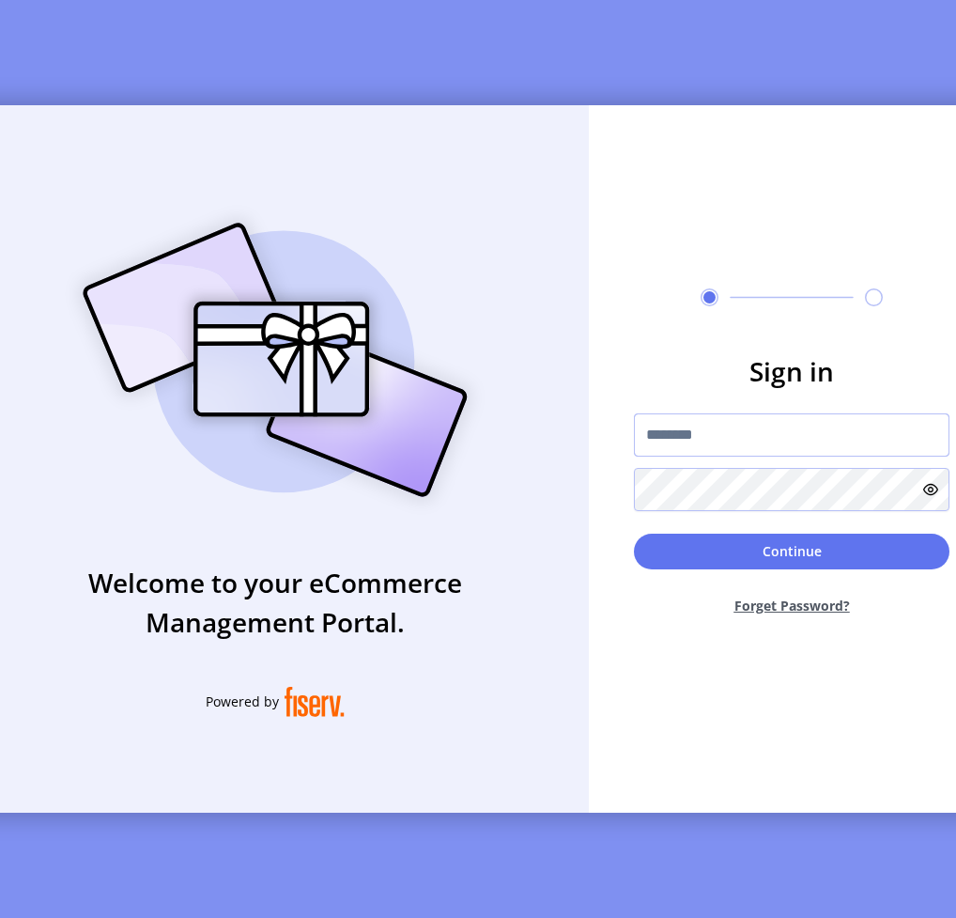
click at [635, 452] on input "text" at bounding box center [792, 434] width 316 height 43
type input "**********"
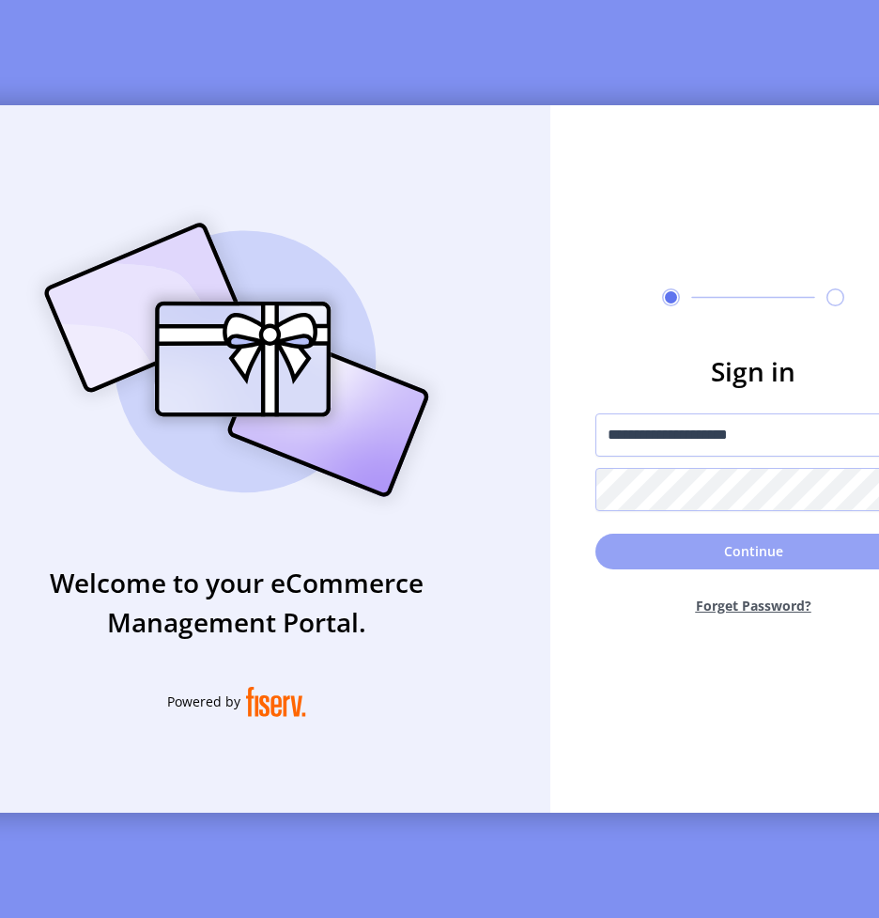
click at [635, 569] on button "Continue" at bounding box center [754, 552] width 316 height 36
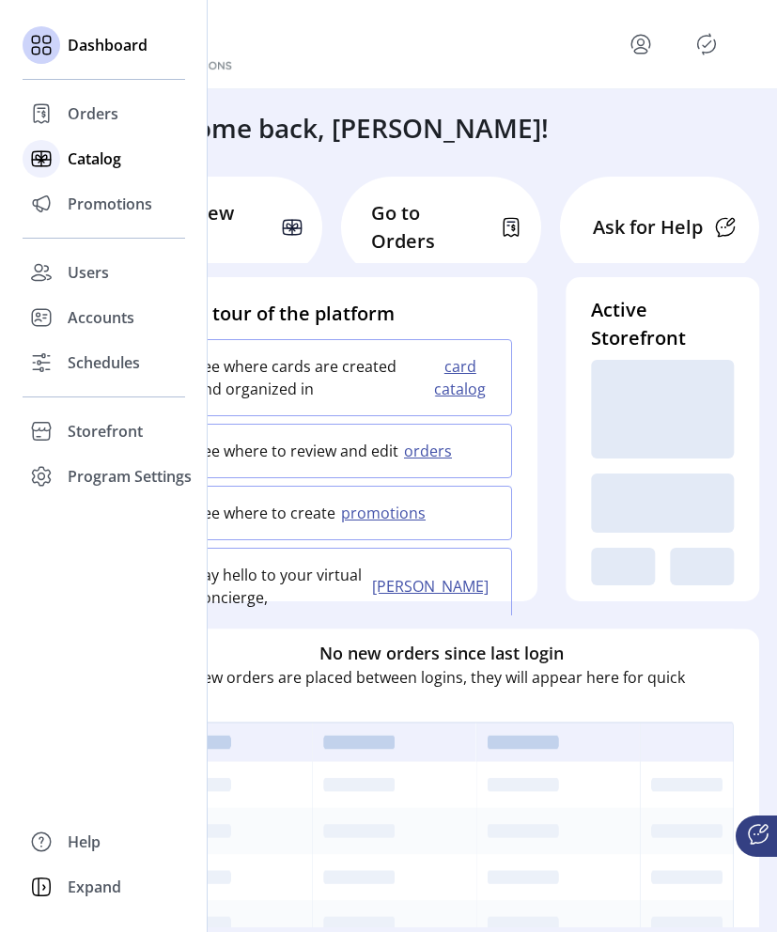
click at [86, 162] on span "Catalog" at bounding box center [95, 158] width 54 height 23
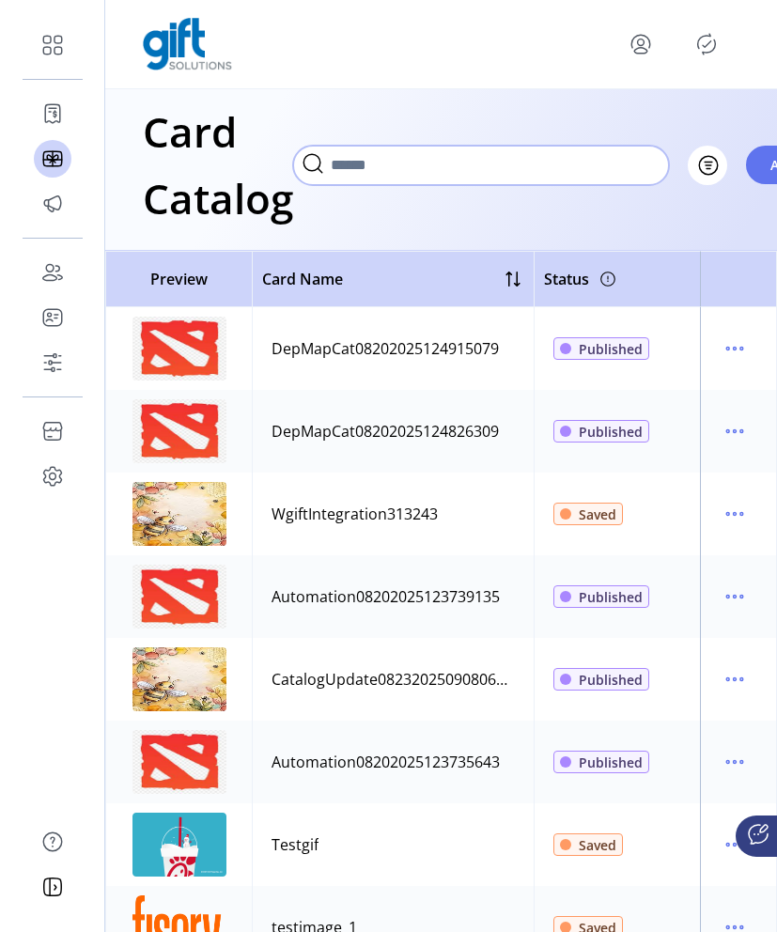
click at [482, 166] on input "Search" at bounding box center [481, 165] width 376 height 39
click at [443, 163] on input "Search" at bounding box center [481, 165] width 376 height 39
paste input "**********"
type input "**********"
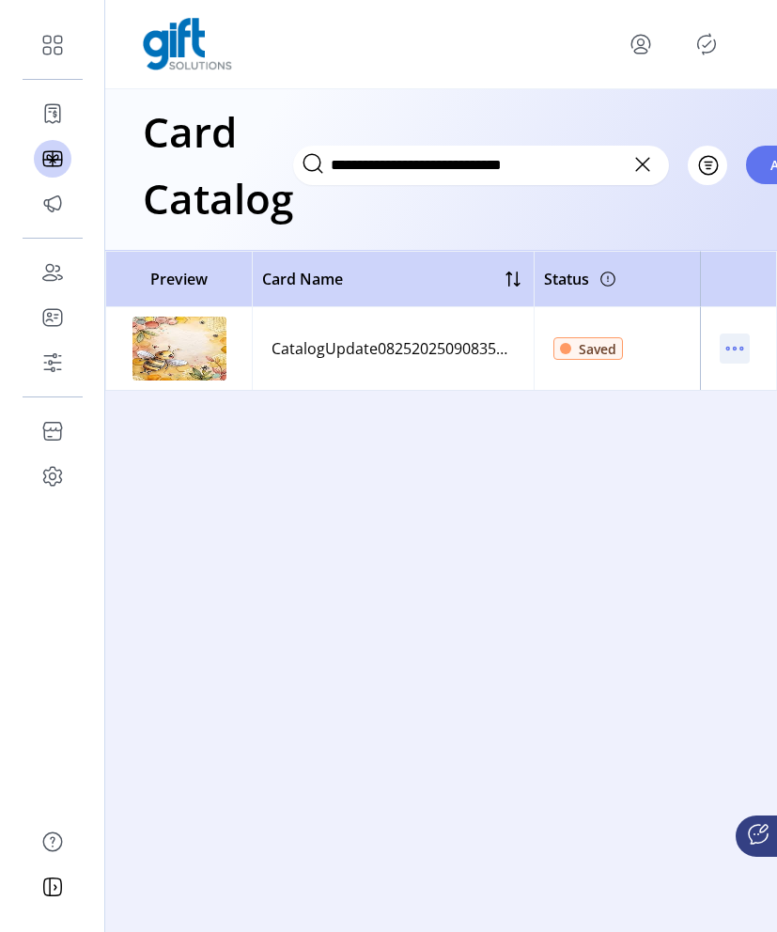
click at [635, 337] on icon "menu" at bounding box center [735, 348] width 30 height 30
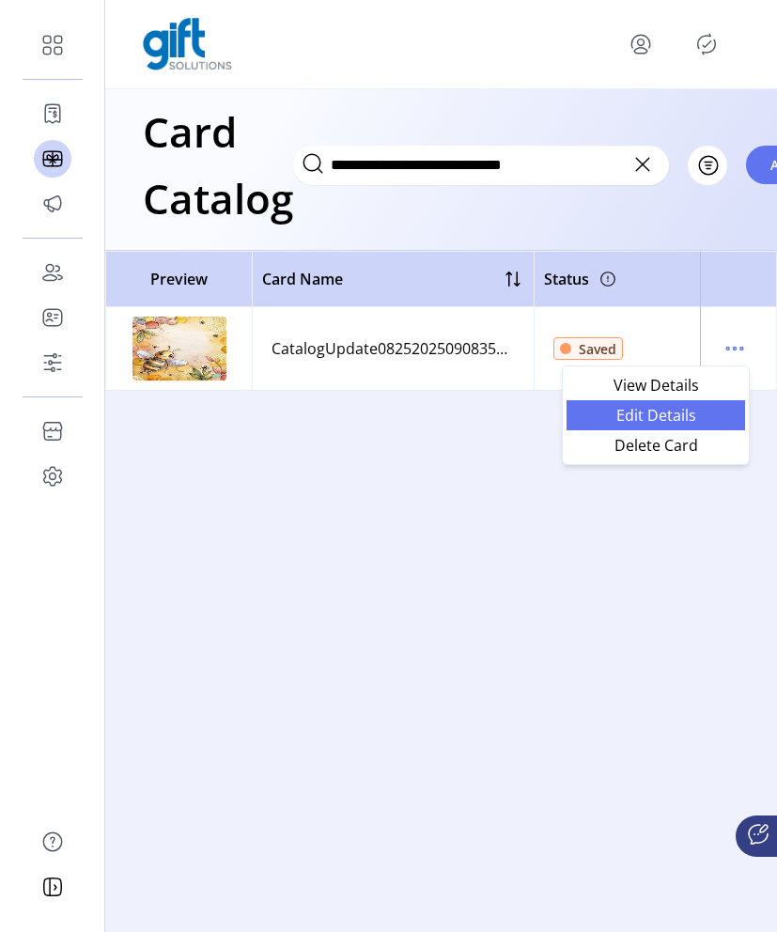
click at [635, 411] on span "Edit Details" at bounding box center [656, 415] width 156 height 15
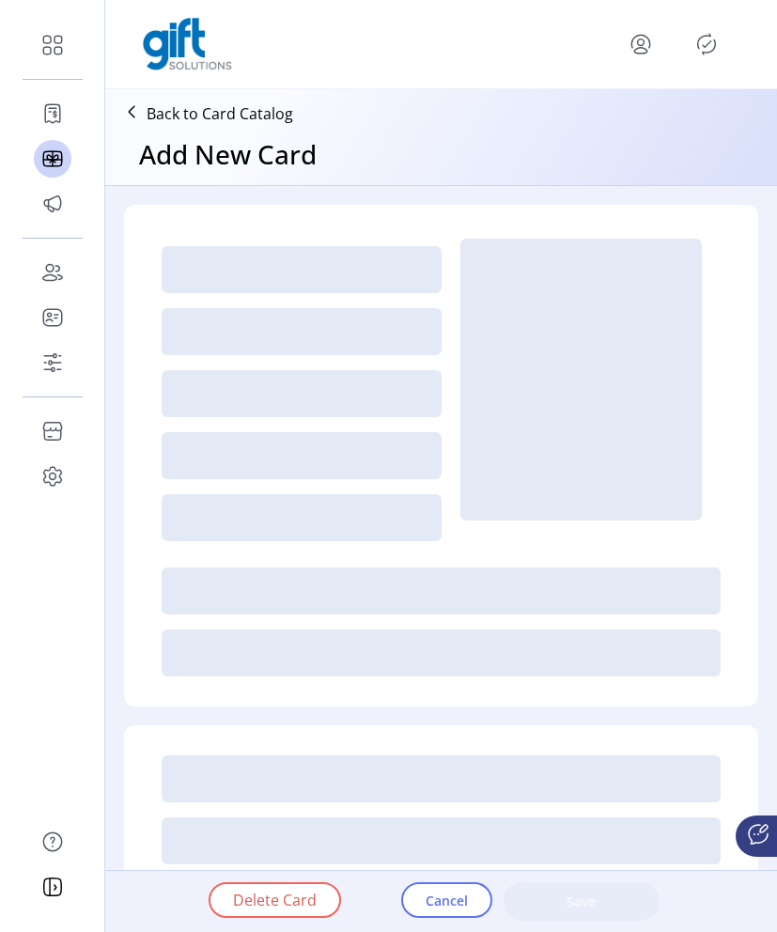
type textarea "**********"
type input "*"
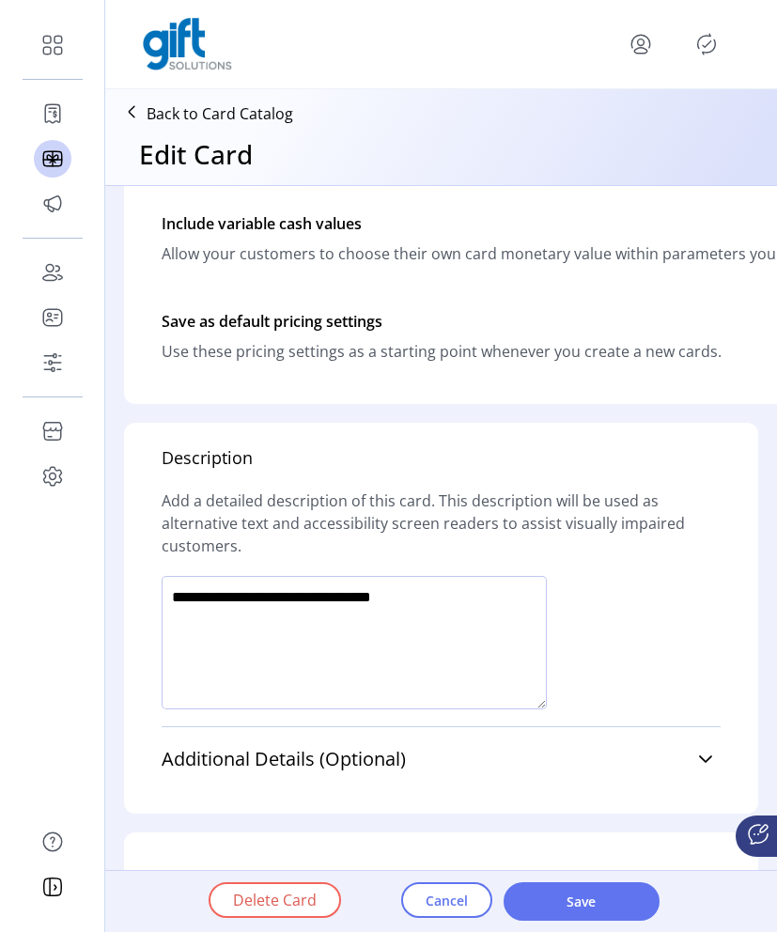
scroll to position [1142, 0]
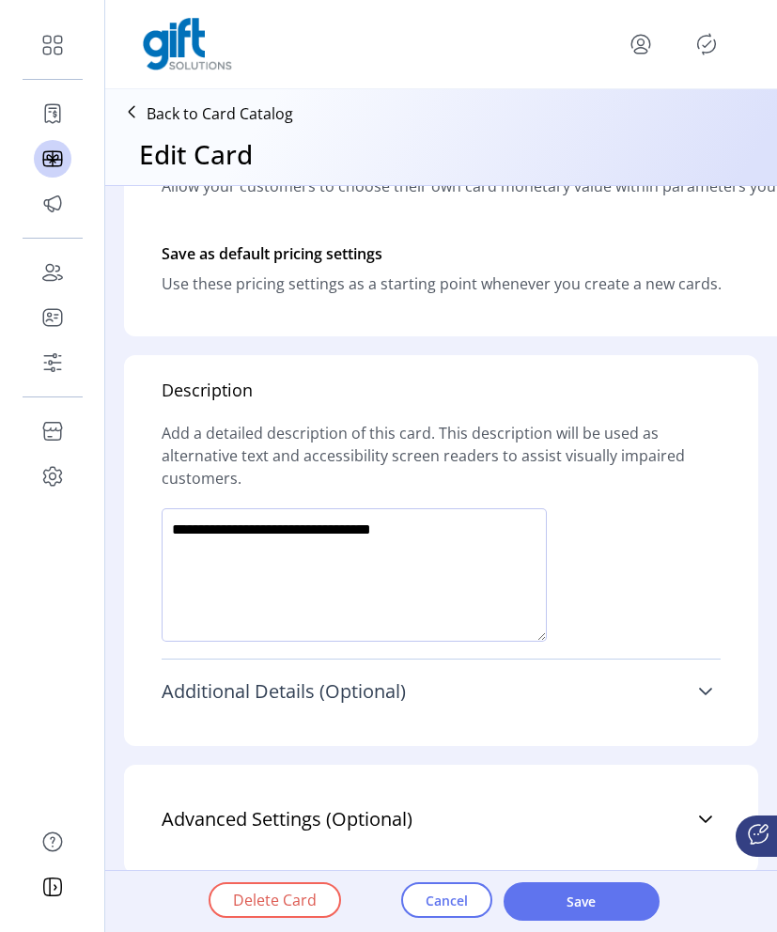
click at [635, 686] on link "Additional Details (Optional)" at bounding box center [441, 691] width 559 height 41
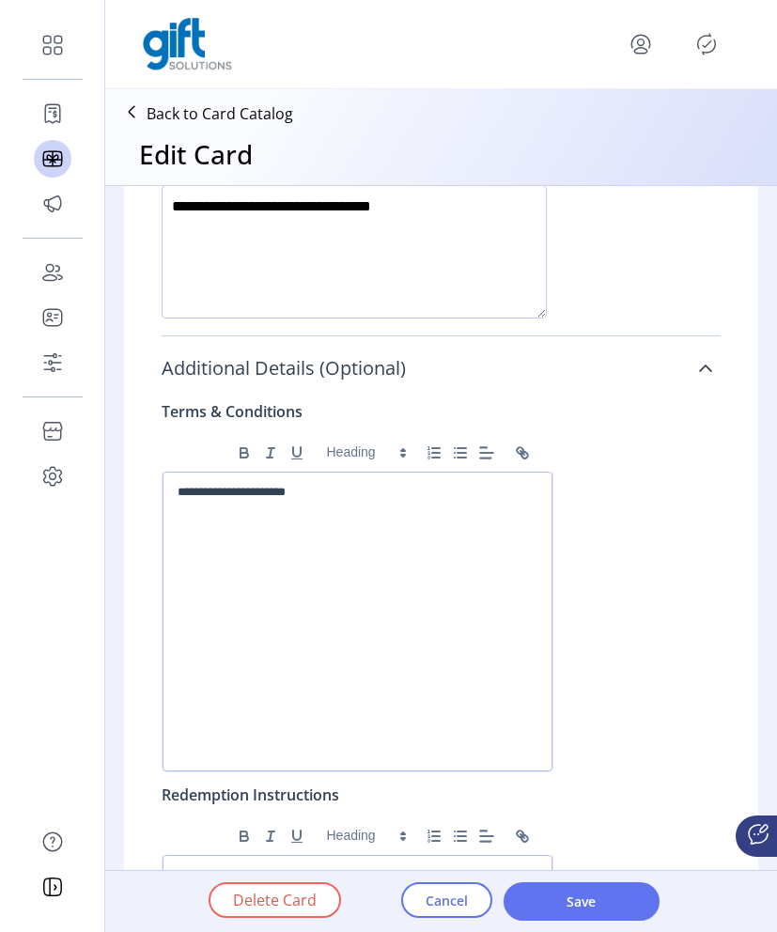
scroll to position [1571, 0]
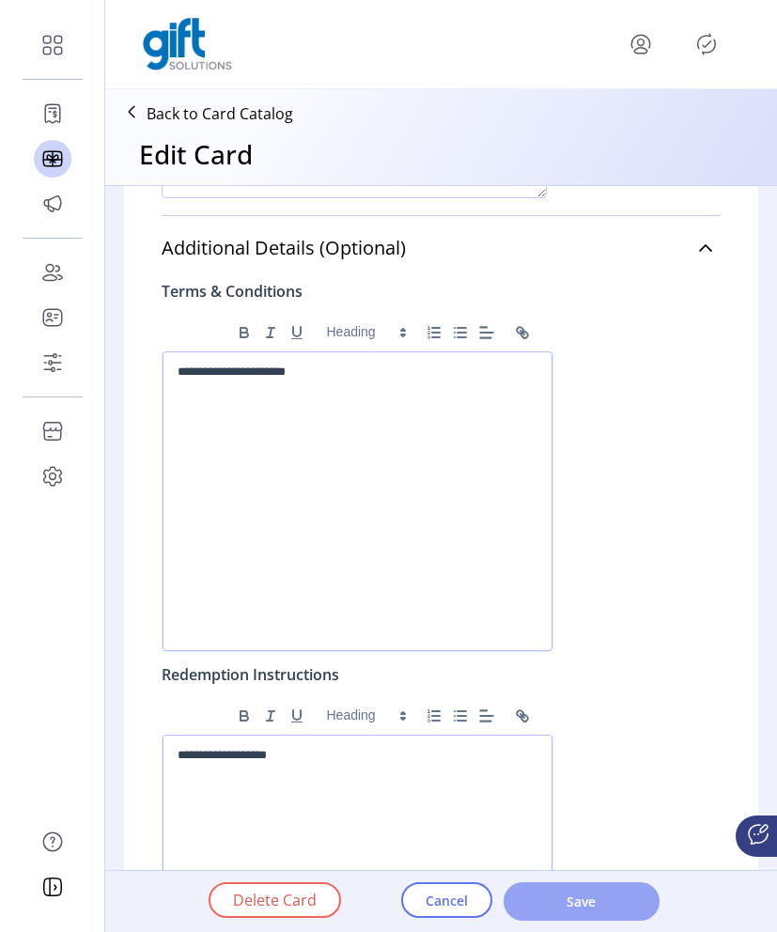
click at [591, 904] on span "Save" at bounding box center [581, 901] width 107 height 20
click at [273, 369] on p "**********" at bounding box center [354, 372] width 353 height 17
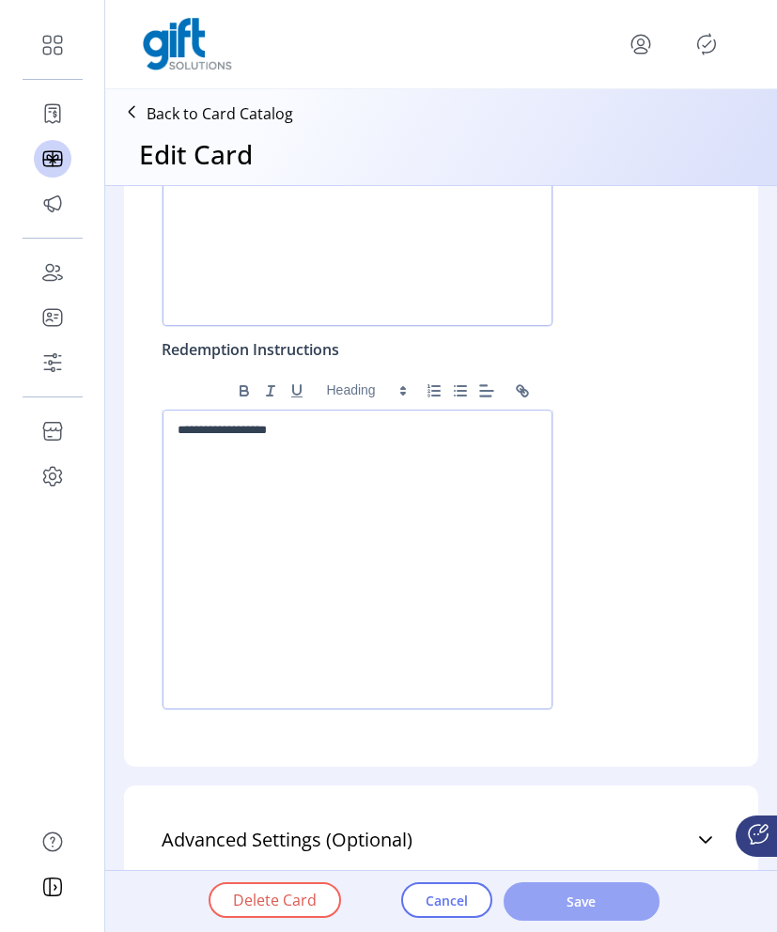
scroll to position [1931, 0]
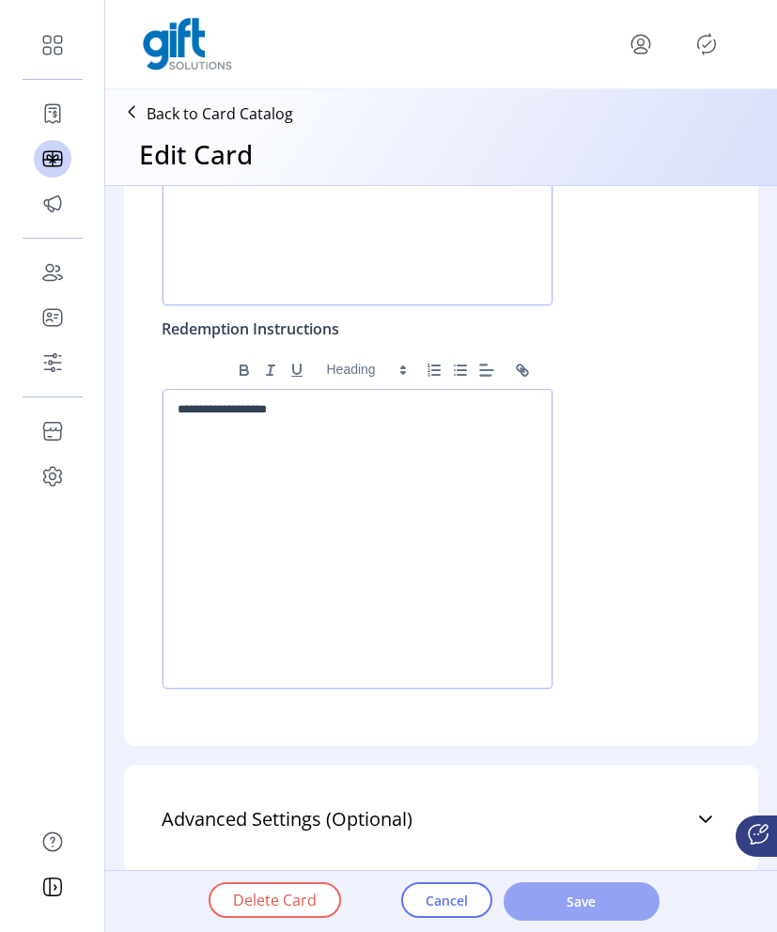
click at [573, 901] on span "Save" at bounding box center [581, 901] width 107 height 20
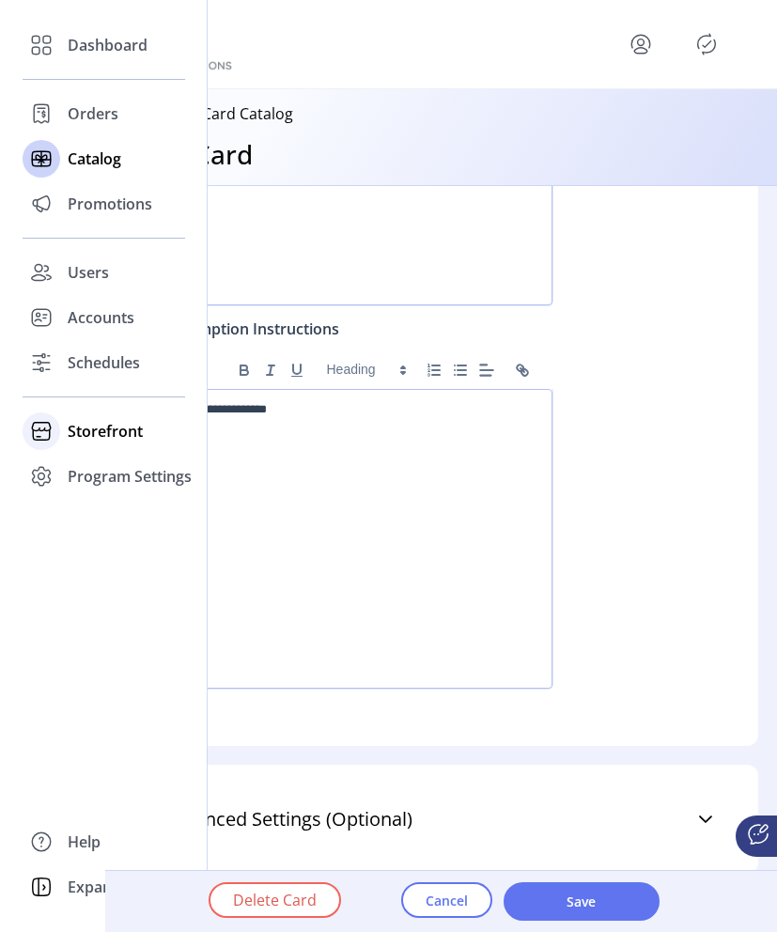
click at [101, 432] on span "Storefront" at bounding box center [105, 431] width 75 height 23
click at [146, 461] on span "Configuration" at bounding box center [117, 468] width 99 height 23
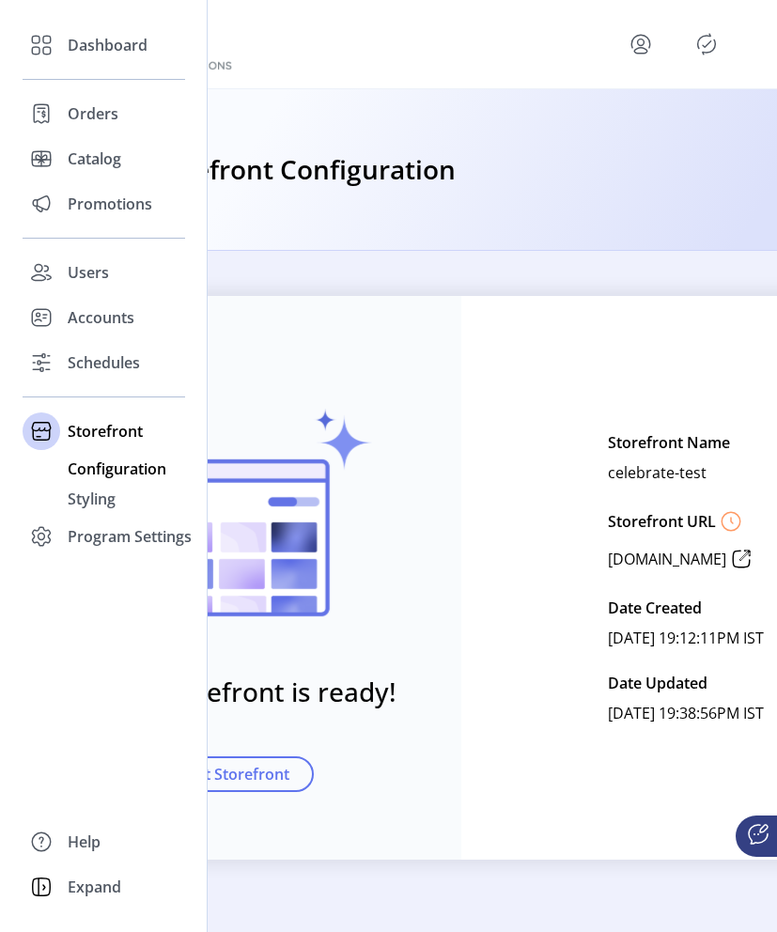
click at [108, 478] on span "Configuration" at bounding box center [117, 468] width 99 height 23
click at [137, 547] on span "Program Settings" at bounding box center [130, 536] width 124 height 23
click at [124, 480] on span "Program Settings" at bounding box center [130, 476] width 124 height 23
click at [121, 520] on span "Templates" at bounding box center [105, 514] width 74 height 23
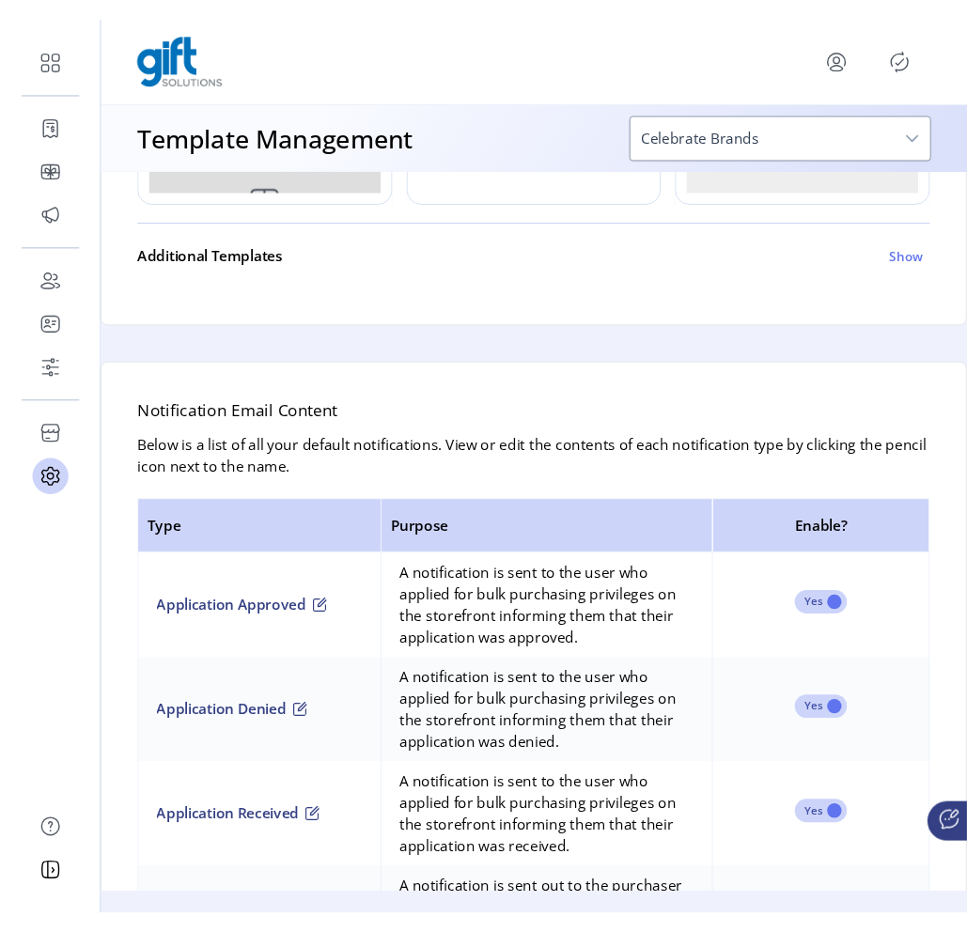
scroll to position [642, 0]
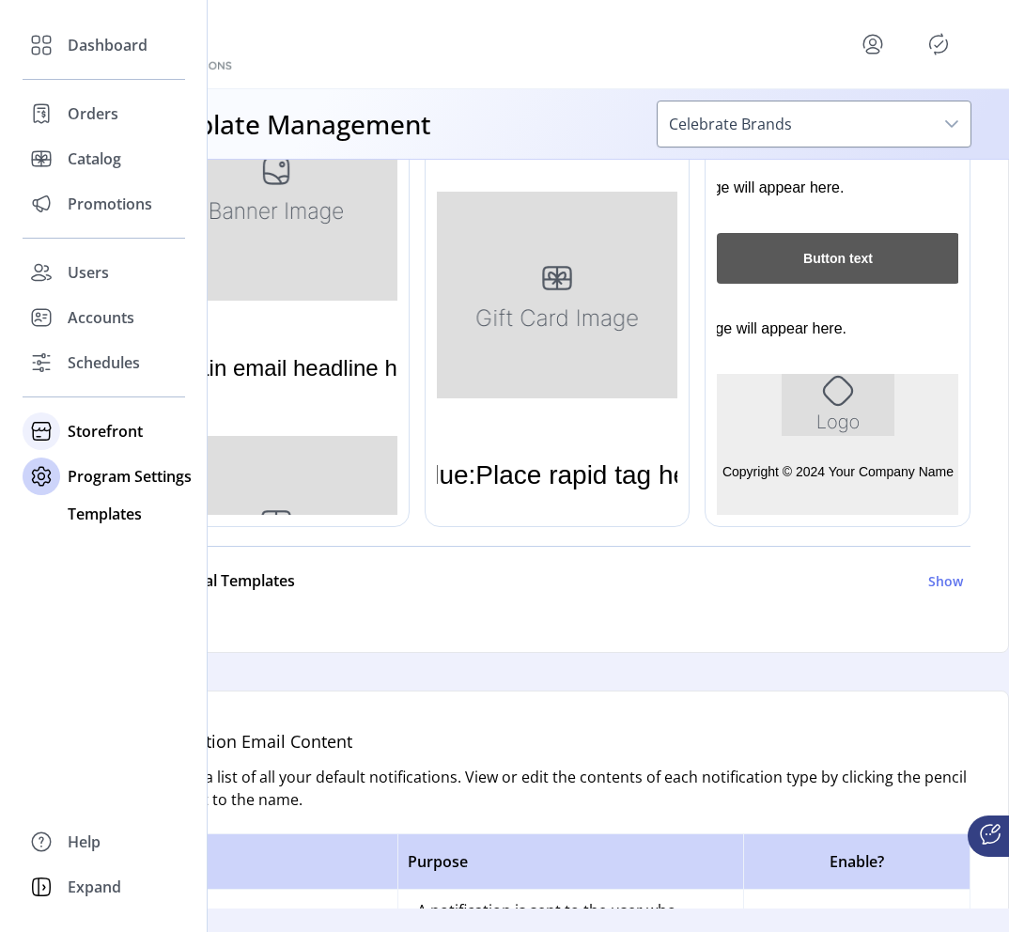
click at [105, 431] on span "Storefront" at bounding box center [105, 431] width 75 height 23
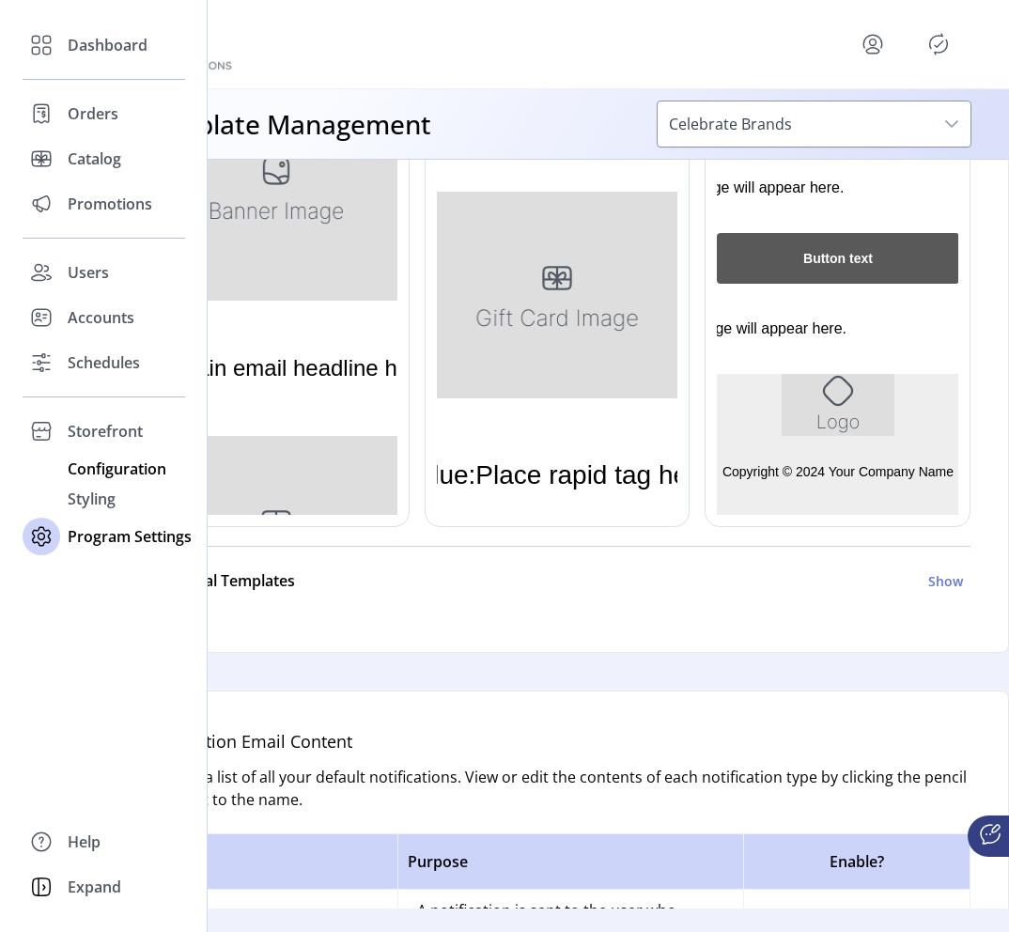
click at [132, 477] on span "Configuration" at bounding box center [117, 468] width 99 height 23
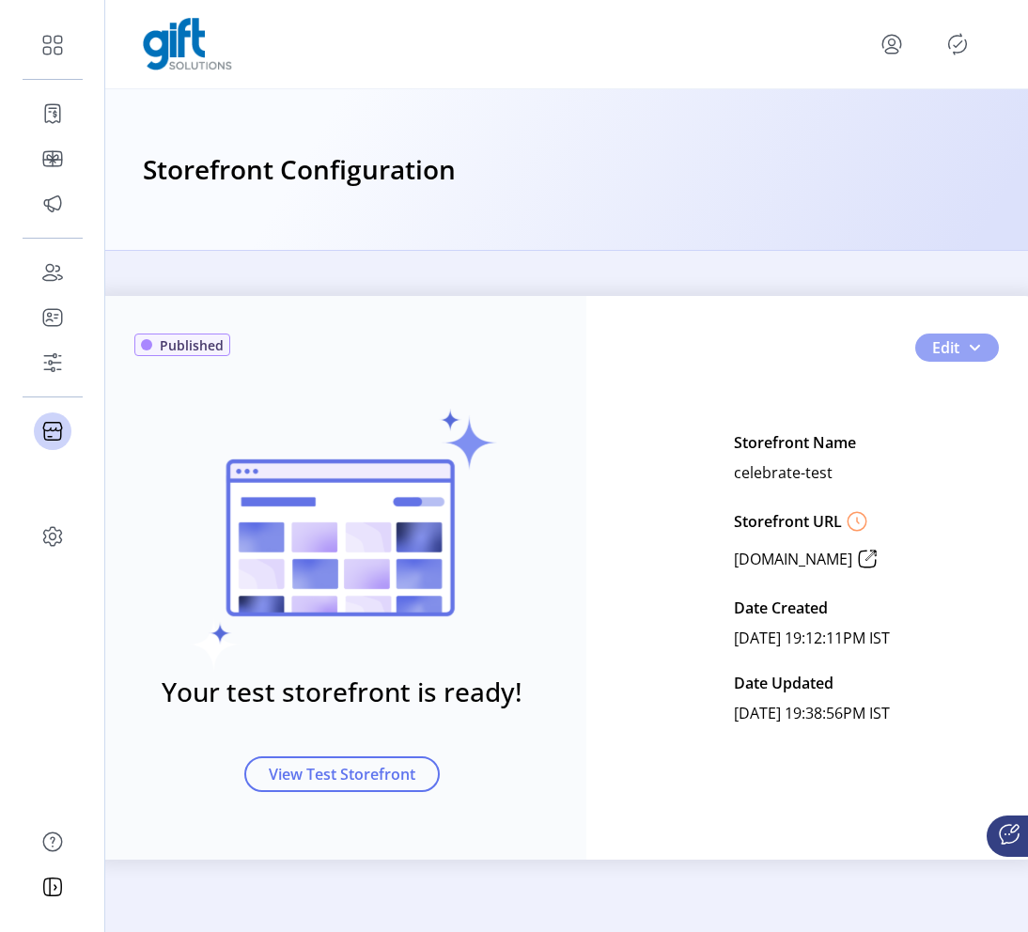
click at [635, 353] on button "Edit" at bounding box center [957, 347] width 84 height 28
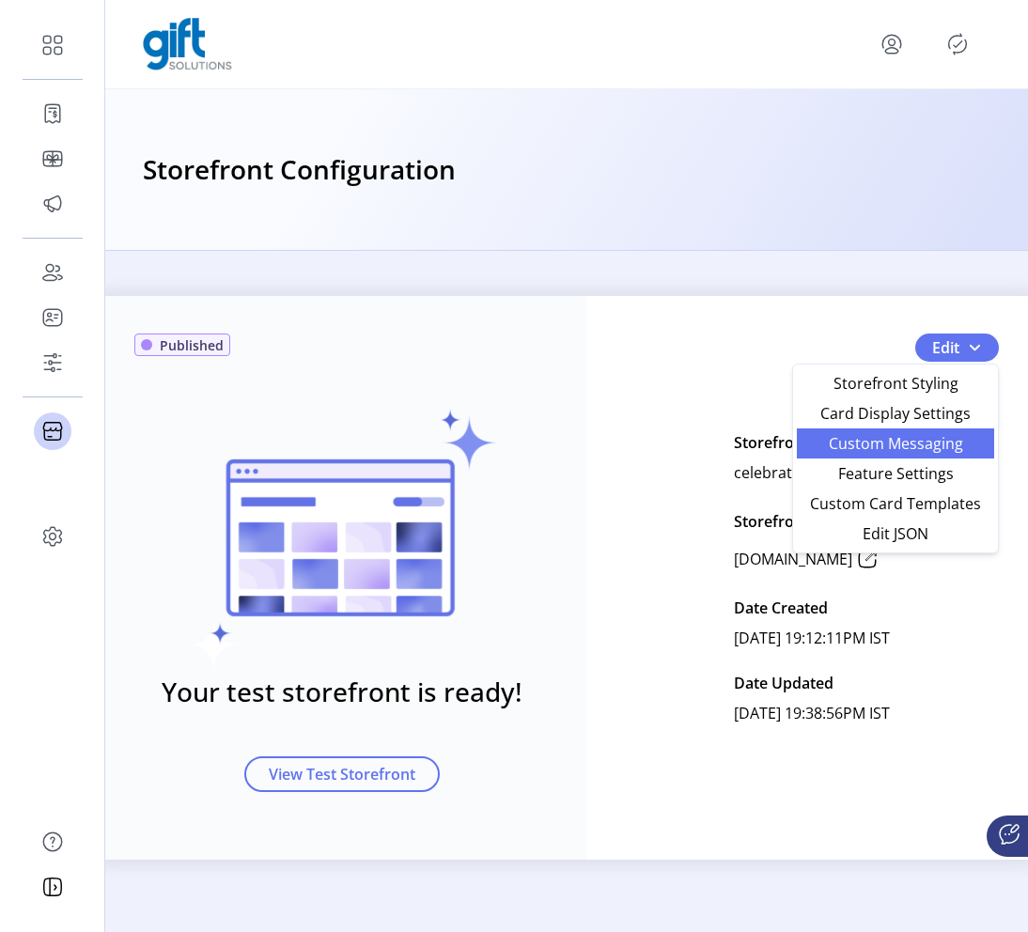
click at [635, 447] on span "Custom Messaging" at bounding box center [895, 443] width 175 height 15
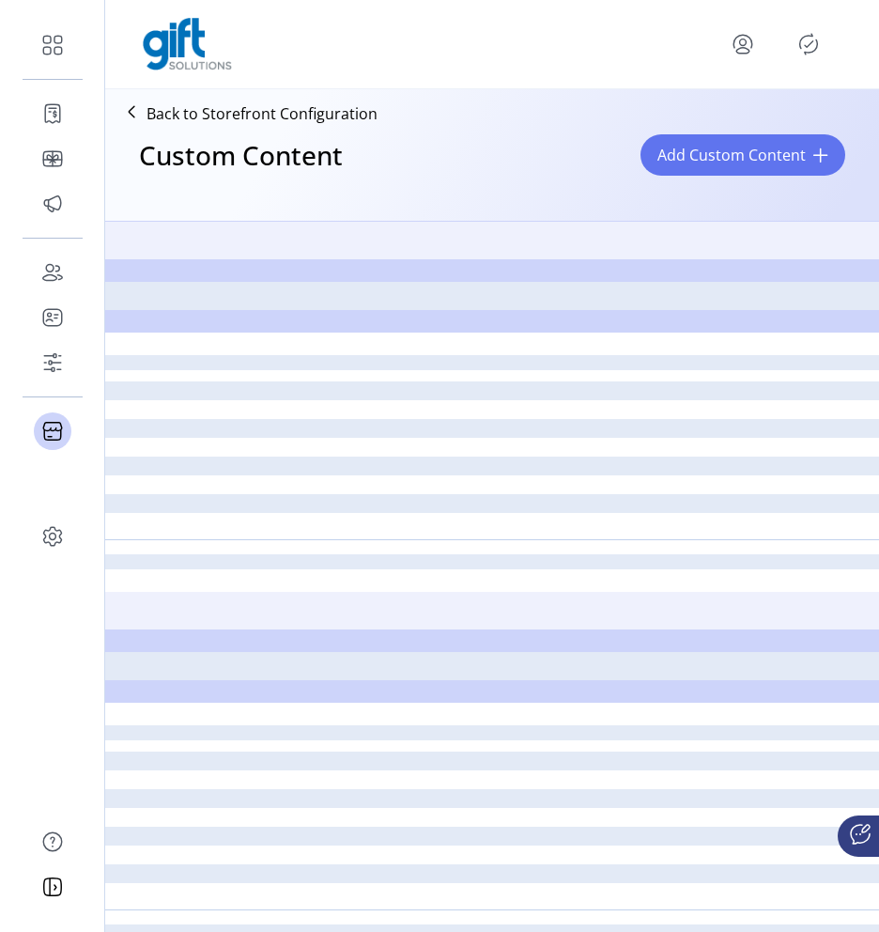
click at [635, 209] on div "Back to Storefront Configuration Custom Content Add Custom Content" at bounding box center [492, 155] width 774 height 132
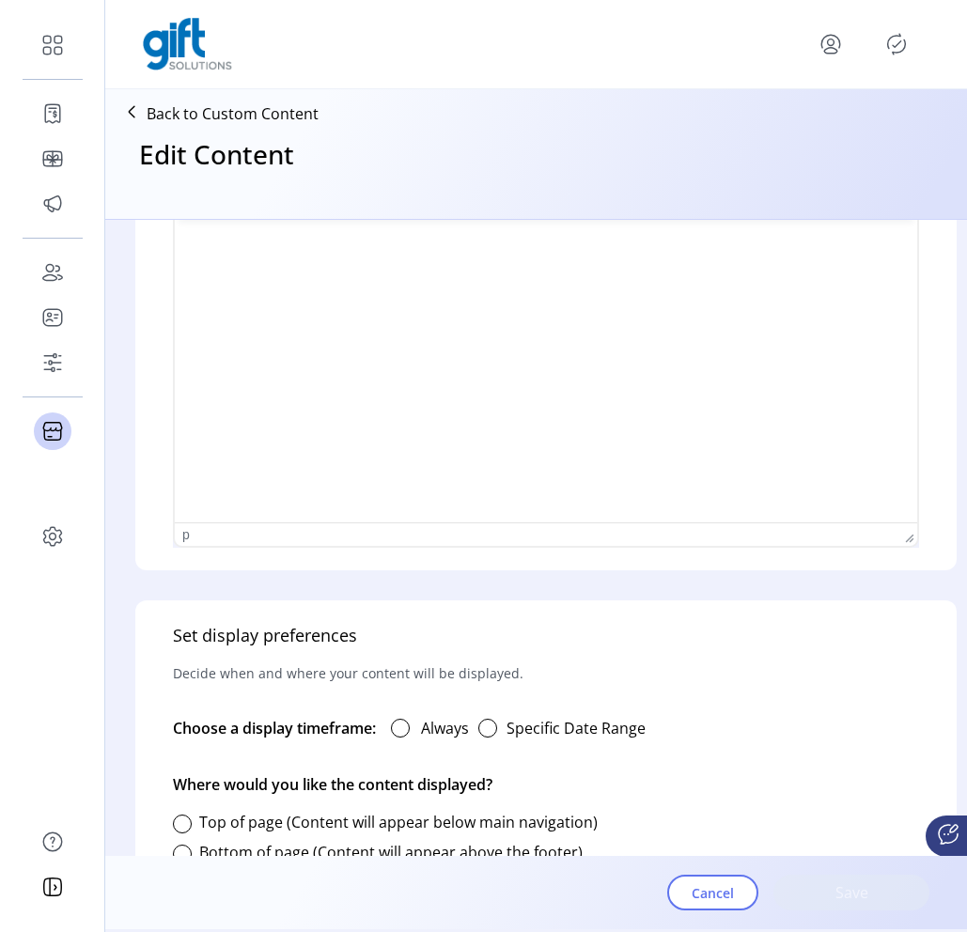
scroll to position [623, 0]
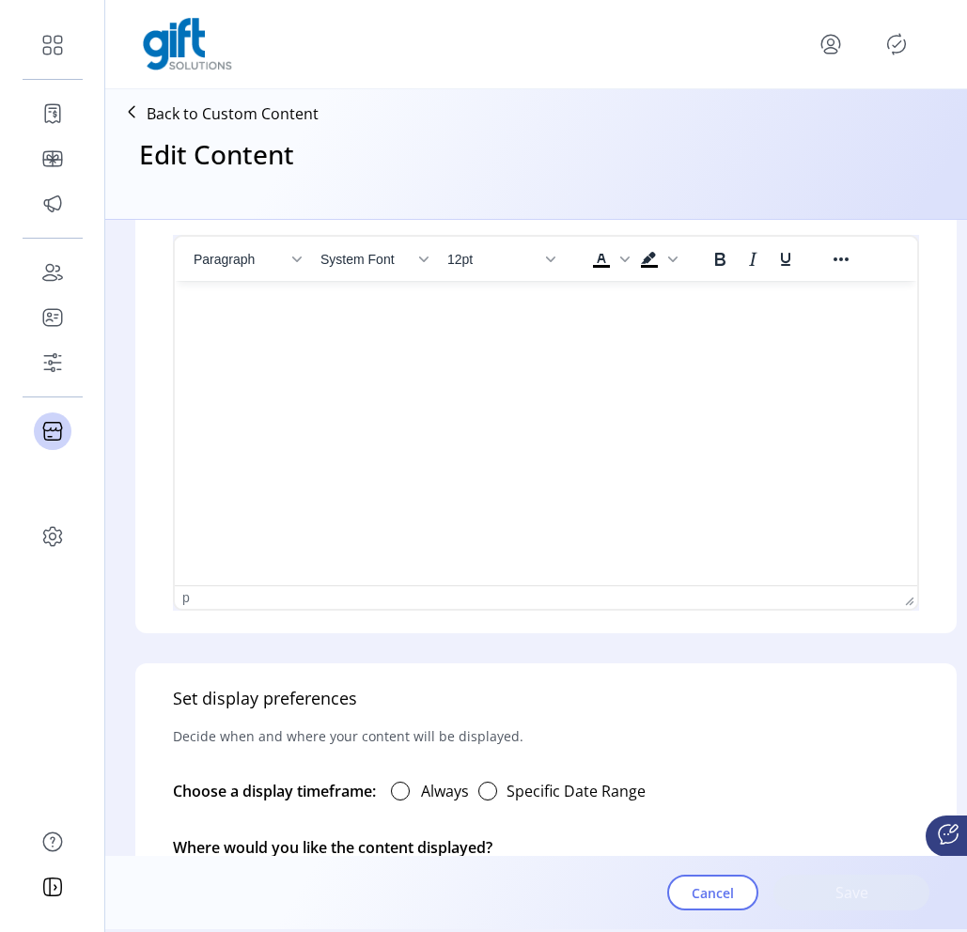
type input "**********"
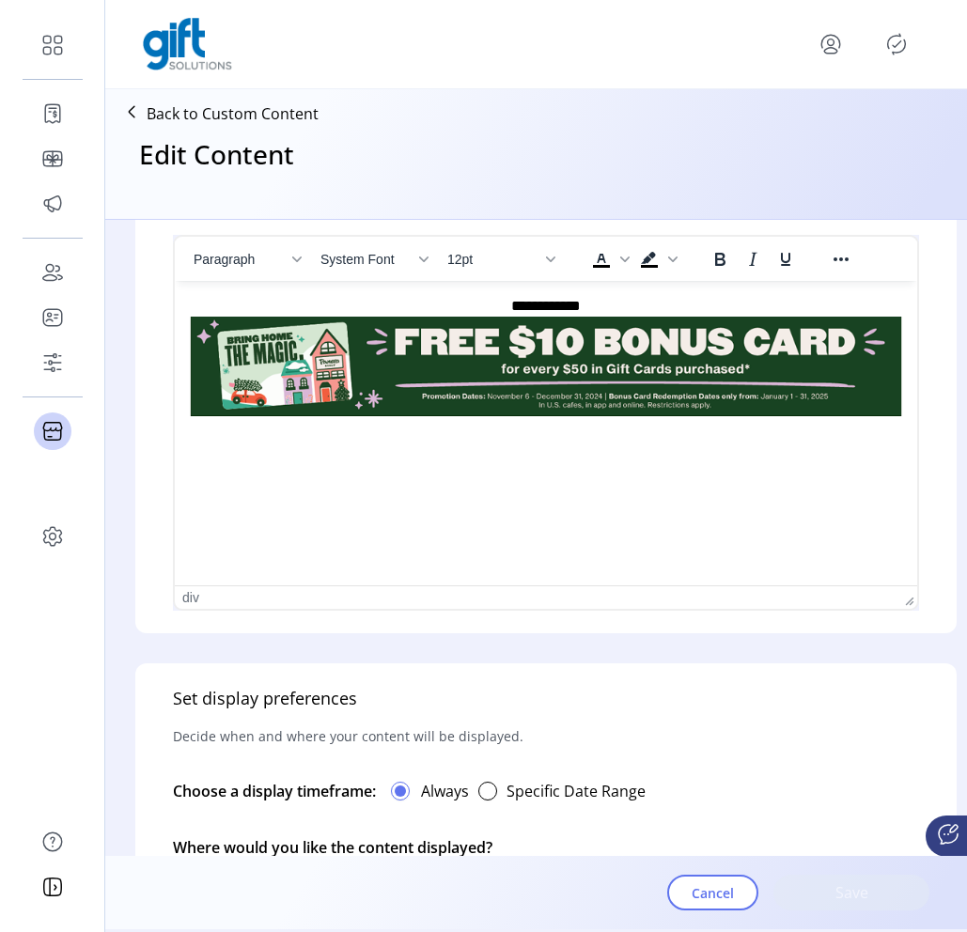
click at [635, 395] on img "Rich Text Area. Press ALT-0 for help." at bounding box center [546, 367] width 712 height 100
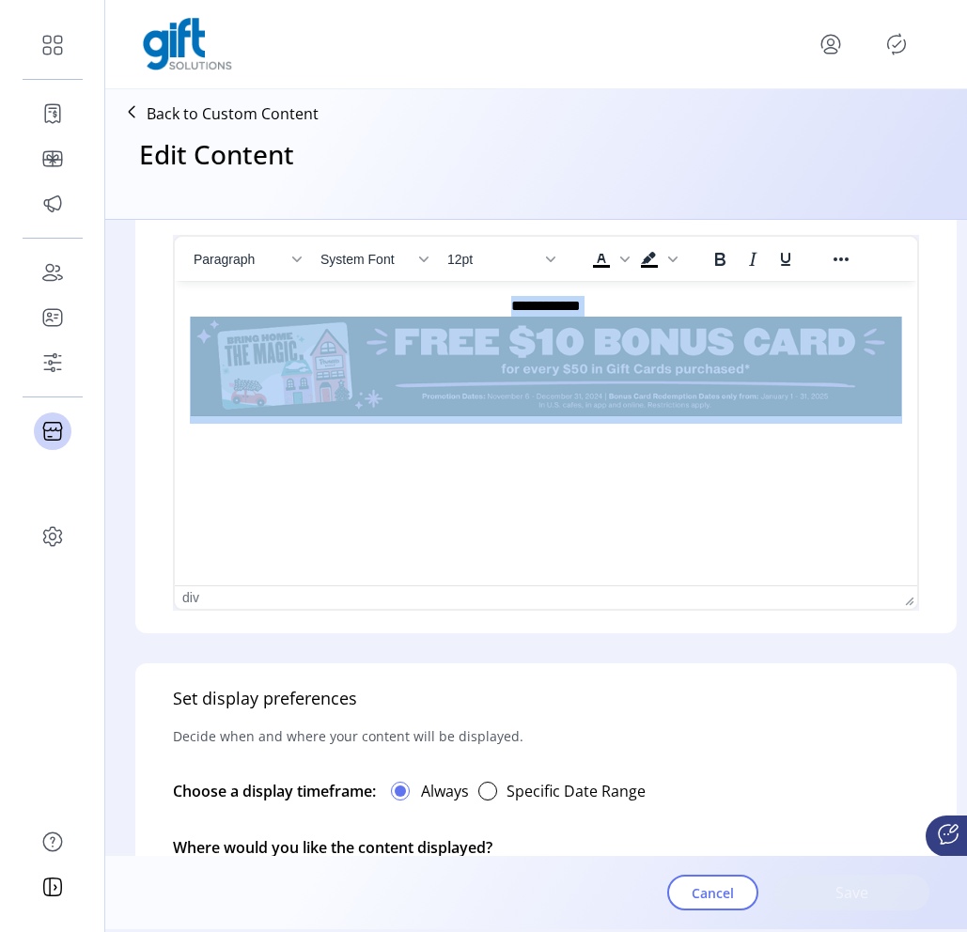
drag, startPoint x: 482, startPoint y: 308, endPoint x: 766, endPoint y: 419, distance: 304.6
click at [635, 420] on div "**********" at bounding box center [546, 359] width 712 height 126
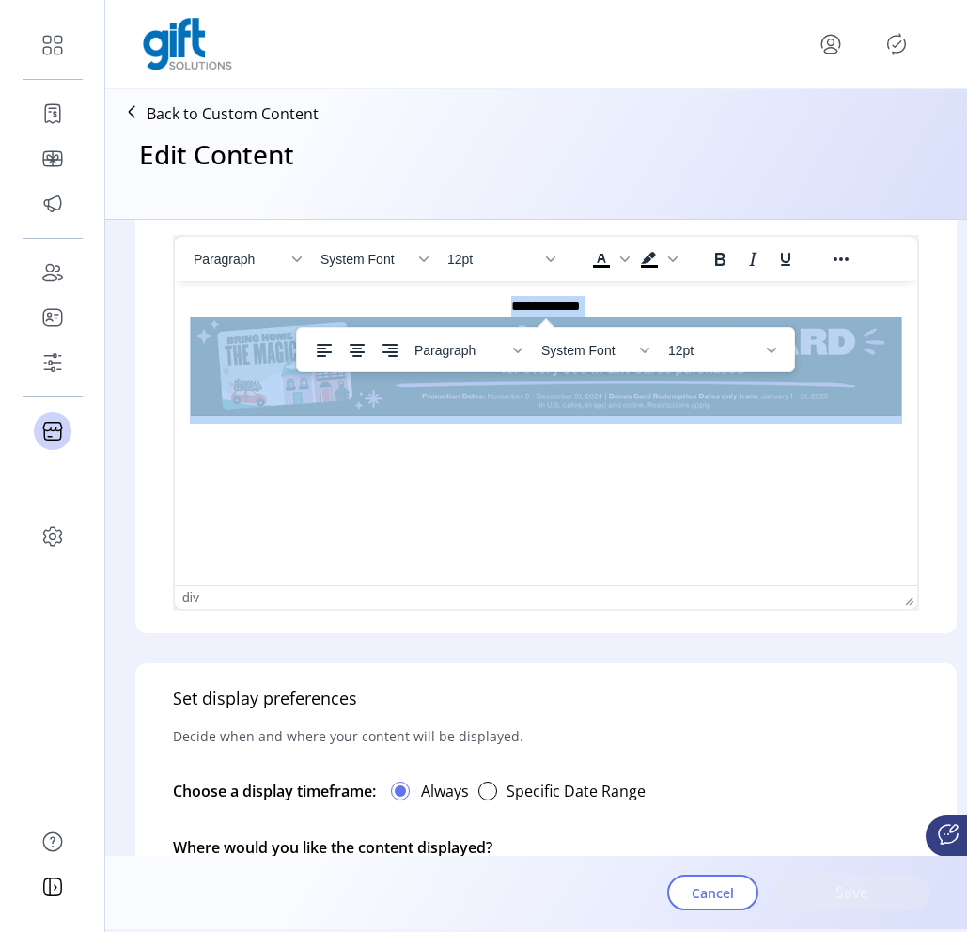
copy div "**********"
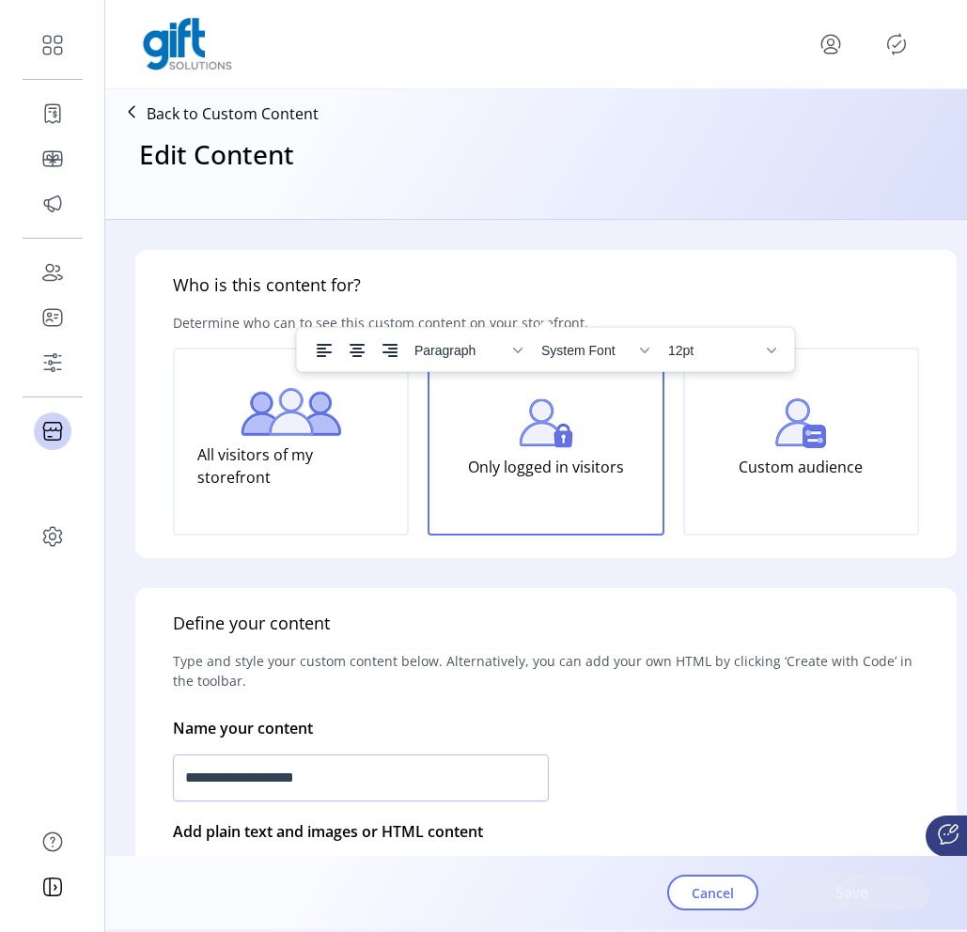
click at [183, 110] on p "Back to Custom Content" at bounding box center [233, 113] width 172 height 23
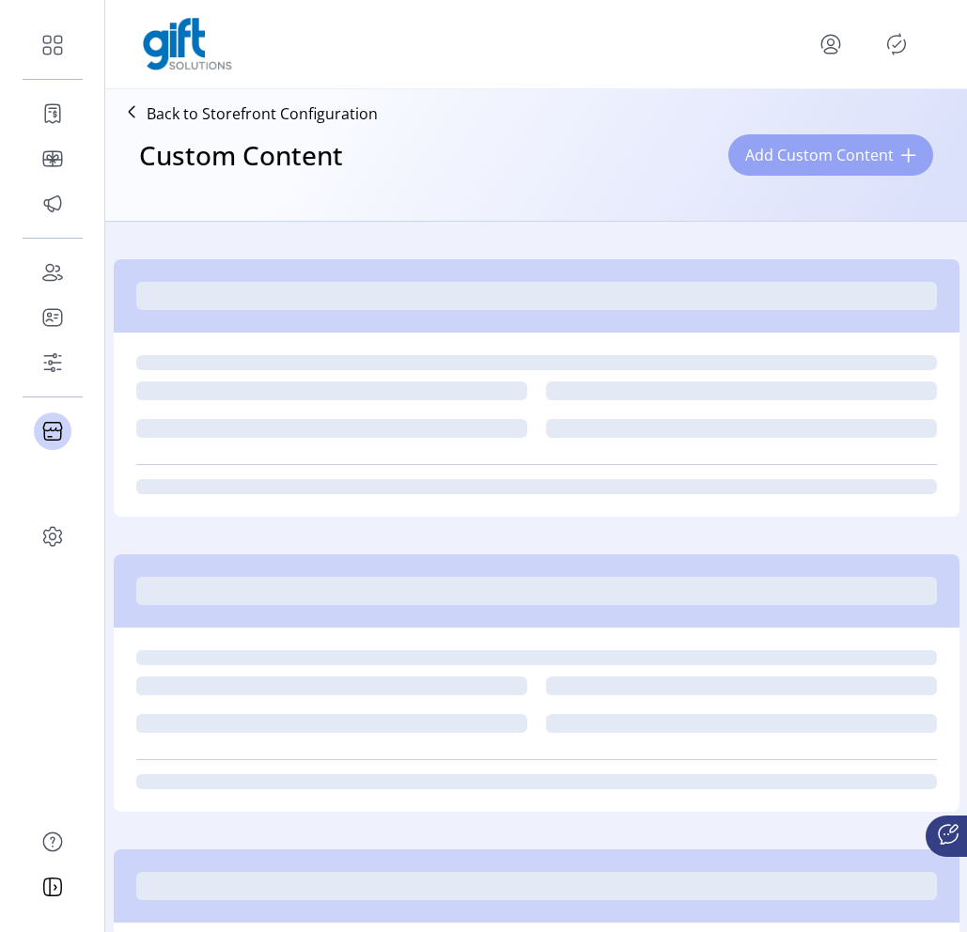
click at [635, 162] on span "Add Custom Content" at bounding box center [819, 155] width 148 height 23
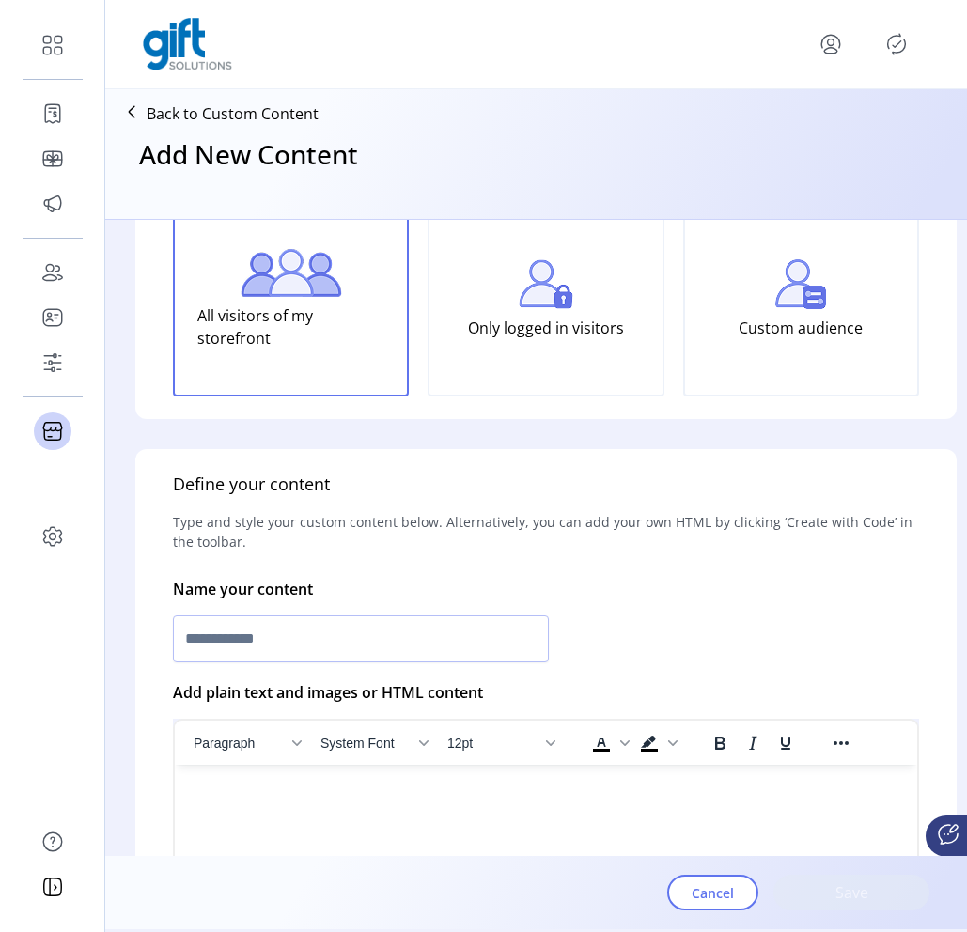
scroll to position [267, 0]
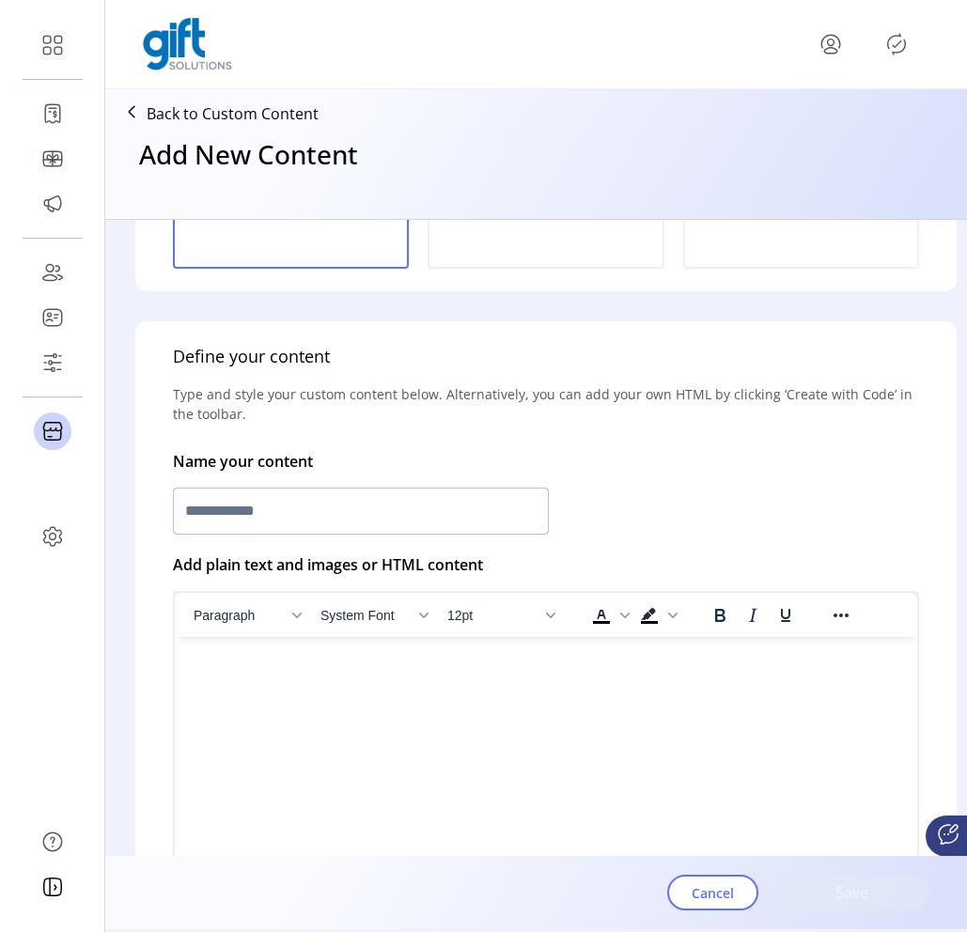
click at [396, 511] on input "text" at bounding box center [361, 511] width 376 height 47
type input "**********"
click at [279, 652] on html at bounding box center [546, 644] width 742 height 15
click at [635, 476] on div "**********" at bounding box center [545, 655] width 821 height 668
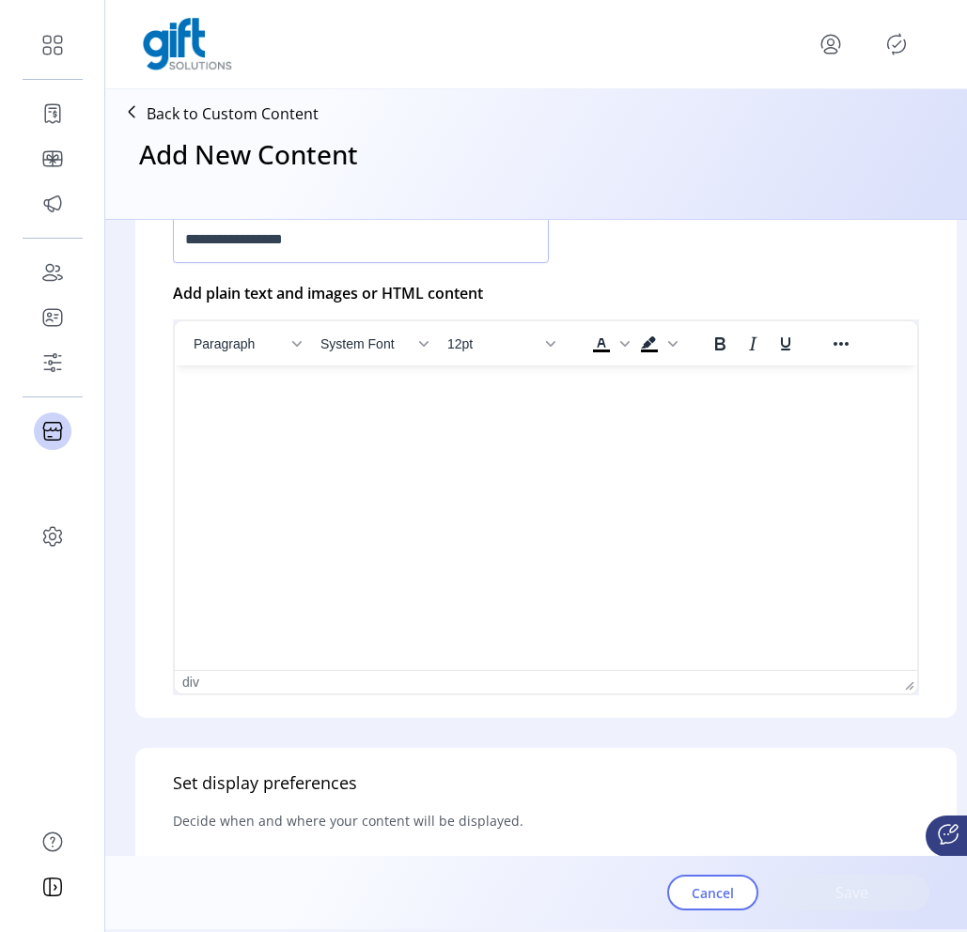
scroll to position [494, 0]
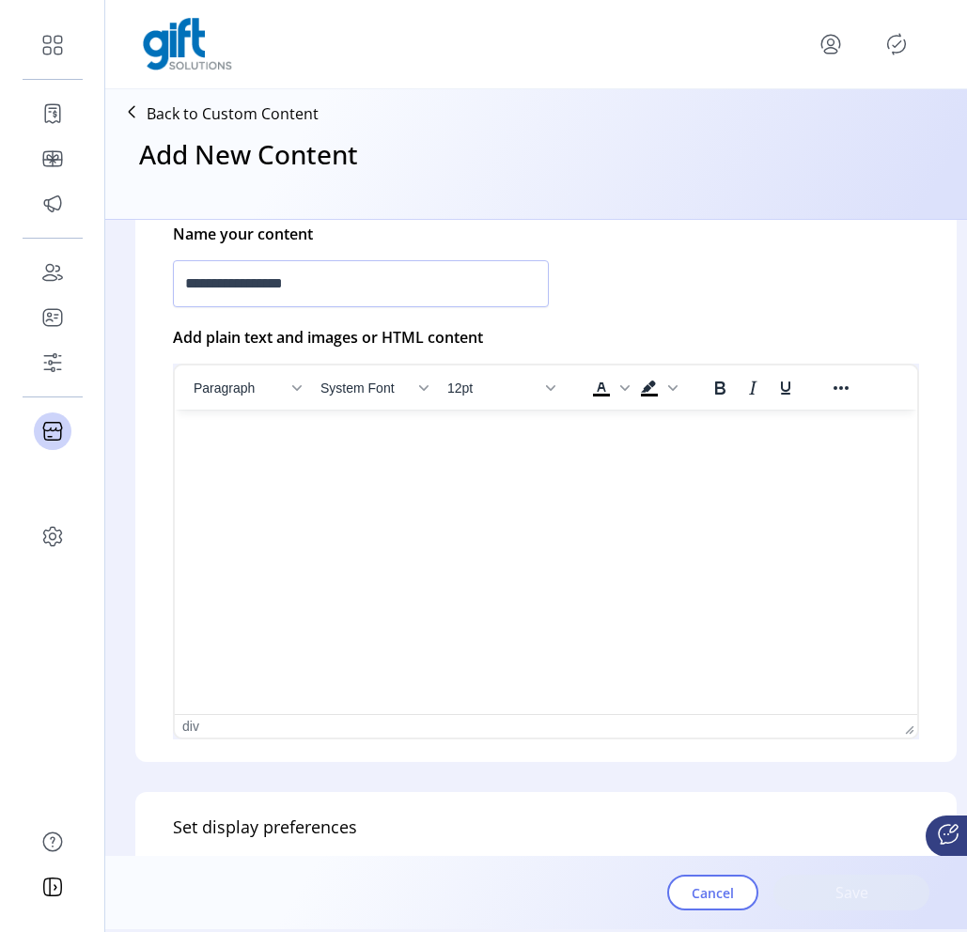
click at [343, 425] on html at bounding box center [546, 417] width 742 height 15
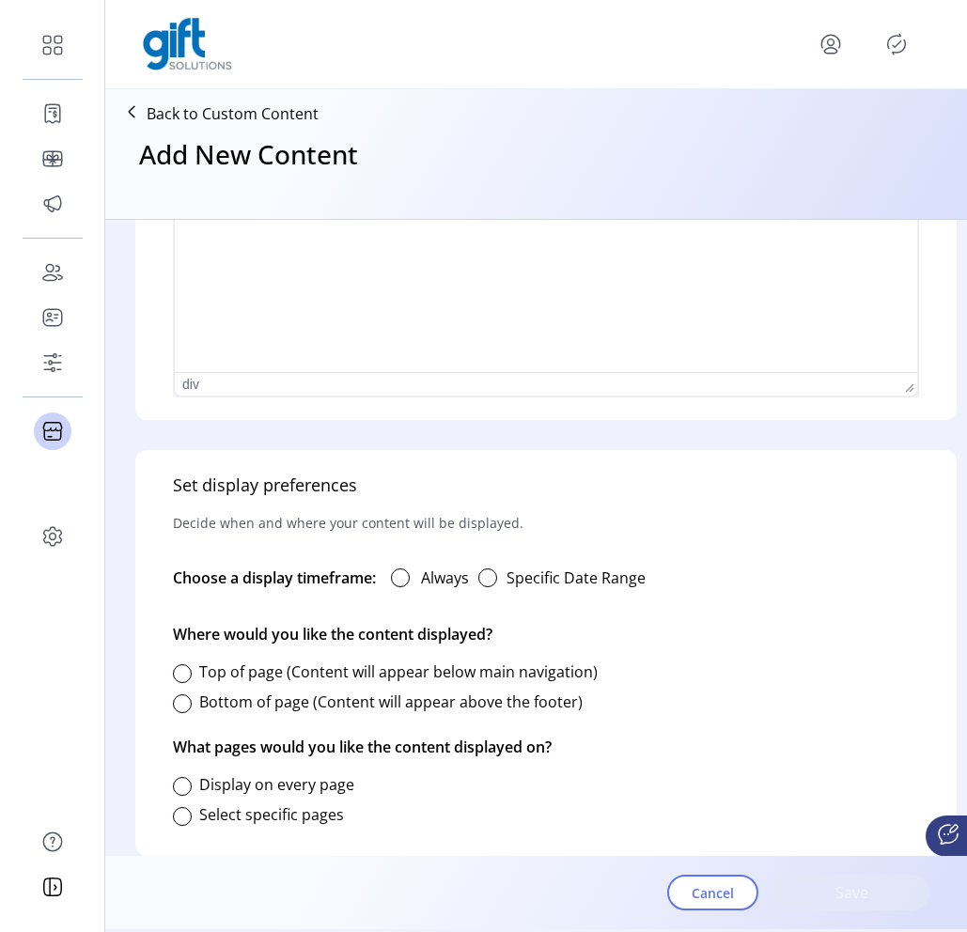
scroll to position [880, 0]
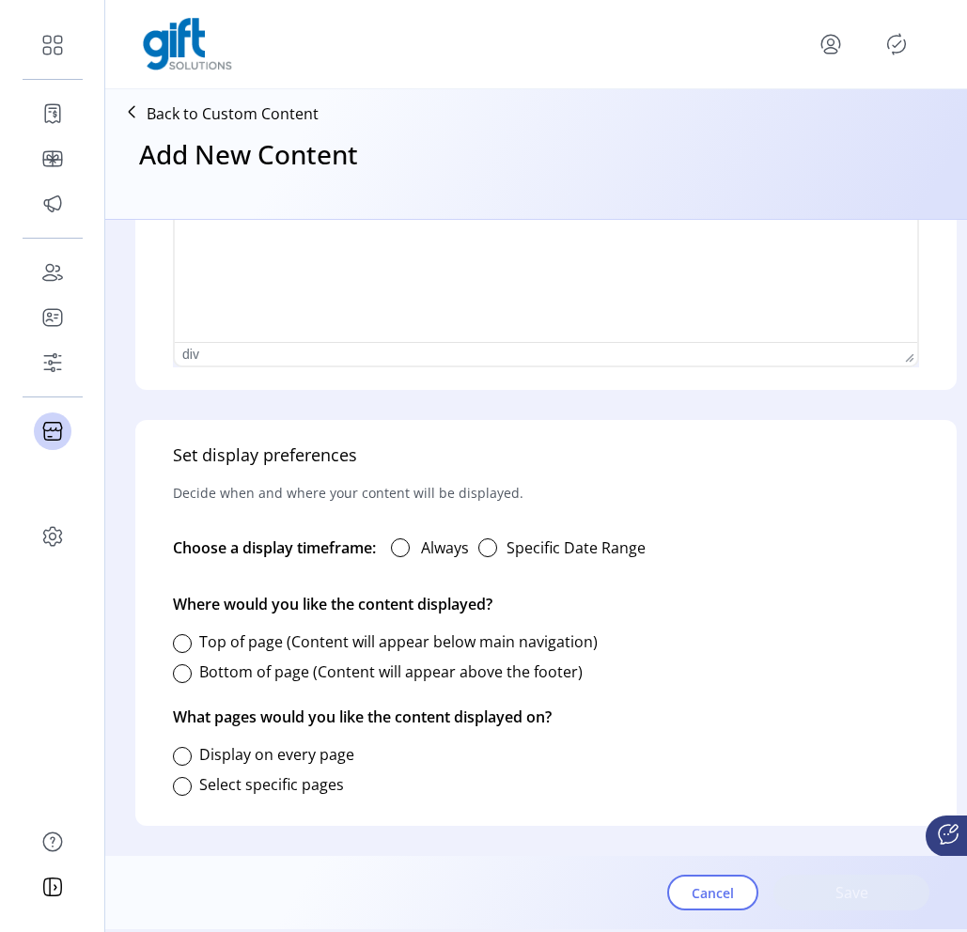
click at [503, 540] on button "button" at bounding box center [488, 548] width 38 height 38
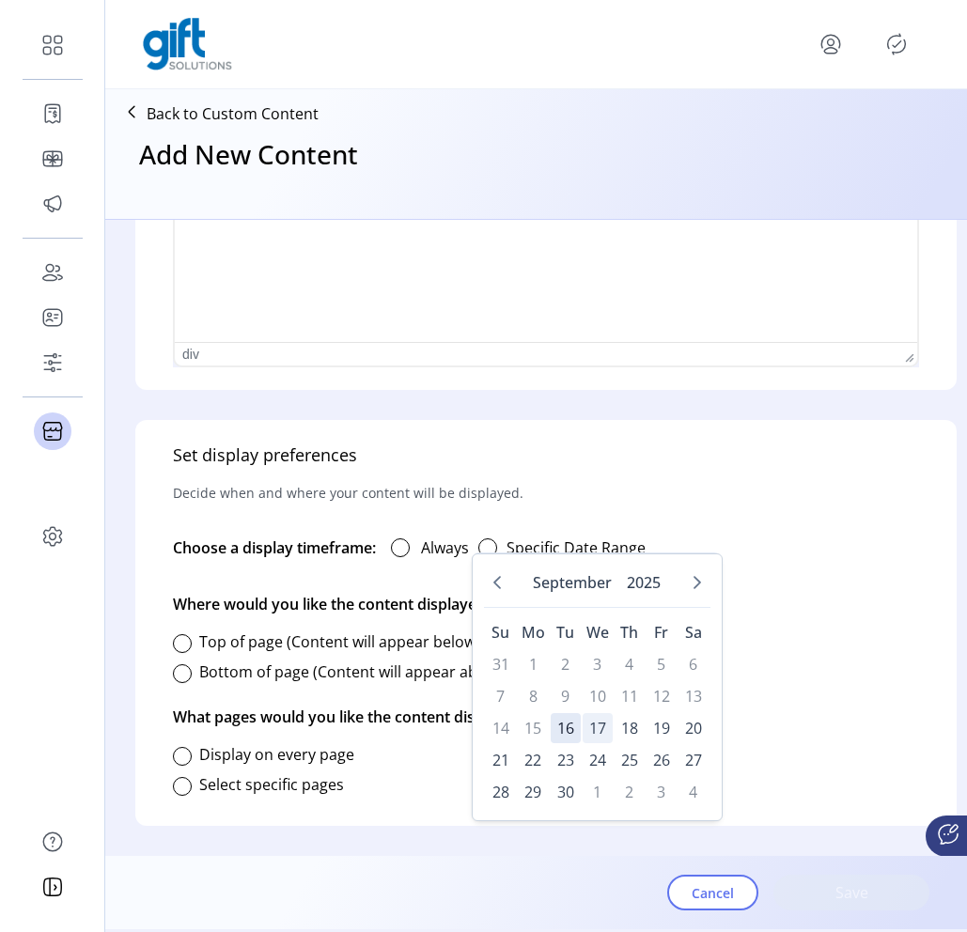
click at [601, 719] on span "17" at bounding box center [597, 728] width 30 height 30
click at [605, 725] on span "17" at bounding box center [597, 728] width 30 height 30
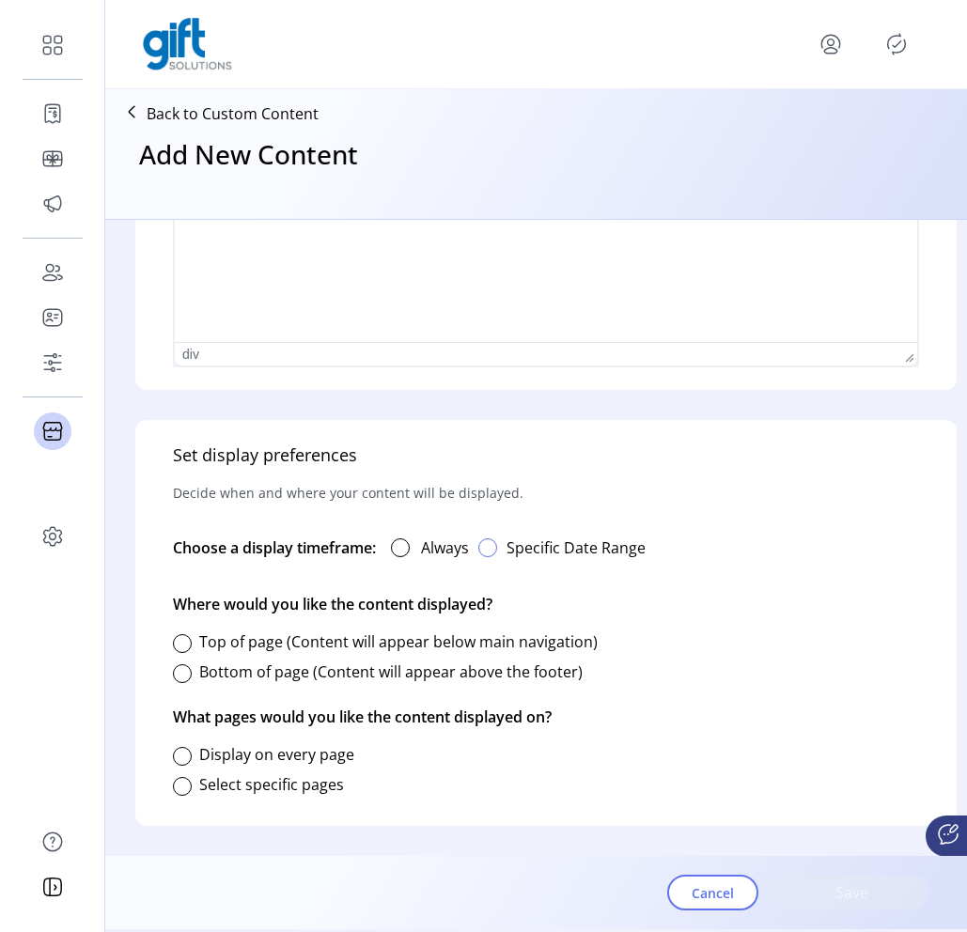
click at [496, 538] on div "button" at bounding box center [487, 547] width 19 height 19
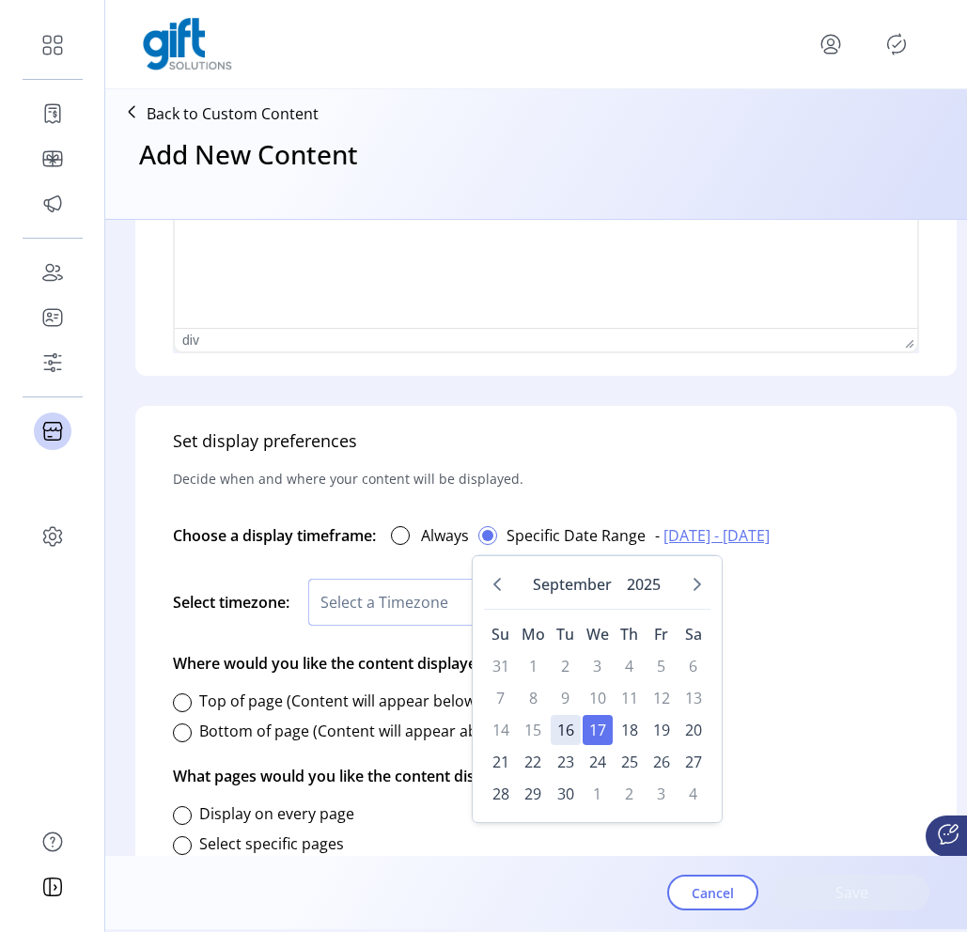
click at [364, 602] on span "Select a Timezone" at bounding box center [430, 602] width 242 height 45
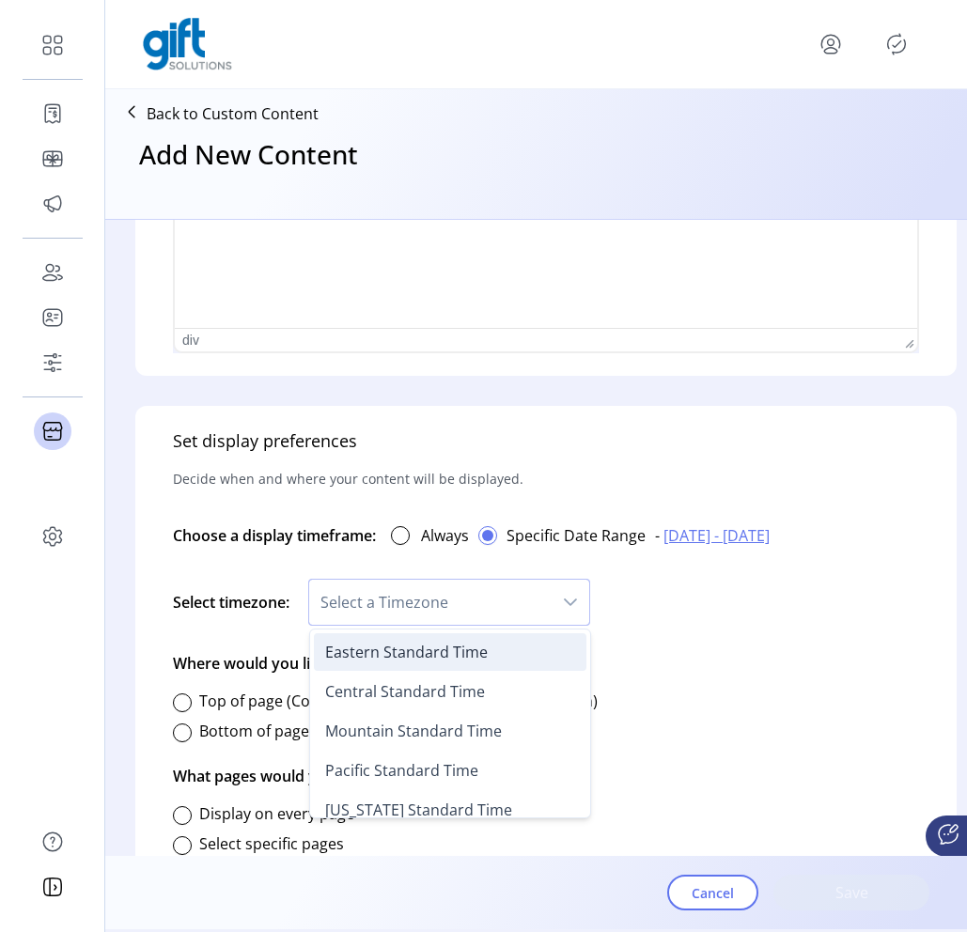
click at [404, 658] on span "Eastern Standard Time" at bounding box center [406, 652] width 163 height 21
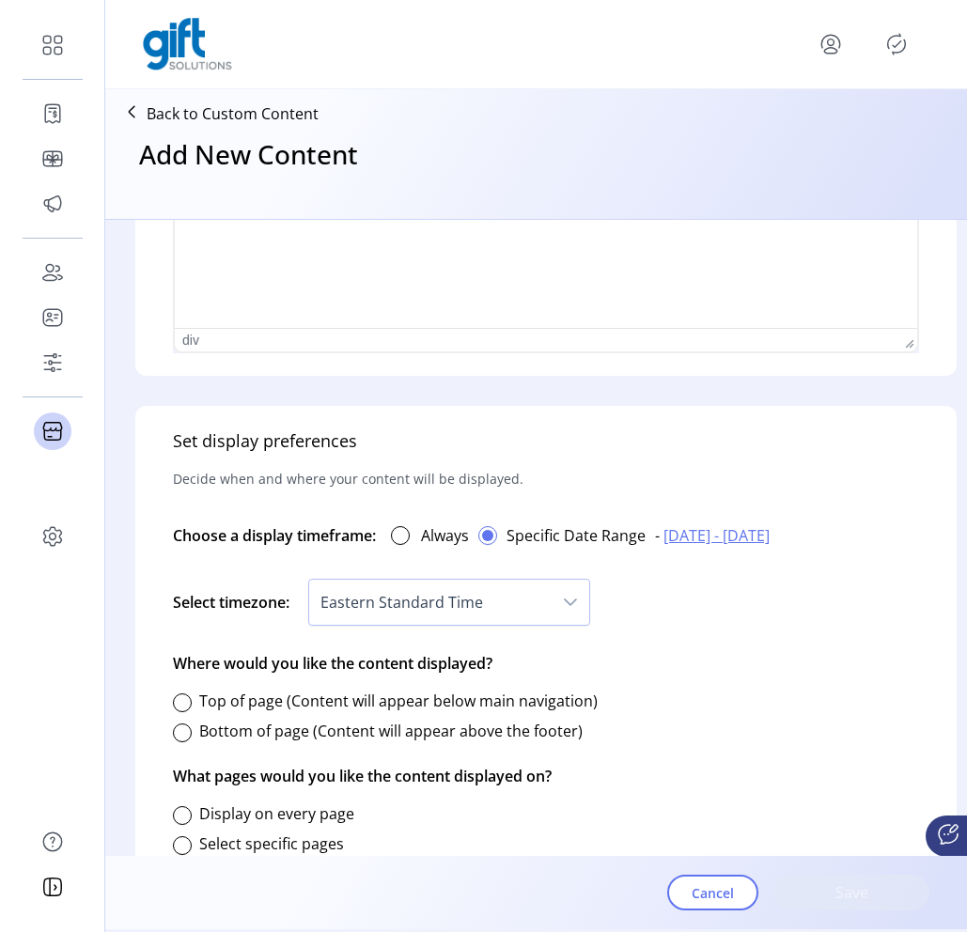
scroll to position [953, 0]
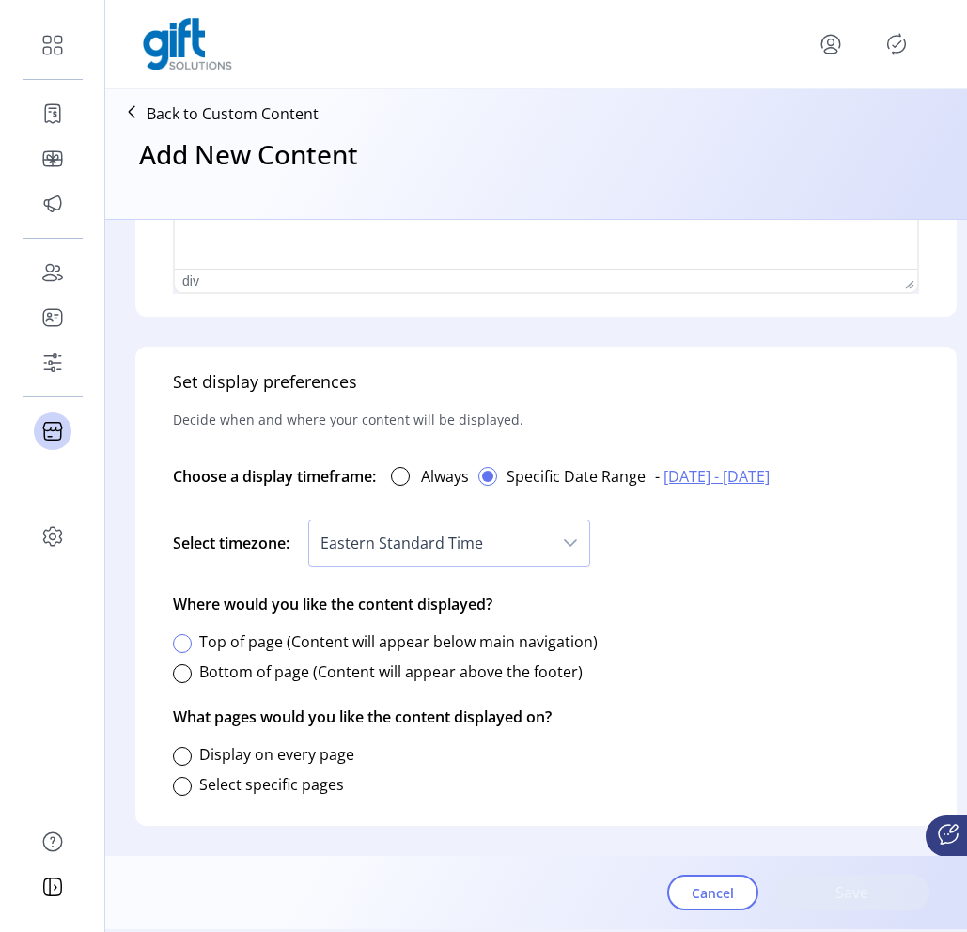
click at [185, 634] on div at bounding box center [182, 643] width 19 height 19
click at [189, 777] on div at bounding box center [182, 786] width 19 height 19
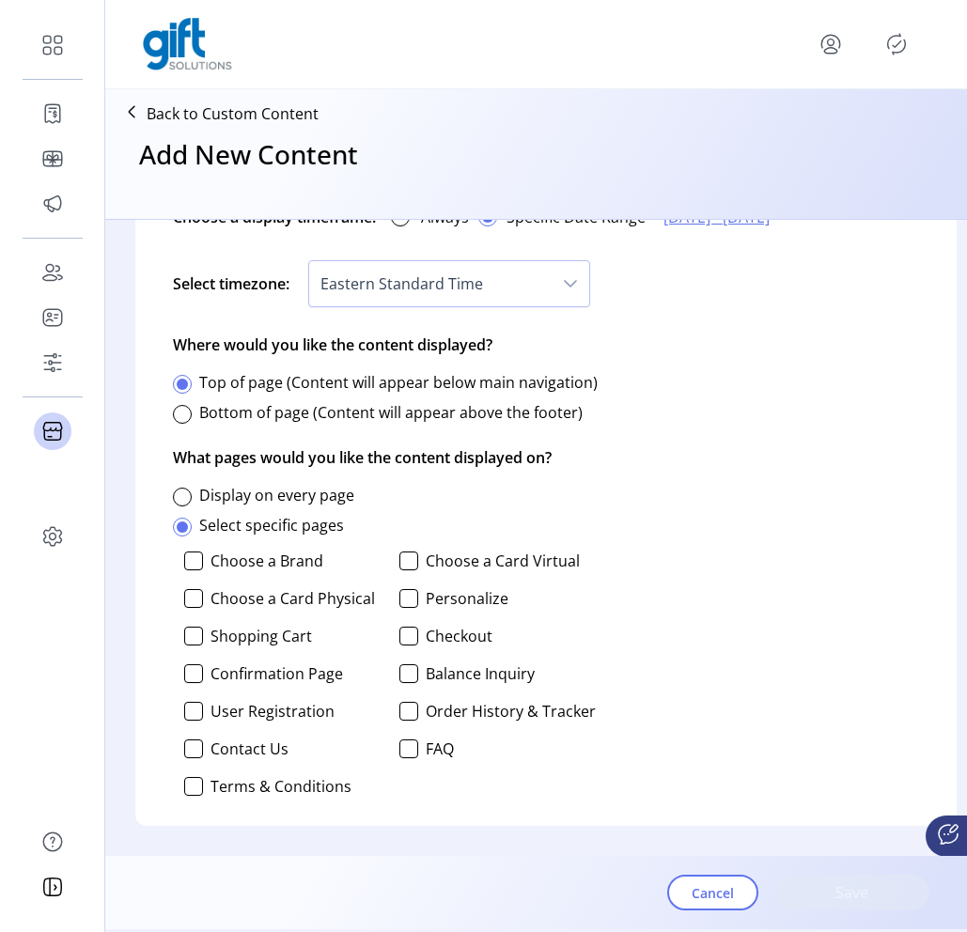
scroll to position [1213, 0]
click at [194, 551] on div at bounding box center [193, 560] width 19 height 19
click at [194, 589] on div at bounding box center [193, 598] width 19 height 19
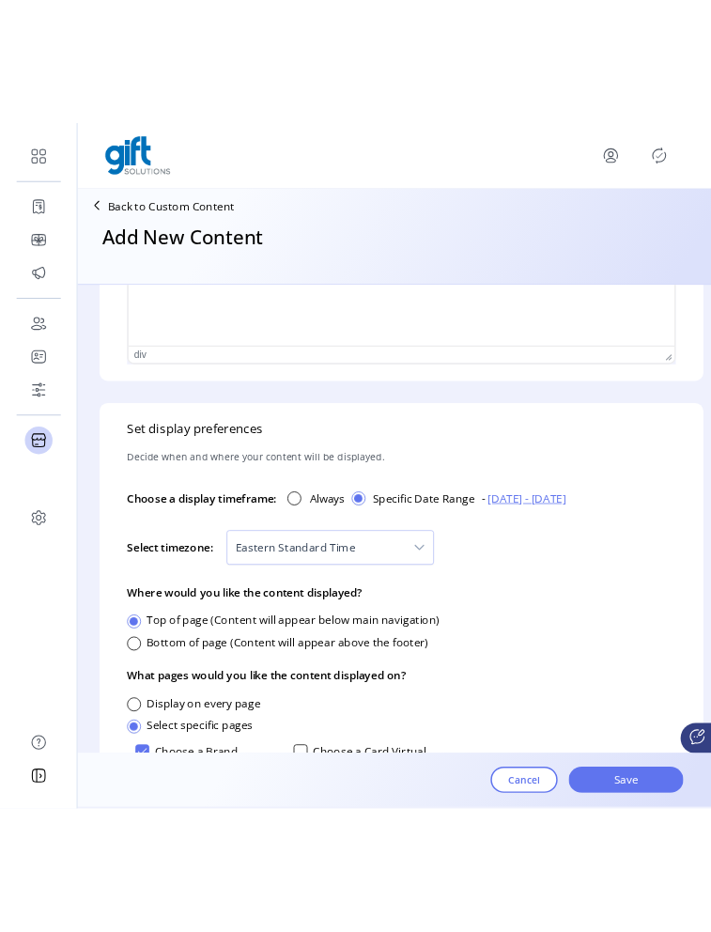
scroll to position [1213, 0]
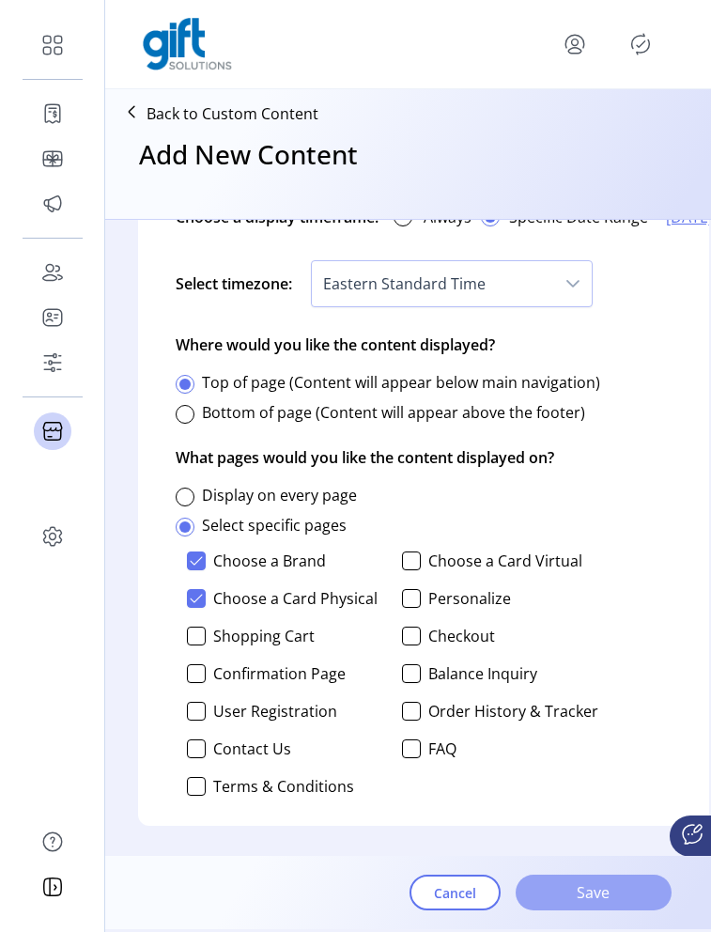
click at [635, 898] on button "Save" at bounding box center [594, 893] width 156 height 36
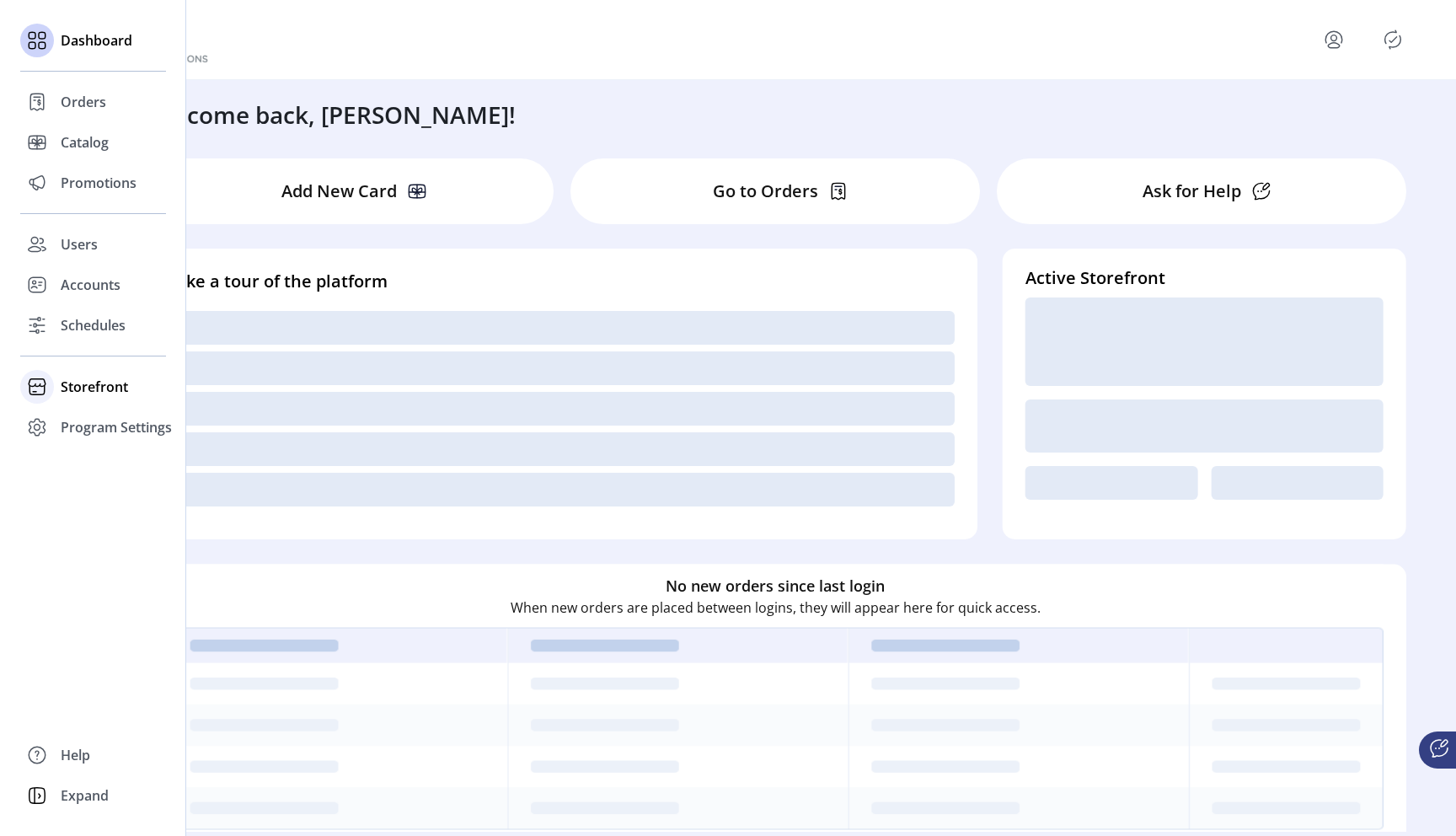
click at [88, 391] on span "Storefront" at bounding box center [94, 387] width 67 height 21
click at [129, 424] on span "Configuration" at bounding box center [105, 420] width 89 height 21
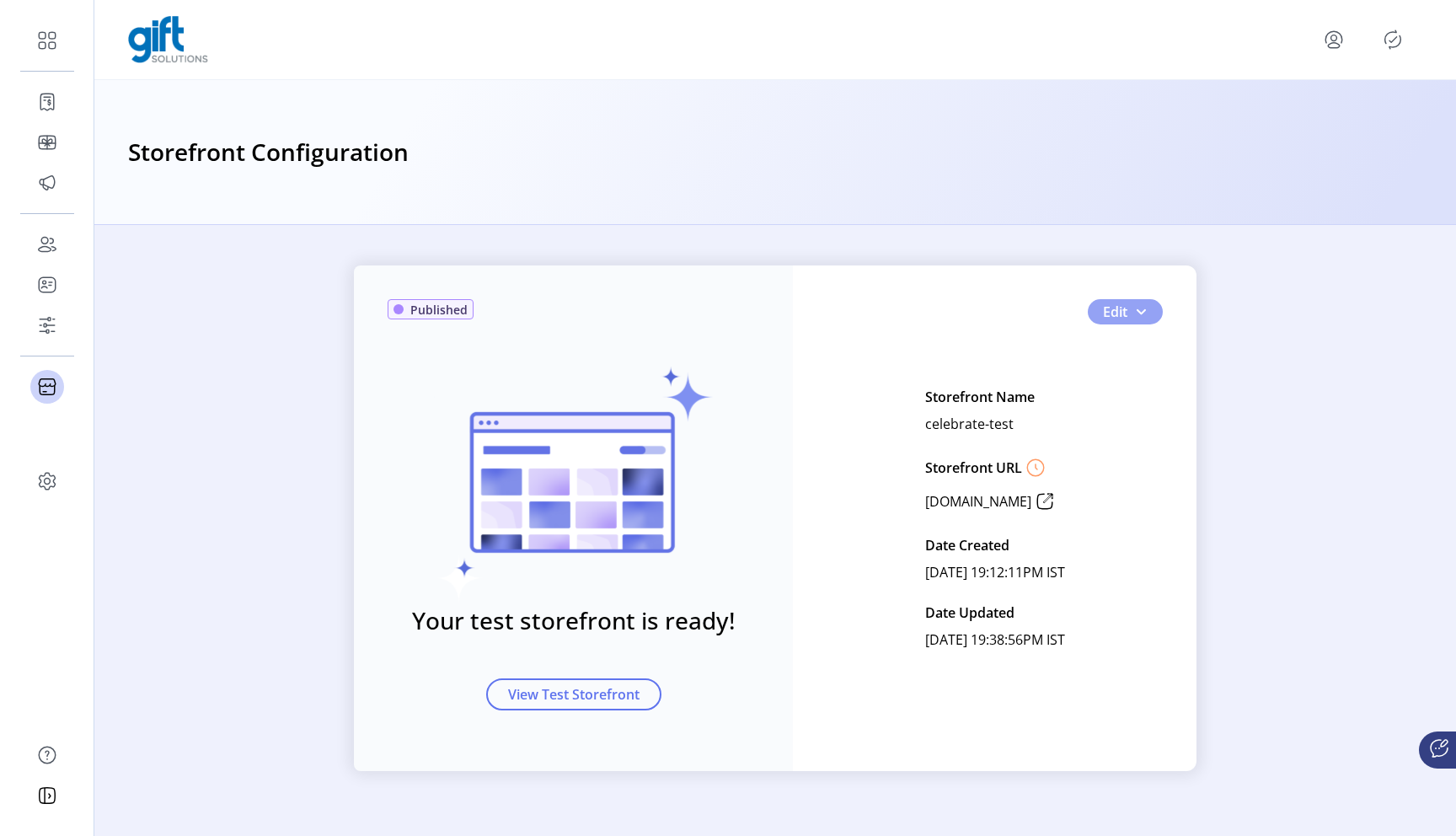
click at [1133, 311] on button "Edit" at bounding box center [1126, 311] width 75 height 25
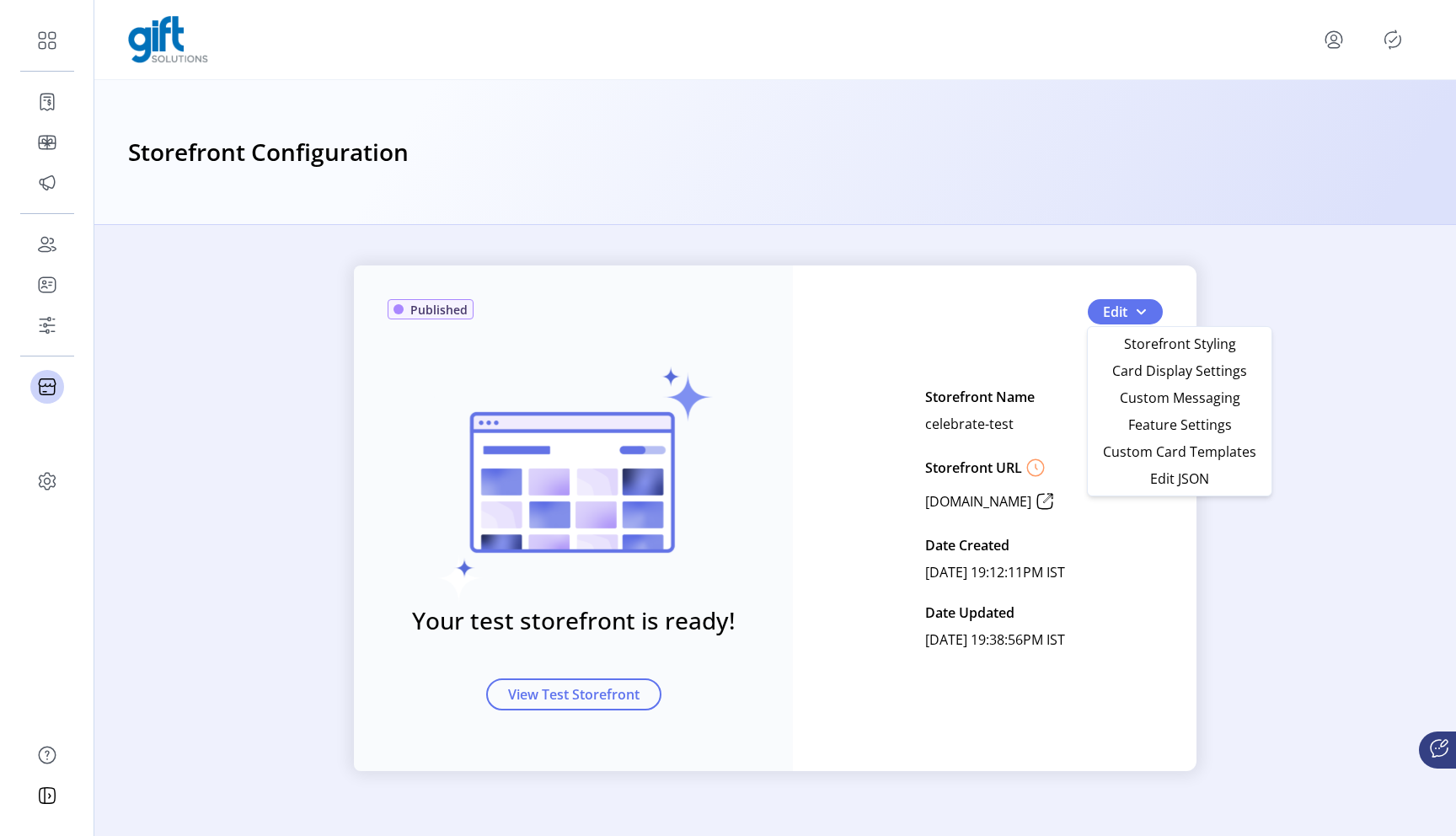
click at [1320, 239] on div "Published Your test storefront is ready! View Test Storefront Edit Storefront N…" at bounding box center [775, 530] width 1362 height 611
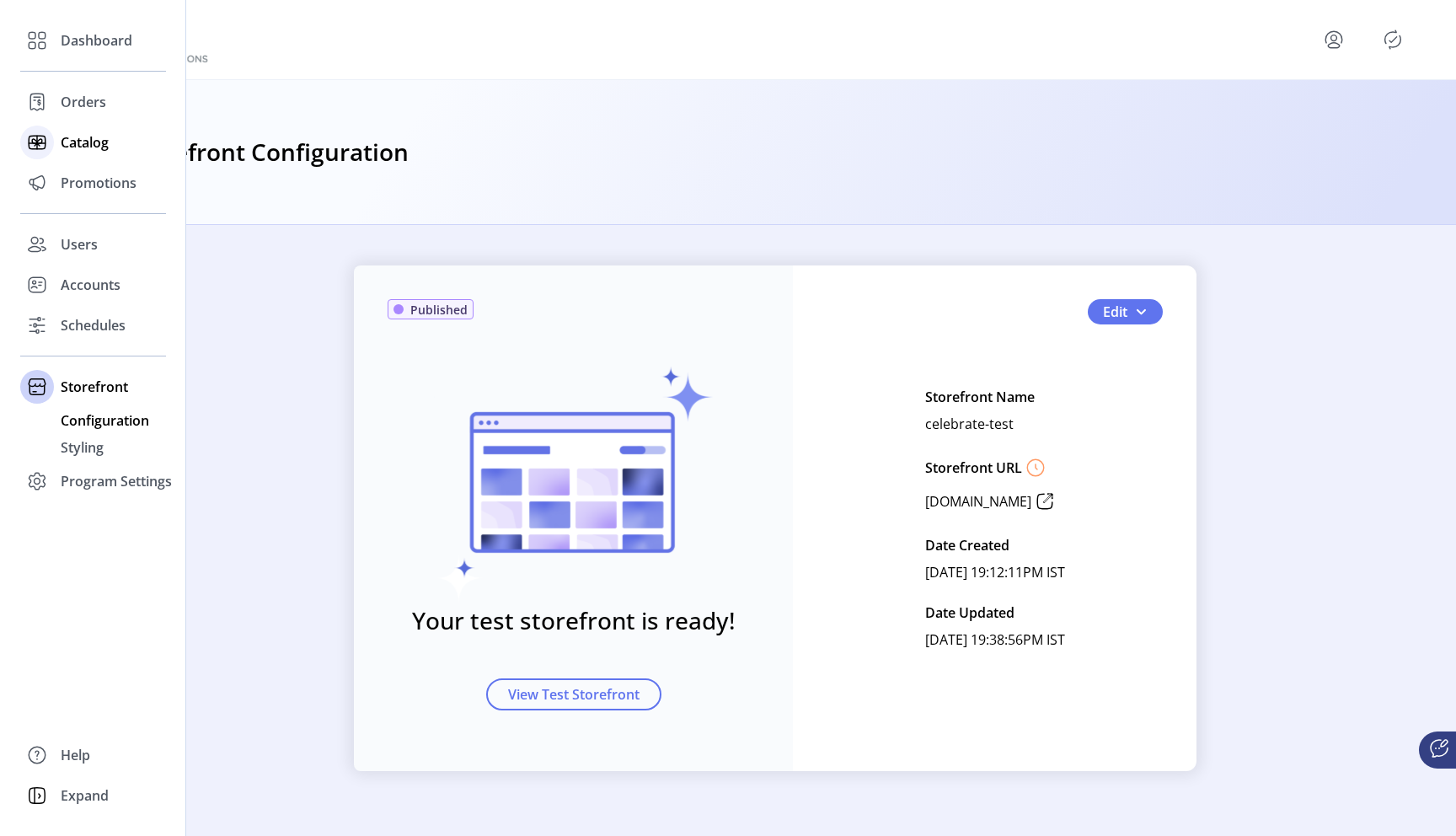
click at [92, 137] on span "Catalog" at bounding box center [85, 142] width 48 height 21
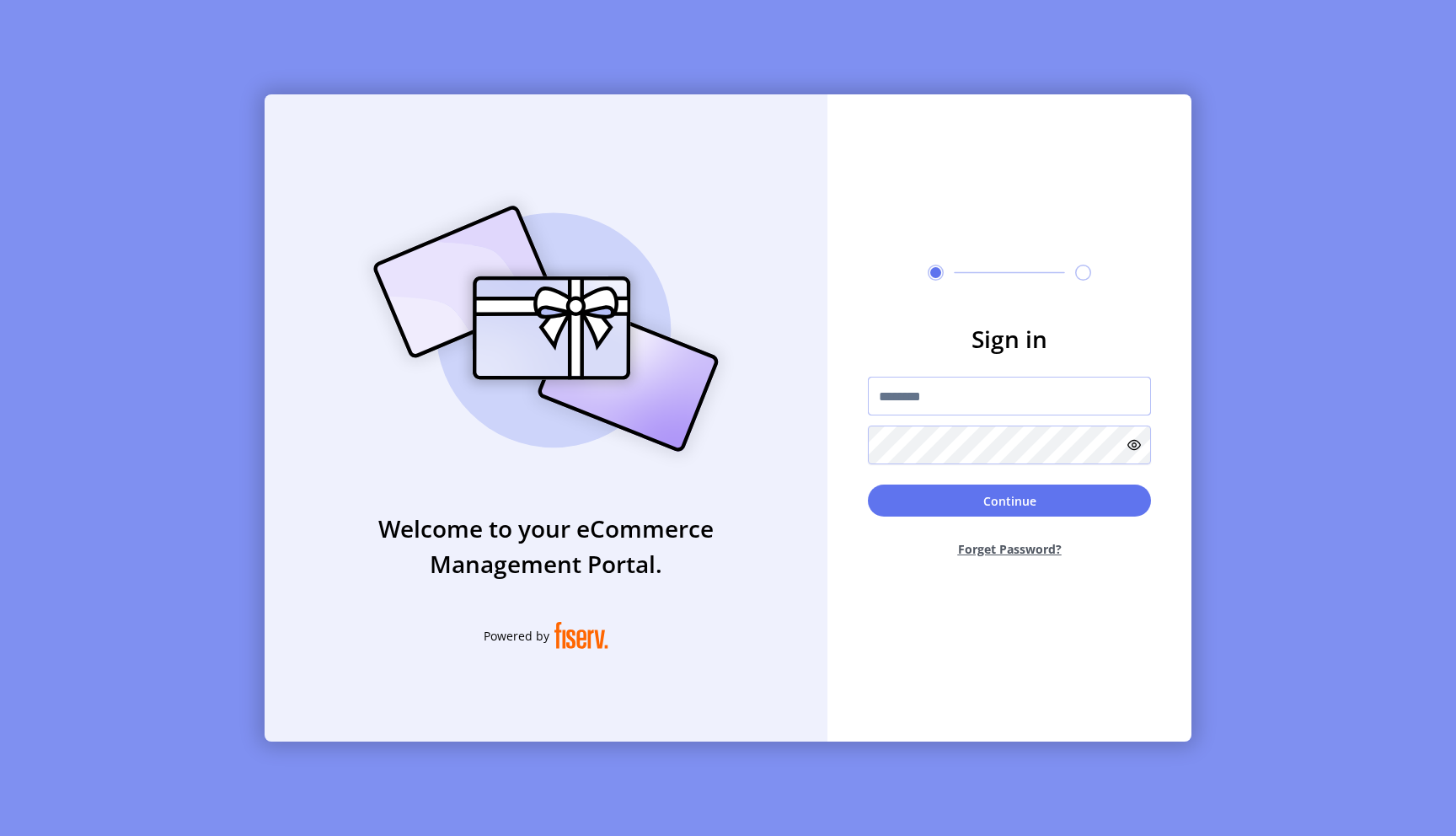
click at [916, 410] on input "text" at bounding box center [1009, 396] width 283 height 39
type input "**********"
click at [1013, 500] on button "Continue" at bounding box center [1009, 501] width 283 height 32
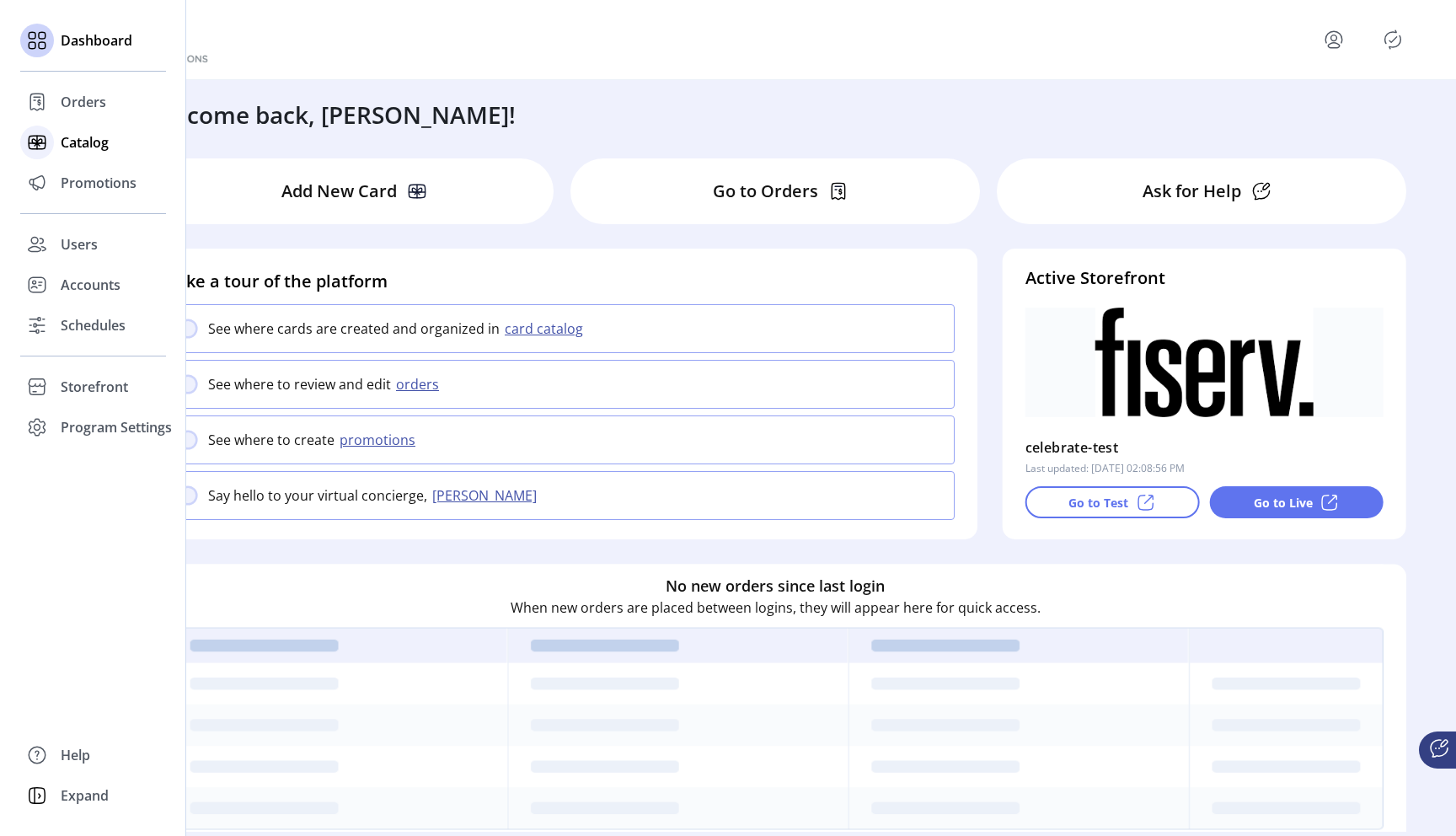
click at [97, 150] on span "Catalog" at bounding box center [85, 142] width 48 height 21
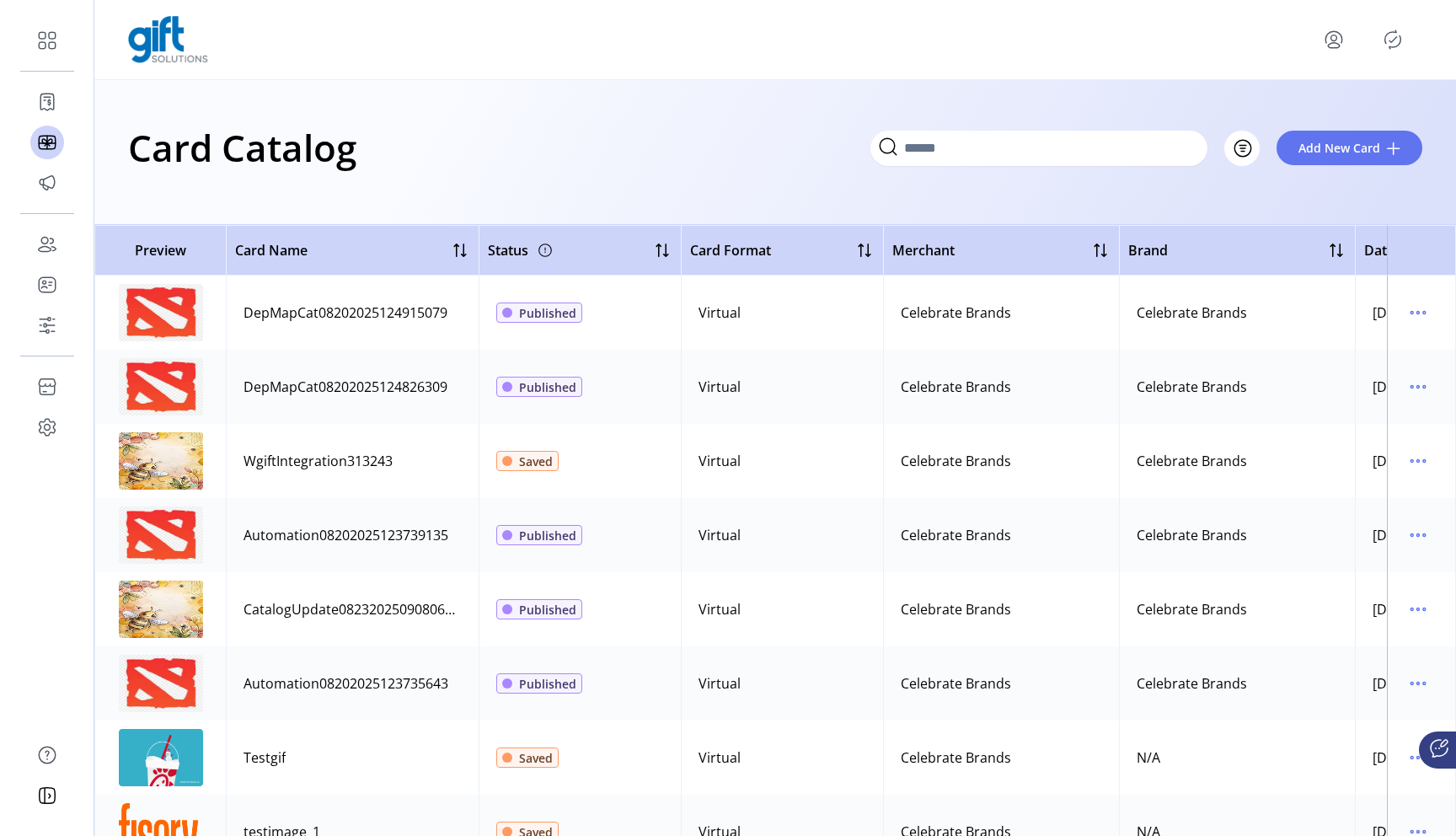
click at [902, 153] on icon at bounding box center [888, 146] width 27 height 27
click at [958, 151] on input "Search" at bounding box center [1039, 148] width 337 height 35
paste input "**********"
type input "**********"
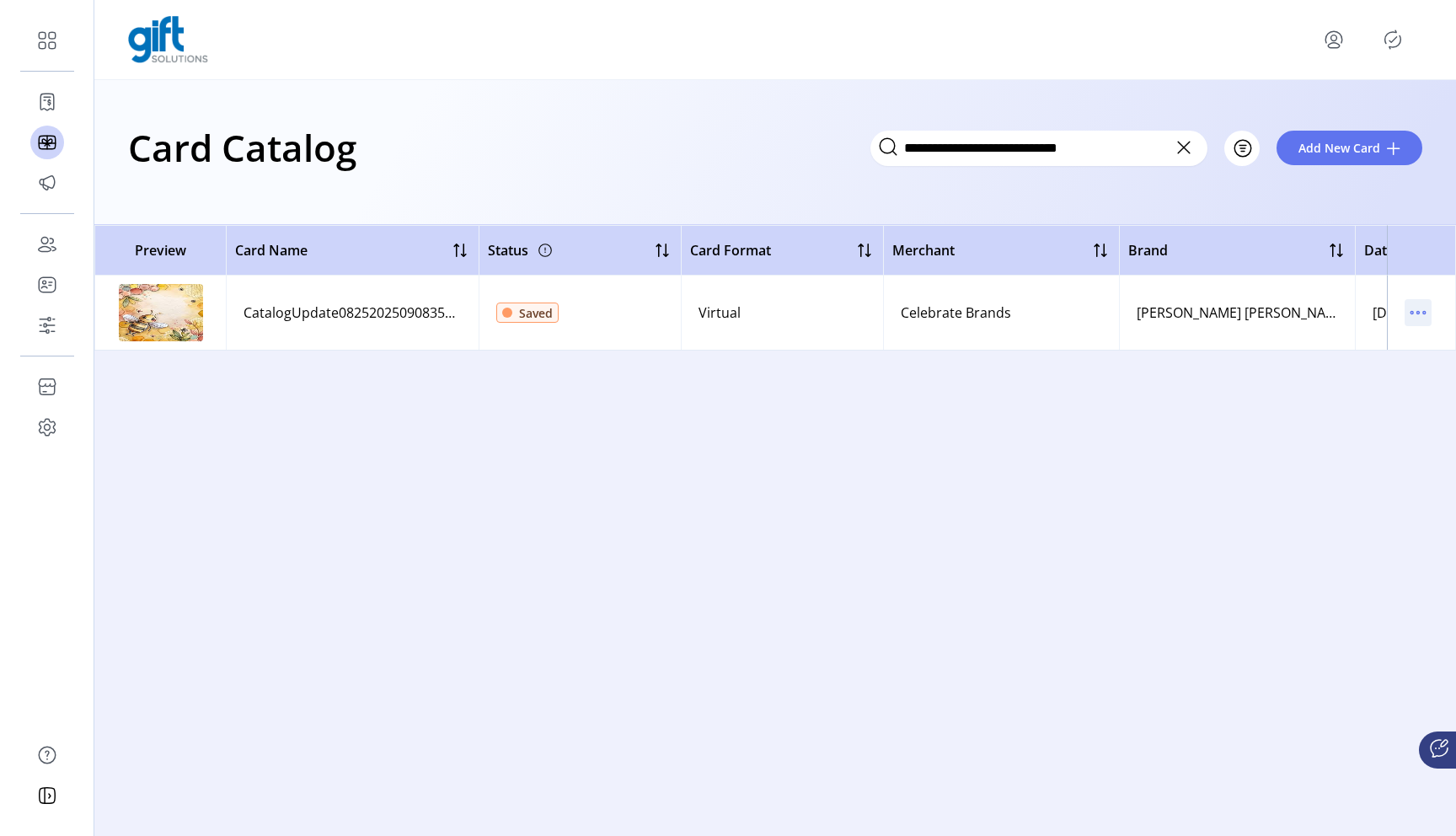
click at [1425, 308] on icon "menu" at bounding box center [1418, 312] width 27 height 27
click at [1338, 377] on span "Edit Details" at bounding box center [1347, 372] width 140 height 13
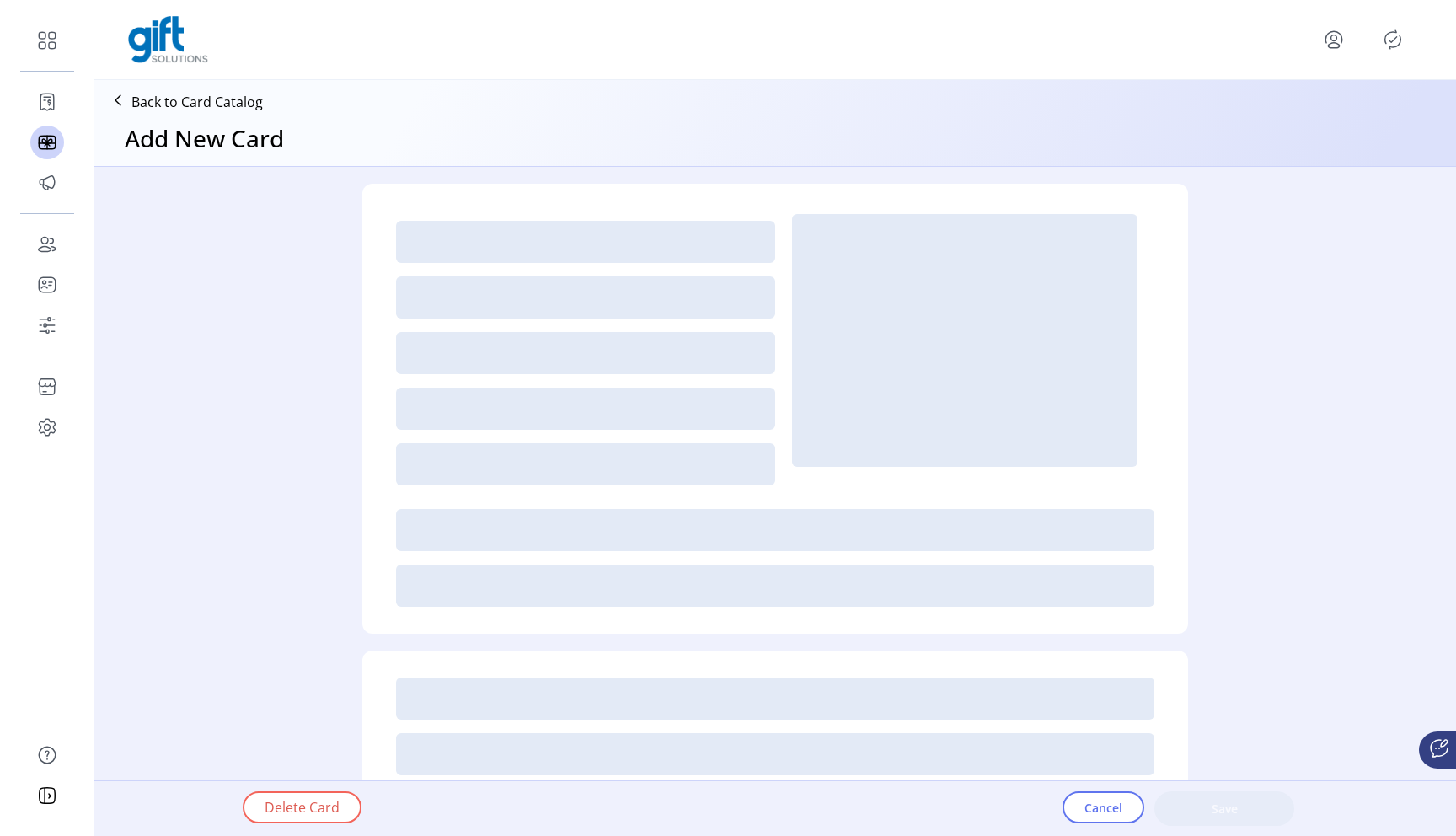
type textarea "**********"
type input "*"
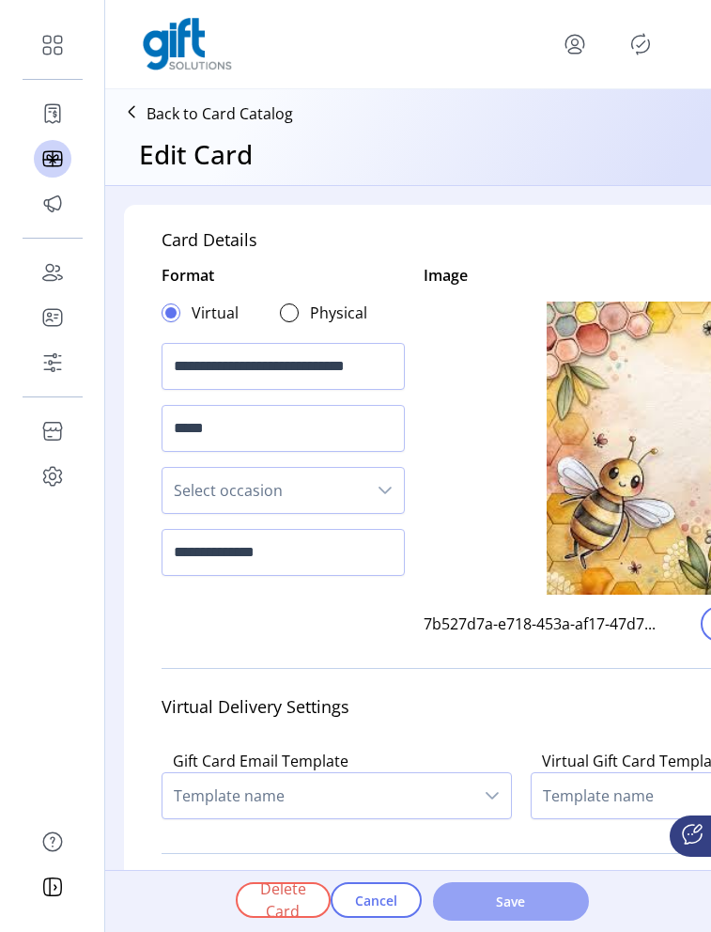
click at [527, 898] on span "Save" at bounding box center [510, 901] width 107 height 20
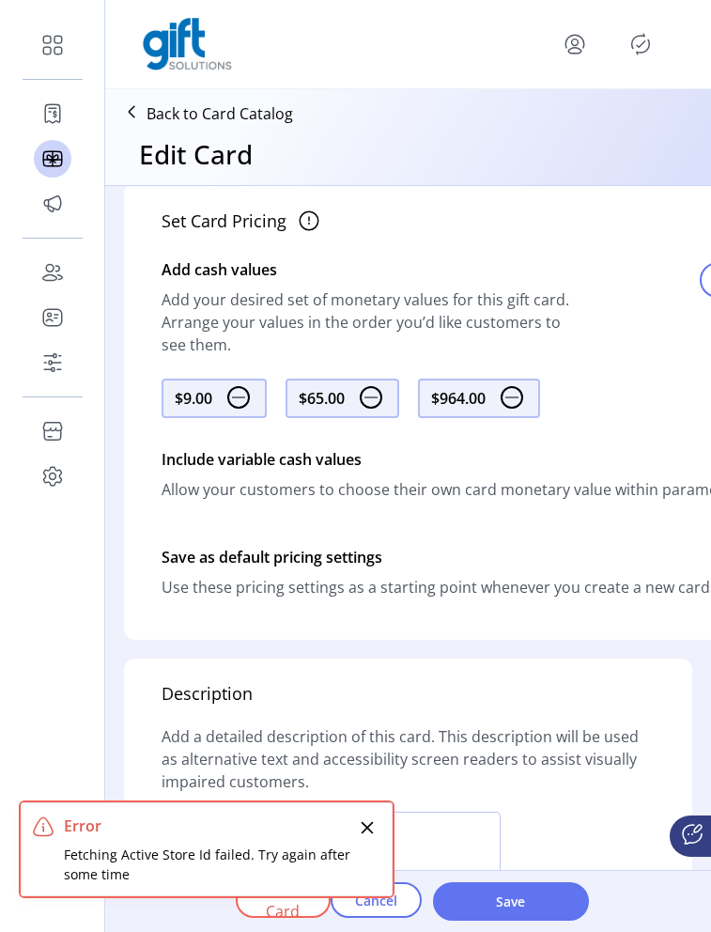
scroll to position [1142, 0]
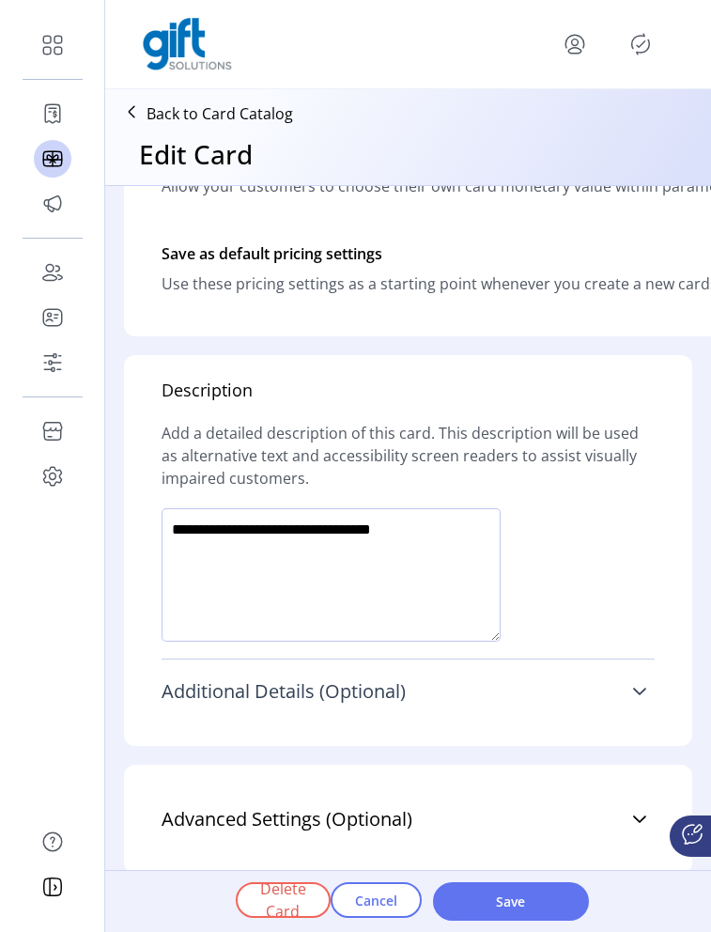
click at [457, 690] on link "Additional Details (Optional)" at bounding box center [408, 691] width 493 height 41
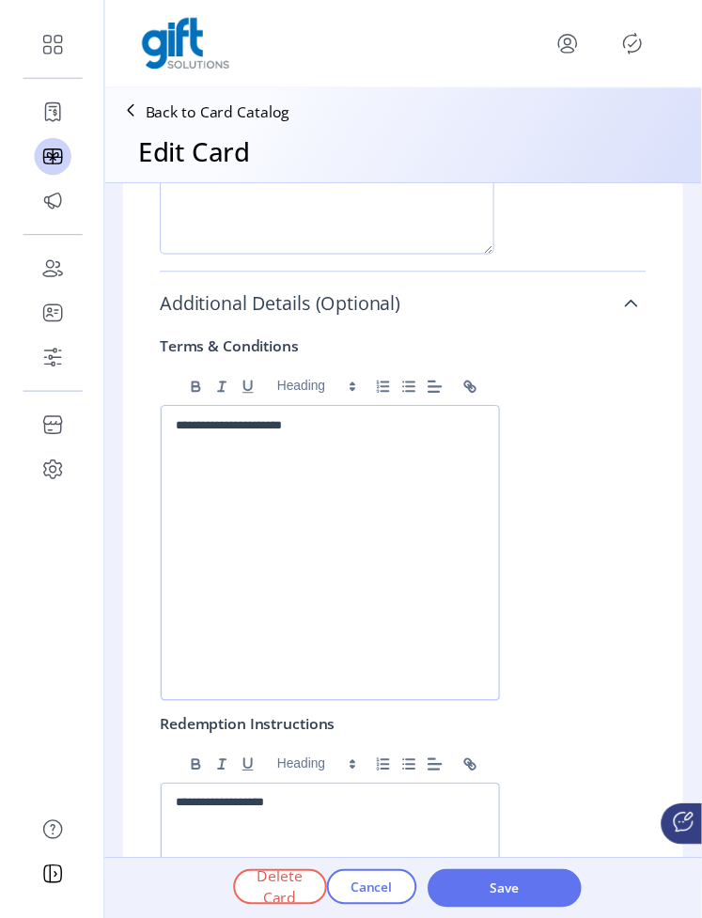
scroll to position [1611, 0]
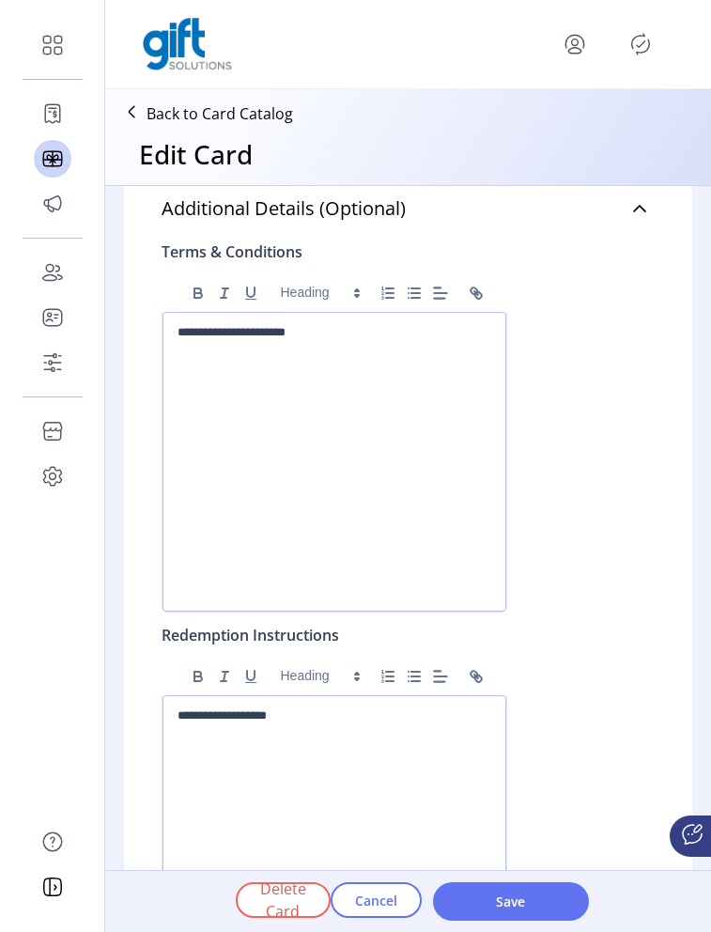
click at [359, 371] on div "**********" at bounding box center [335, 462] width 344 height 300
click at [505, 910] on span "Save" at bounding box center [510, 901] width 107 height 20
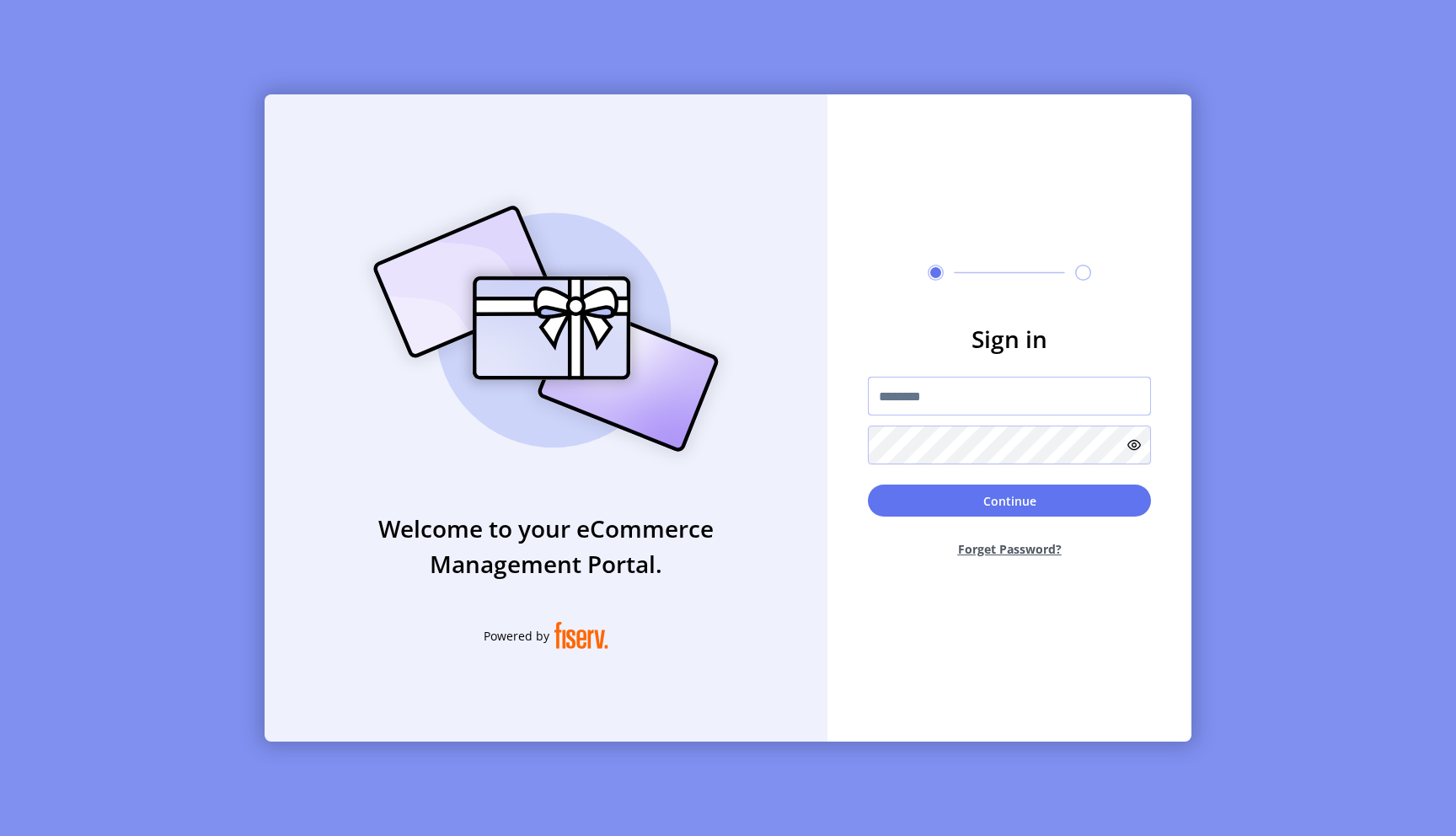
click at [923, 401] on input "text" at bounding box center [1009, 396] width 283 height 39
type input "**********"
click at [867, 484] on button "Continue" at bounding box center [1009, 501] width 283 height 32
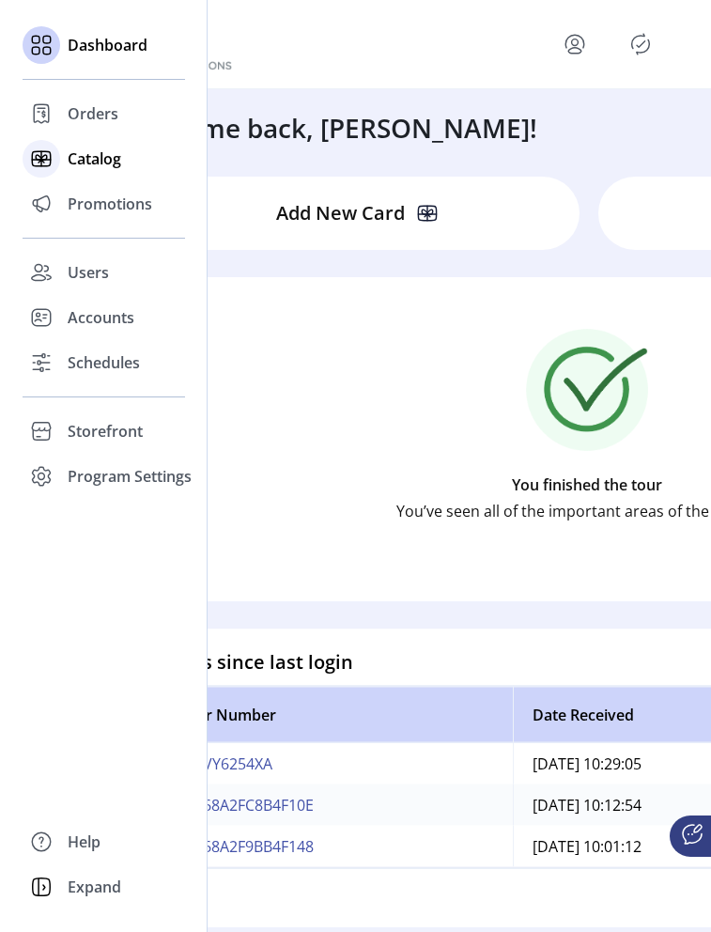
click at [100, 168] on span "Catalog" at bounding box center [95, 158] width 54 height 23
